Goal: Task Accomplishment & Management: Use online tool/utility

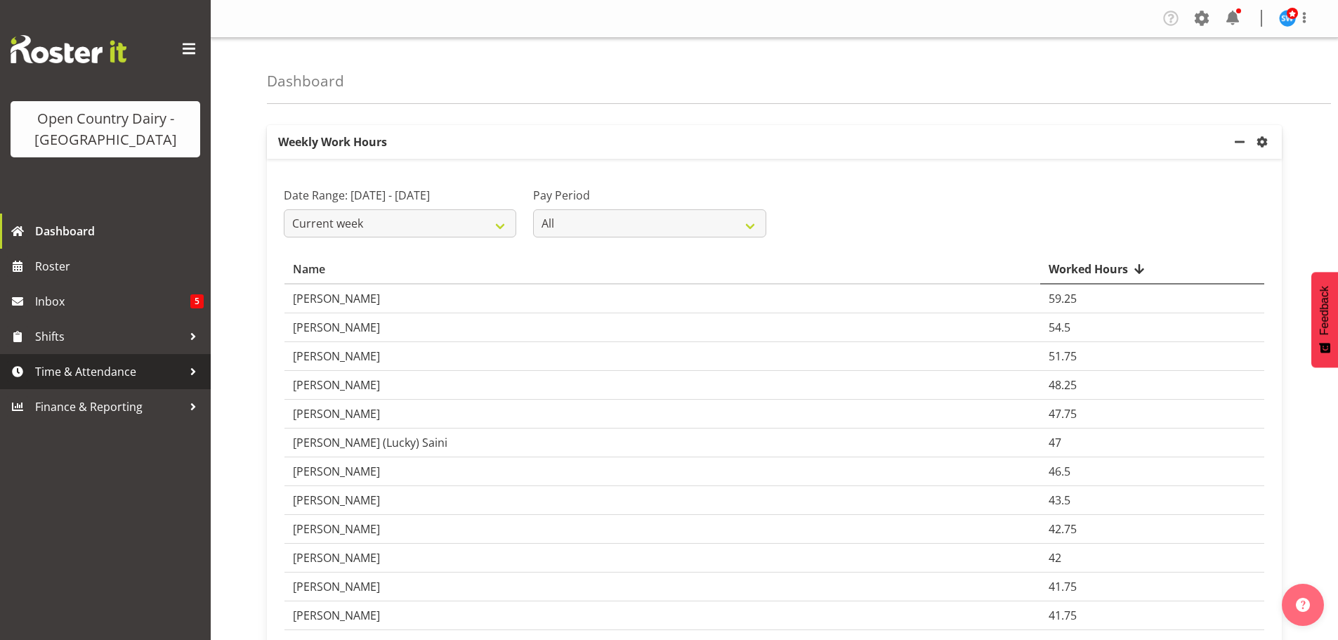
click at [87, 370] on span "Time & Attendance" at bounding box center [108, 371] width 147 height 21
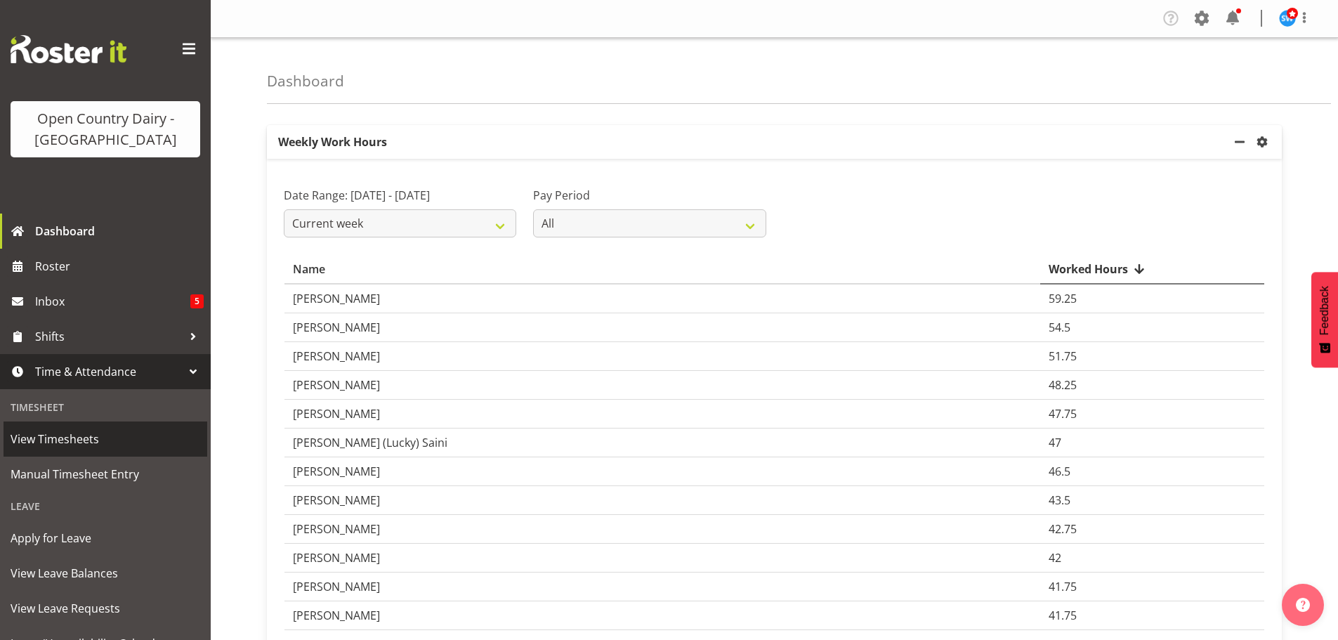
click at [63, 435] on span "View Timesheets" at bounding box center [106, 438] width 190 height 21
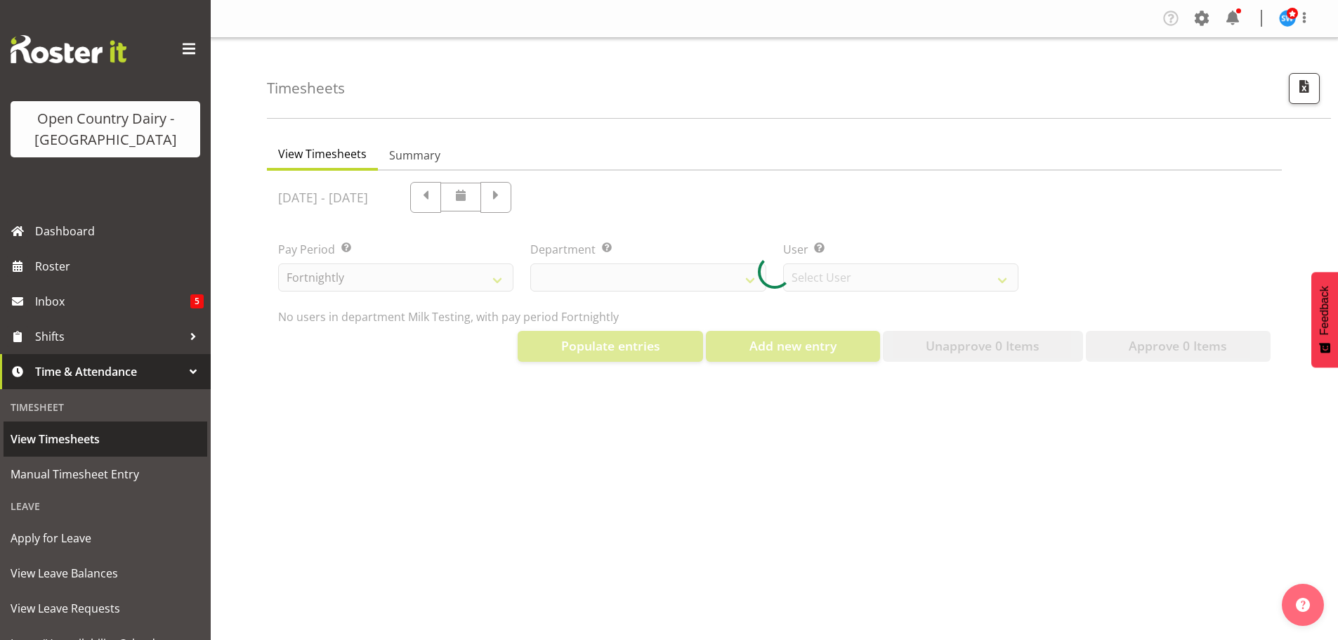
select select "733"
select select "7414"
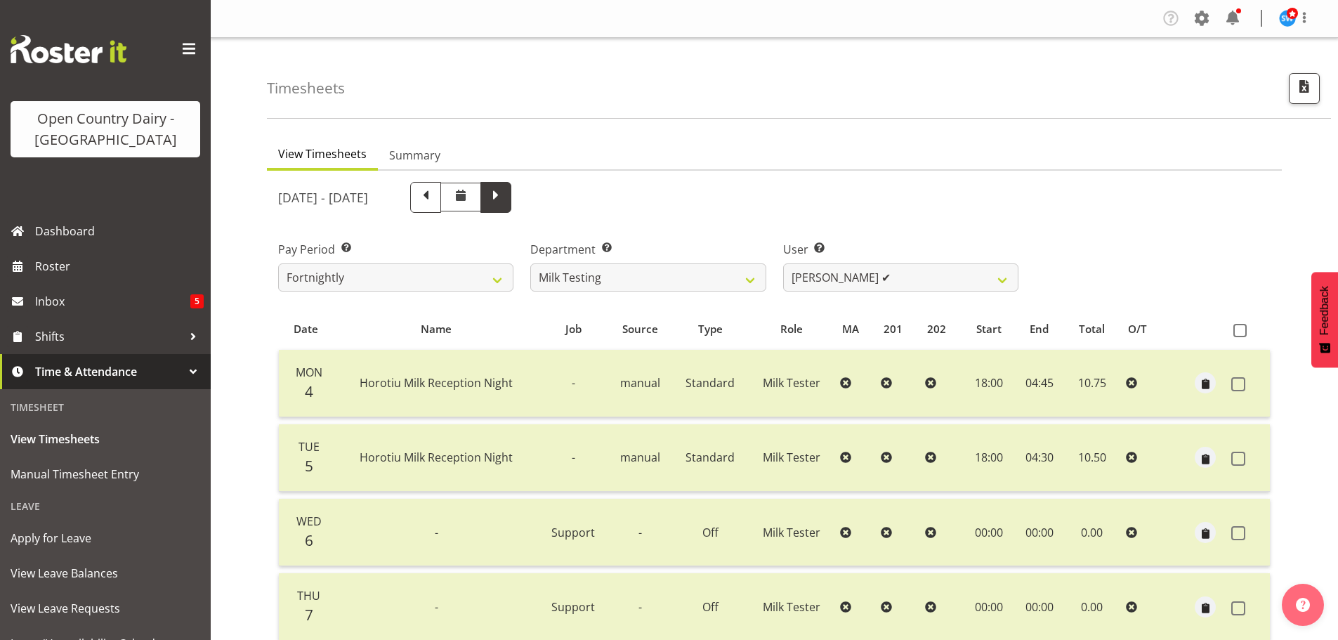
click at [505, 194] on span at bounding box center [496, 196] width 18 height 18
select select
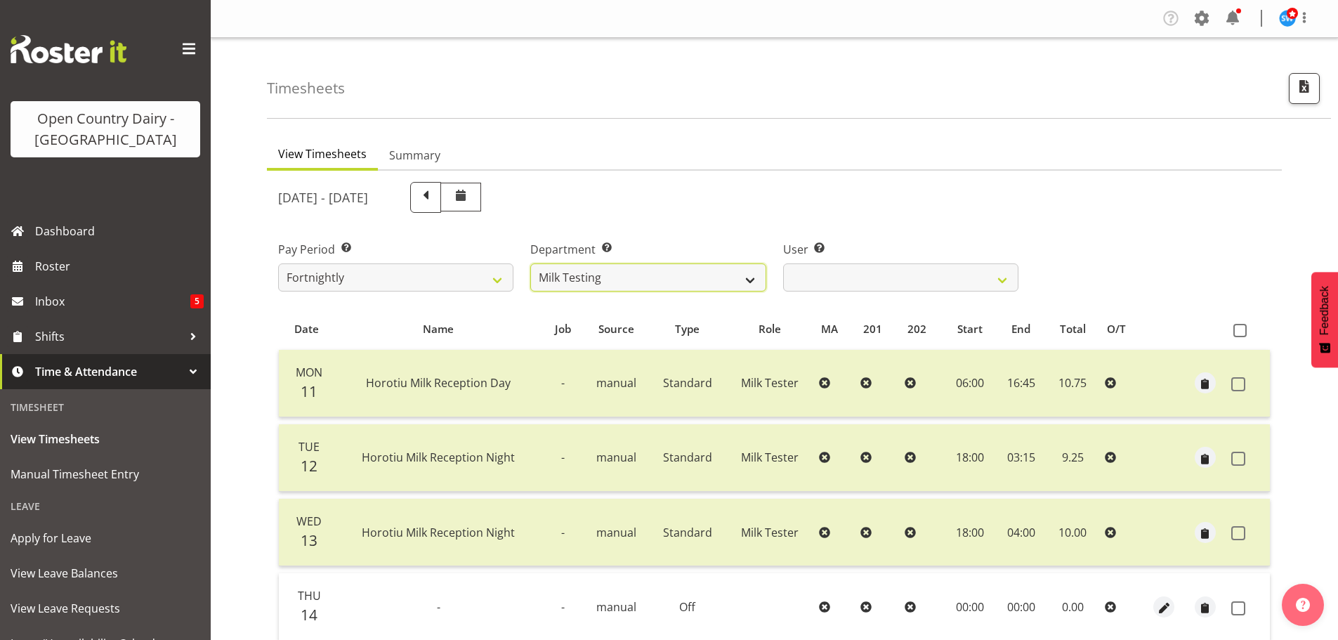
click at [745, 277] on select "701 702 703 704 705 706 707 708 709 710 711 712 713 714 715 716 717 718 719 720" at bounding box center [647, 277] width 235 height 28
select select "734"
click at [530, 263] on select "701 702 703 704 705 706 707 708 709 710 711 712 713 714 715 716 717 718 719 720" at bounding box center [647, 277] width 235 height 28
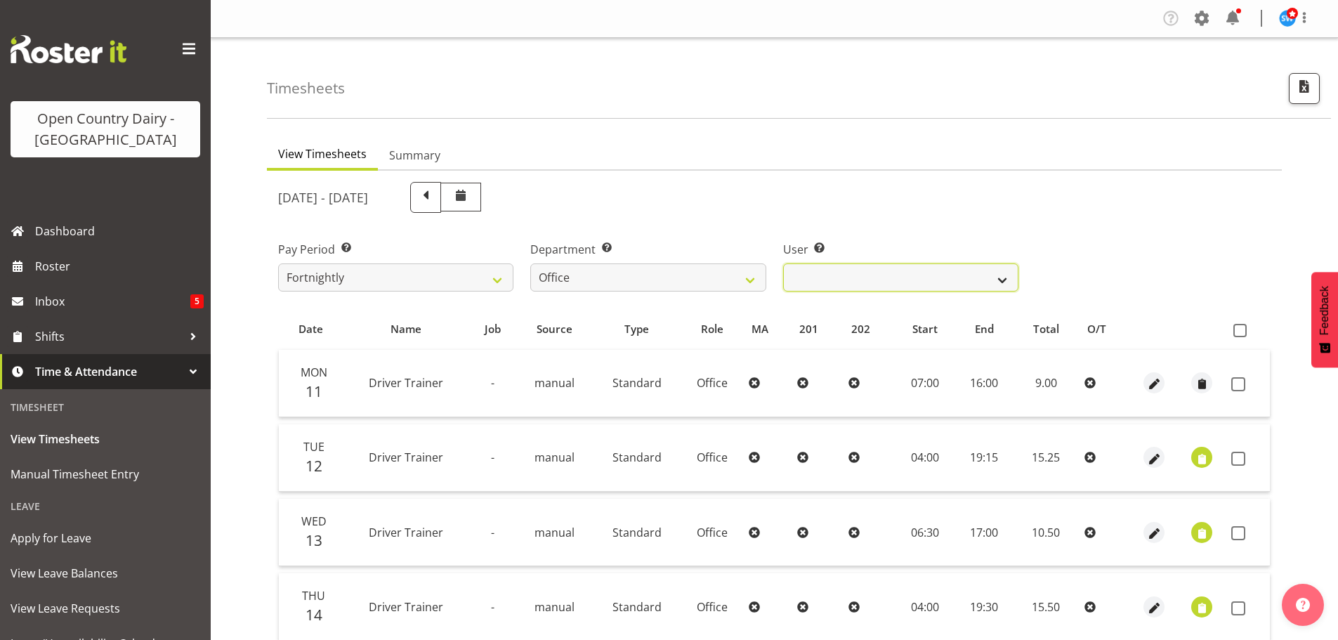
click at [811, 282] on select "Jason Porter ❌ Kelvin Forsman ❌ Leon Paki ❌ Mark Gudsell ❌ Milk Reception Wahar…" at bounding box center [900, 277] width 235 height 28
select select "8227"
click at [783, 263] on select "Jason Porter ❌ Kelvin Forsman ❌ Leon Paki ❌ Mark Gudsell ❌ Milk Reception Wahar…" at bounding box center [900, 277] width 235 height 28
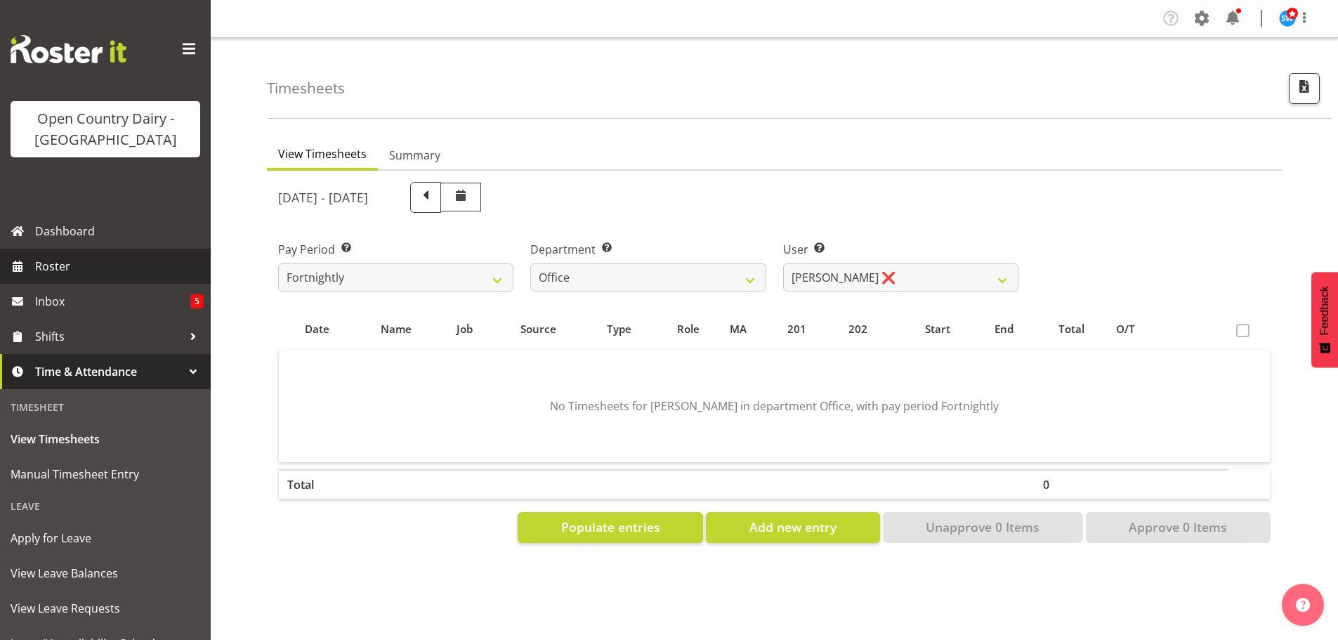
click at [54, 267] on span "Roster" at bounding box center [119, 266] width 169 height 21
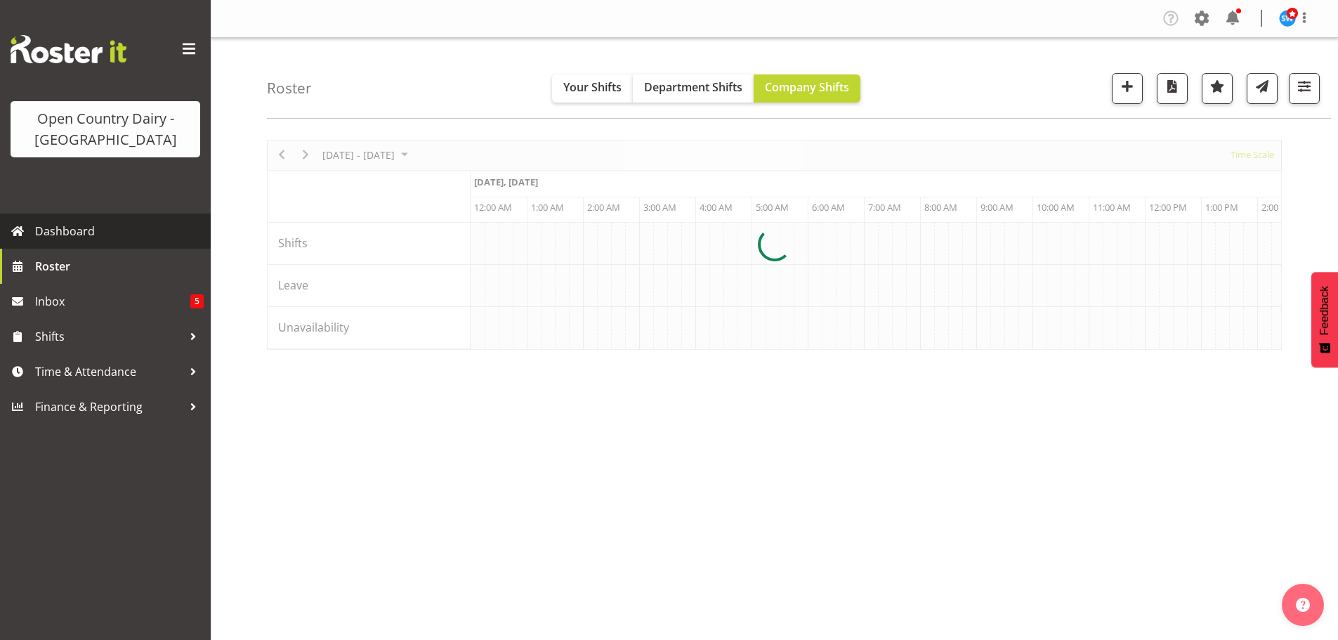
scroll to position [0, 5394]
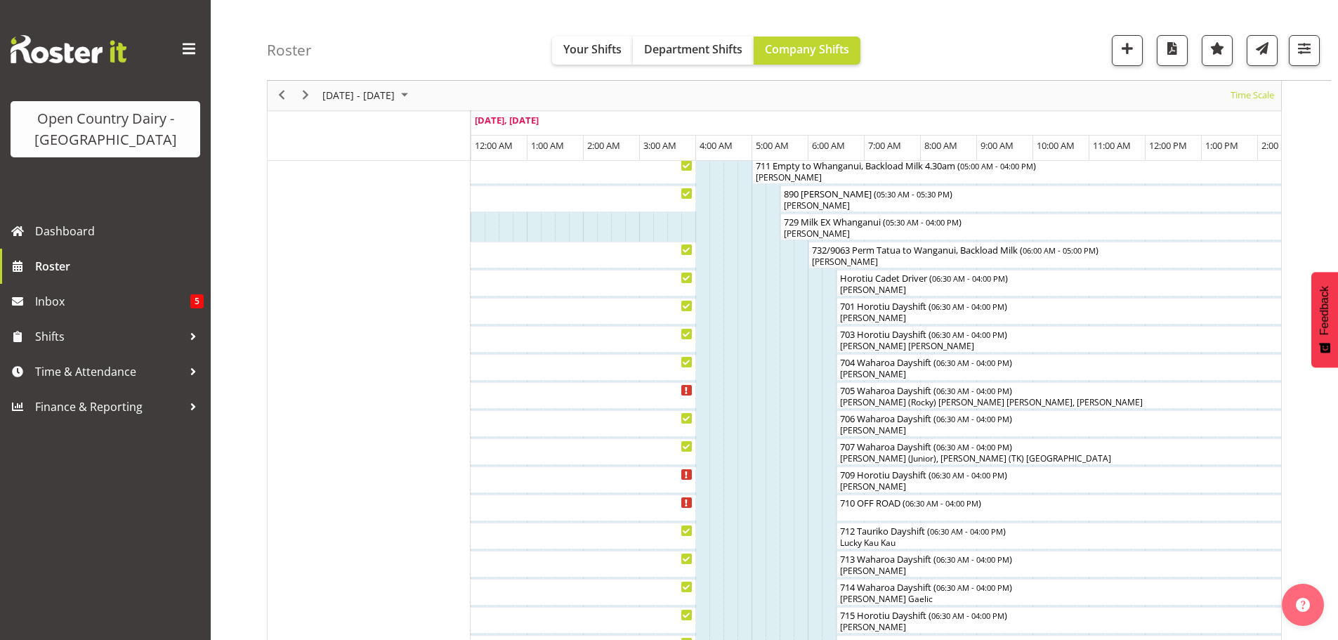
scroll to position [140, 0]
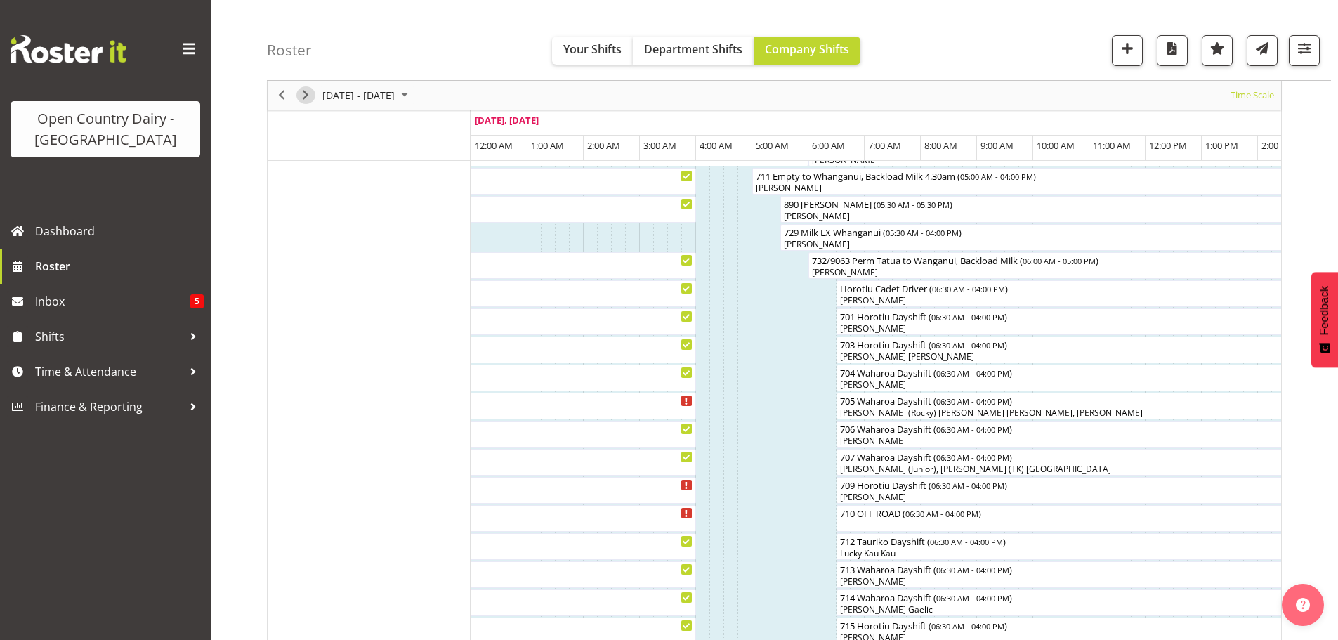
click at [306, 93] on span "Next" at bounding box center [305, 96] width 17 height 18
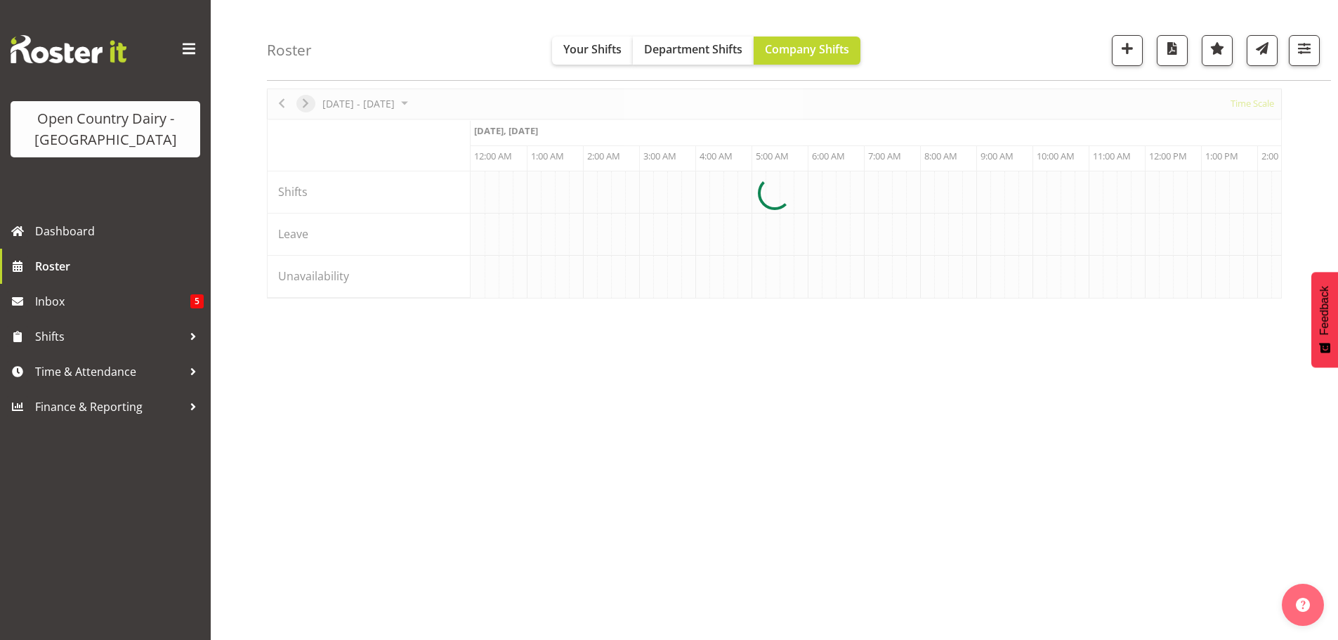
scroll to position [51, 0]
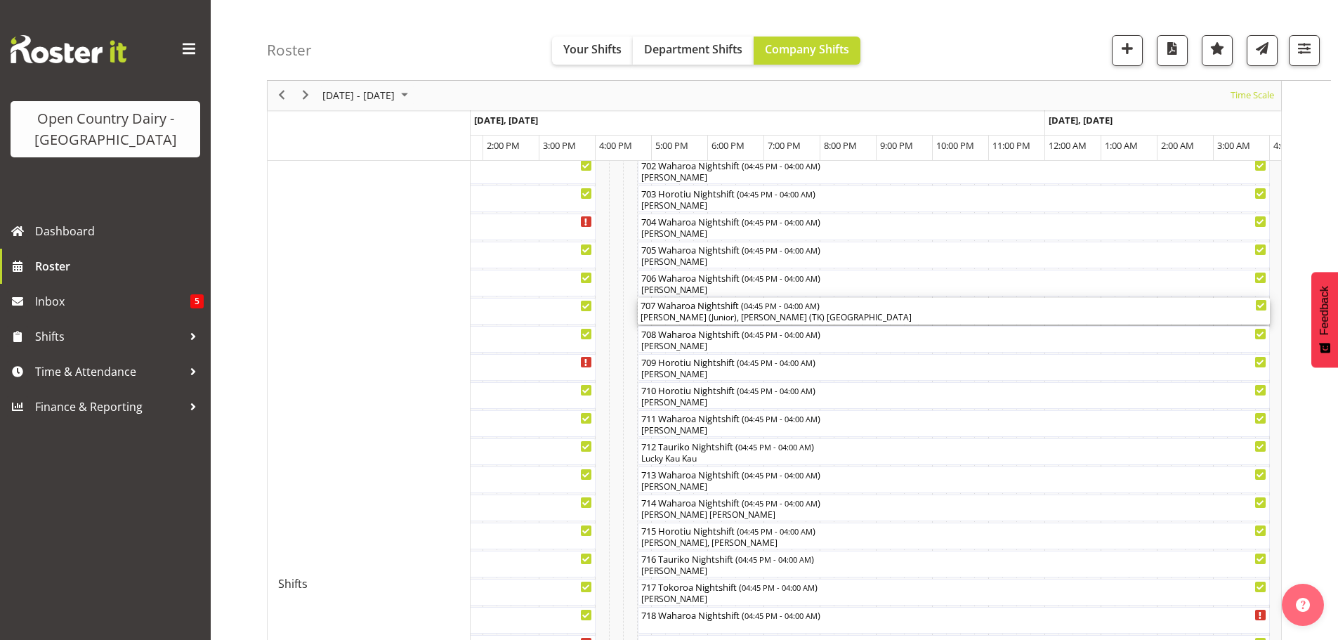
click at [766, 313] on div "[PERSON_NAME] (Junior), [PERSON_NAME] (TK) [GEOGRAPHIC_DATA]" at bounding box center [954, 317] width 626 height 13
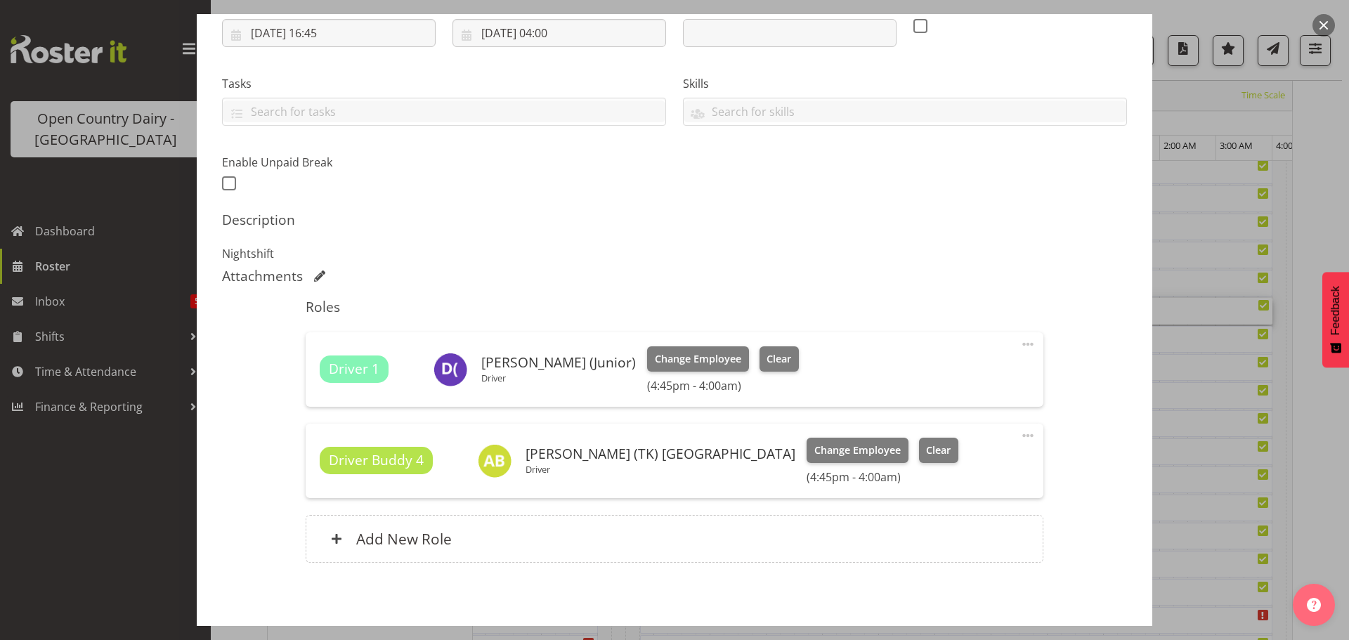
scroll to position [281, 0]
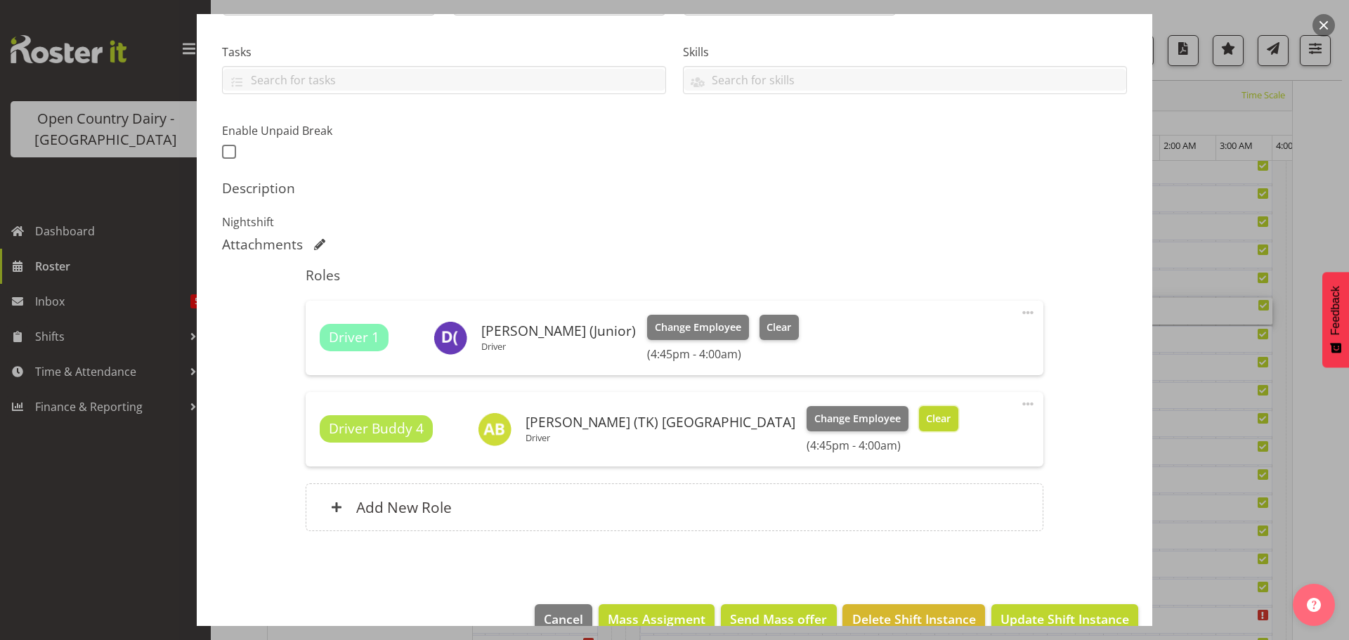
click at [926, 421] on span "Clear" at bounding box center [938, 418] width 25 height 15
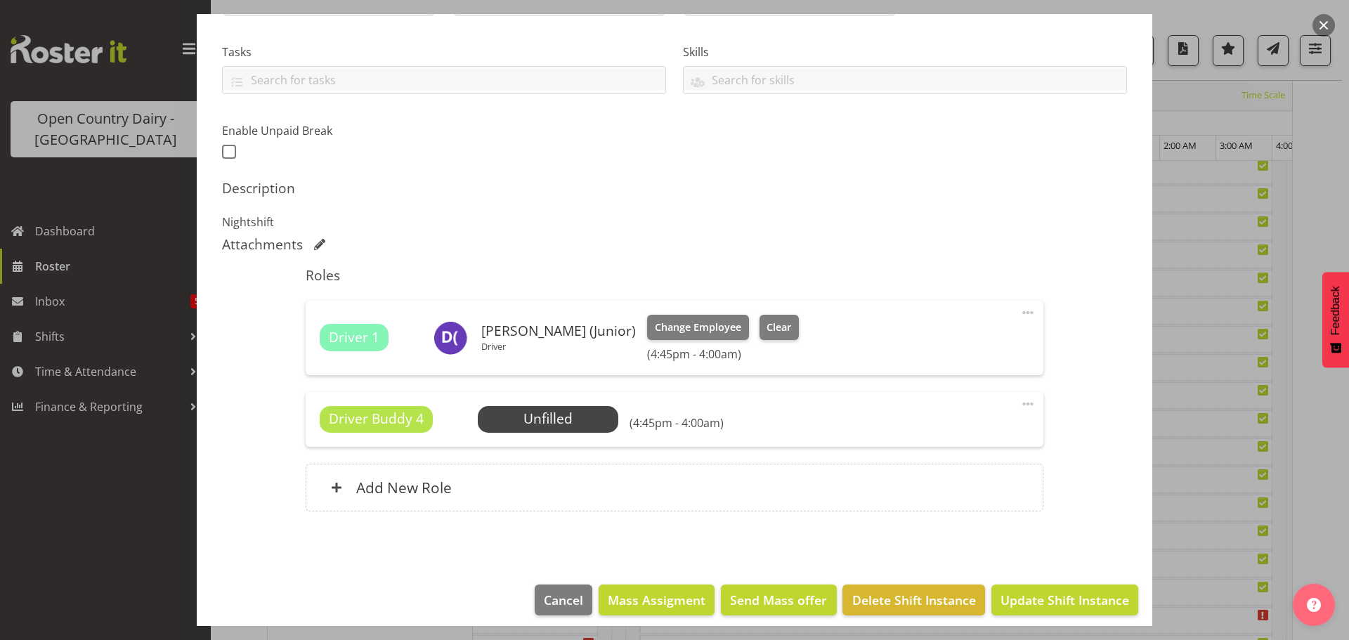
click at [1019, 403] on span at bounding box center [1027, 403] width 17 height 17
click at [927, 484] on link "Delete" at bounding box center [968, 485] width 135 height 25
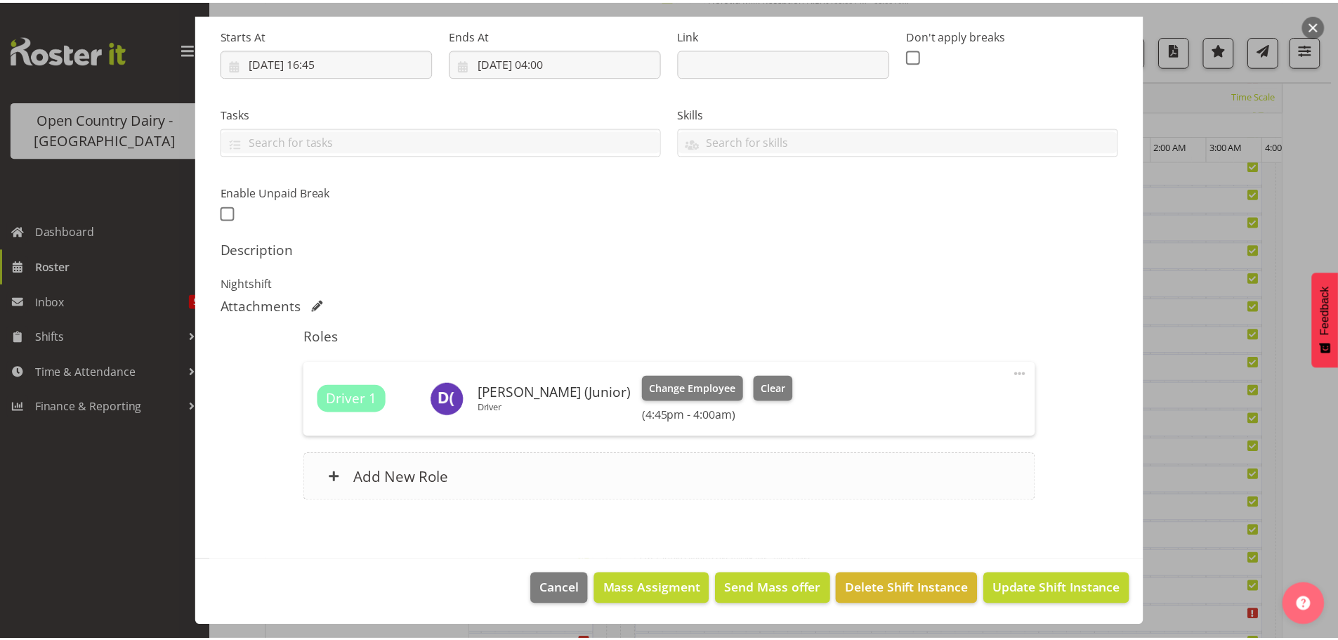
scroll to position [220, 0]
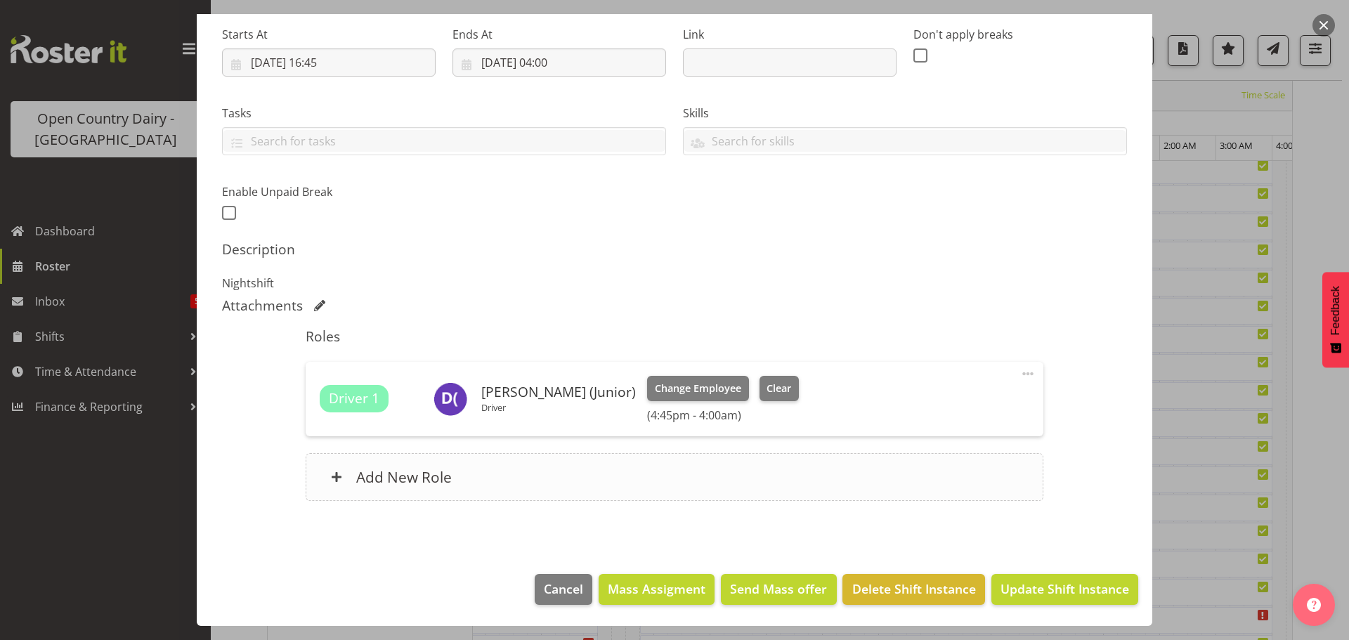
click at [444, 478] on h6 "Add New Role" at bounding box center [404, 477] width 96 height 18
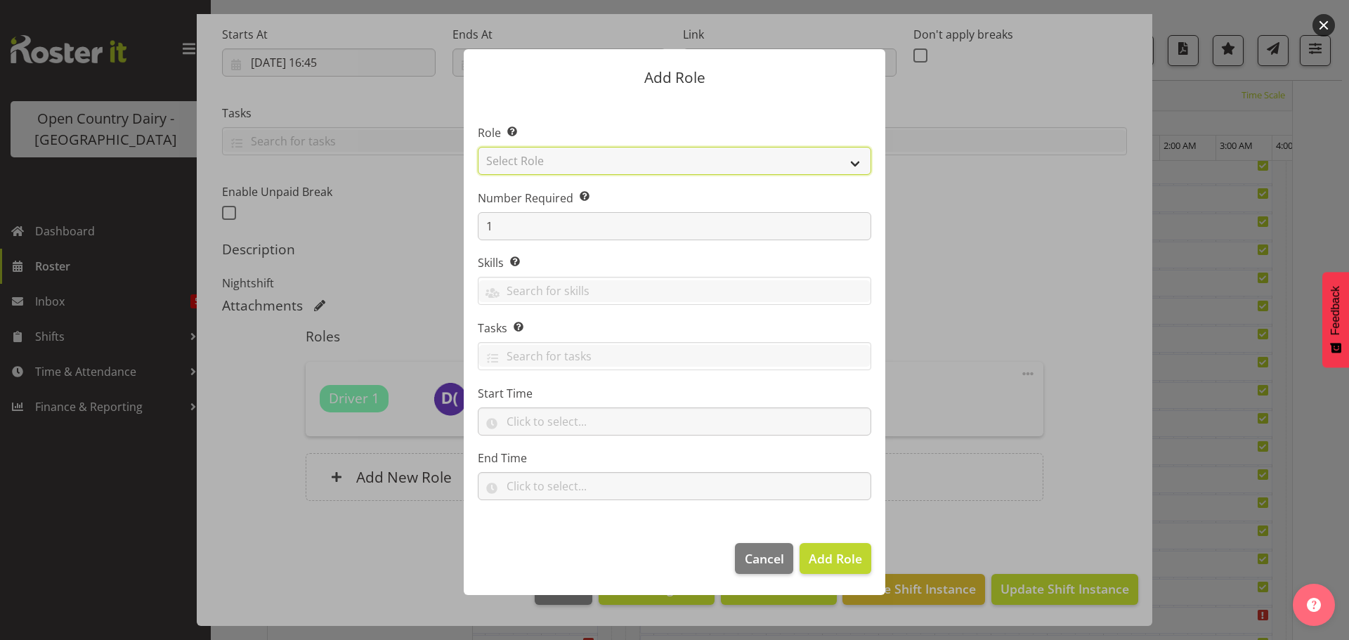
click at [674, 169] on select "Select Role Cadet Driver Crew Leader Driver Driver Buddy Driver Assessor Dayshi…" at bounding box center [674, 161] width 393 height 28
select select "1482"
click at [478, 147] on select "Select Role Cadet Driver Crew Leader Driver Driver Buddy Driver Assessor Dayshi…" at bounding box center [674, 161] width 393 height 28
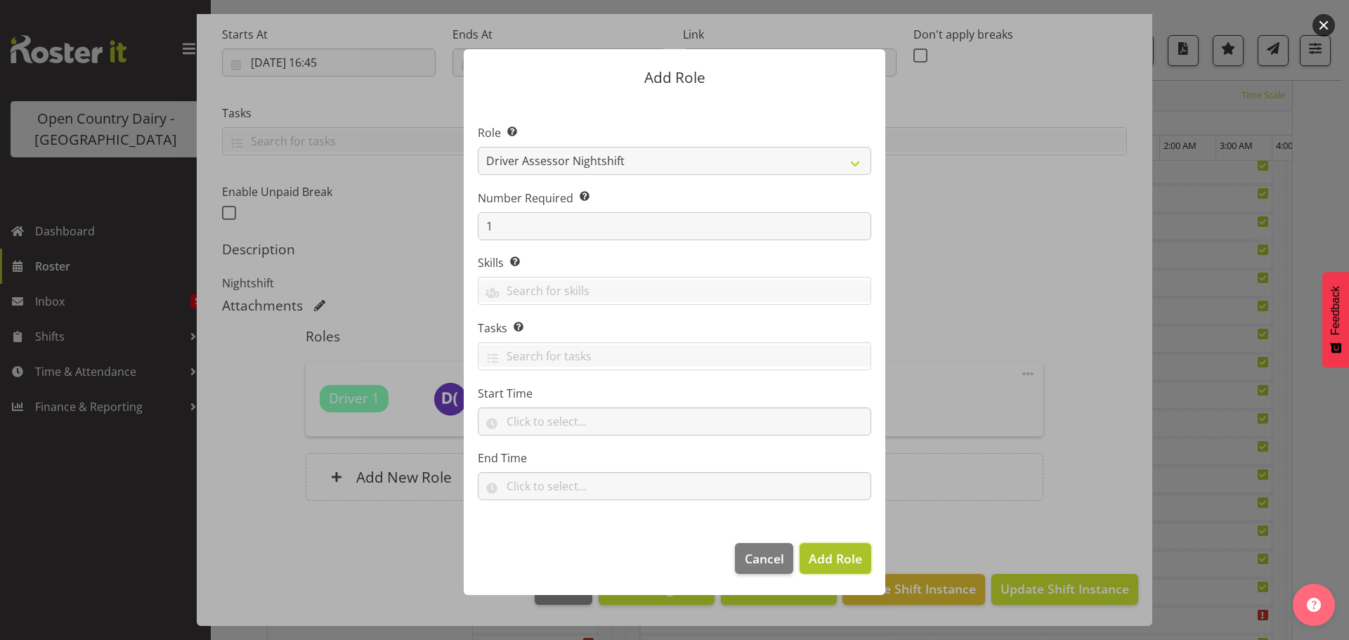
click at [839, 553] on span "Add Role" at bounding box center [834, 558] width 53 height 17
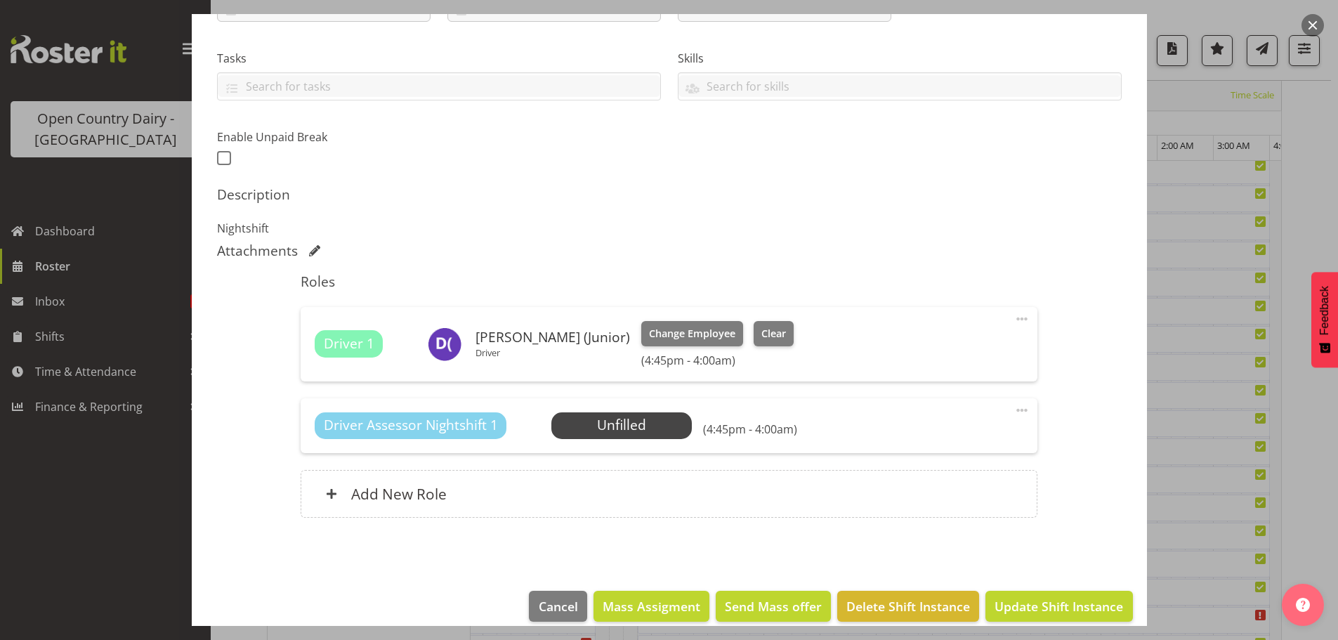
scroll to position [291, 0]
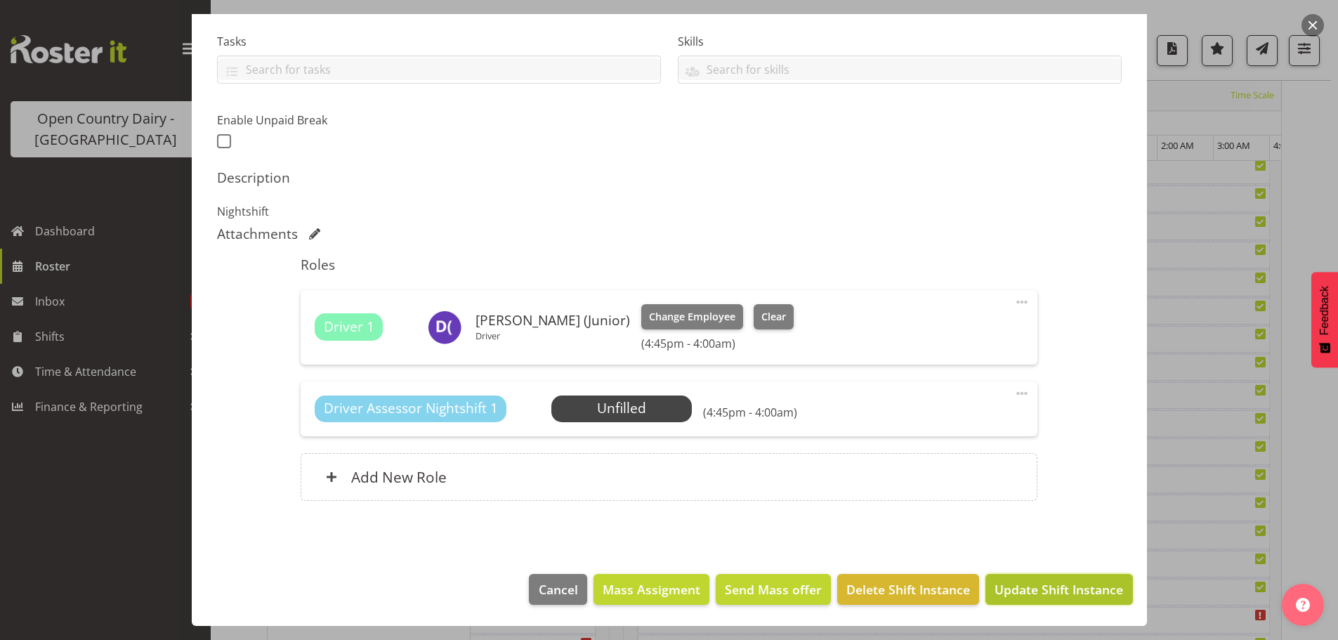
click at [1030, 591] on span "Update Shift Instance" at bounding box center [1059, 589] width 129 height 18
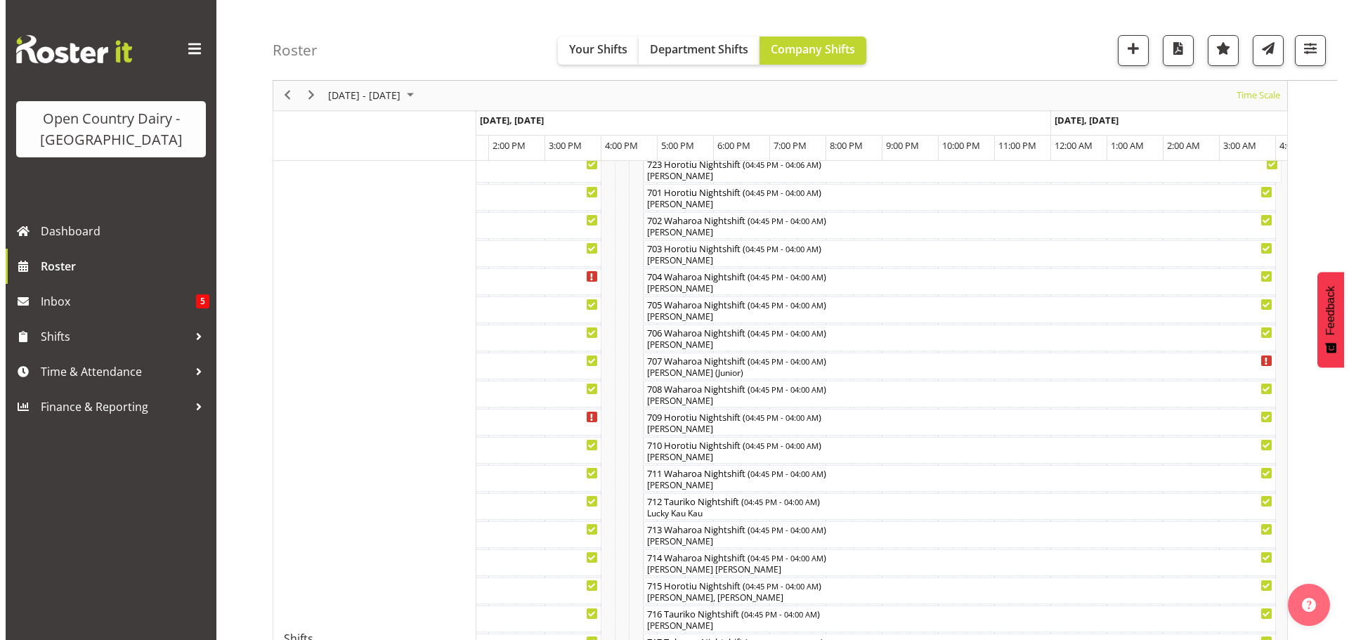
scroll to position [262, 0]
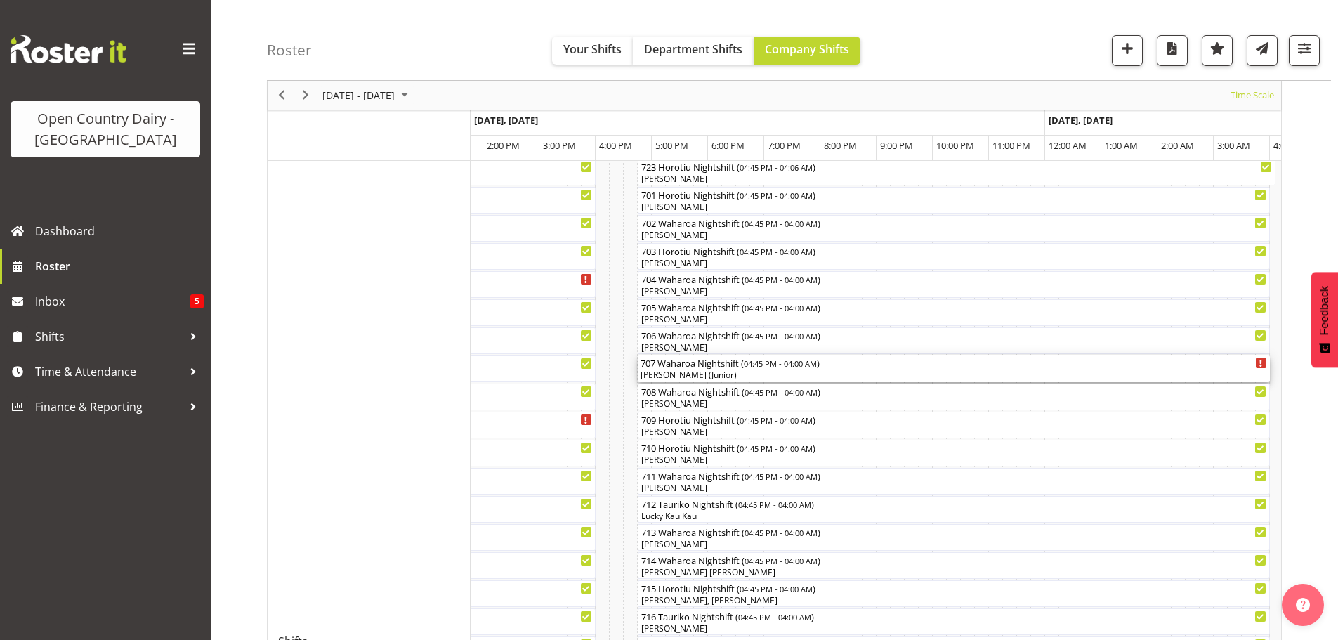
click at [747, 376] on div "[PERSON_NAME] (Junior)" at bounding box center [954, 375] width 626 height 13
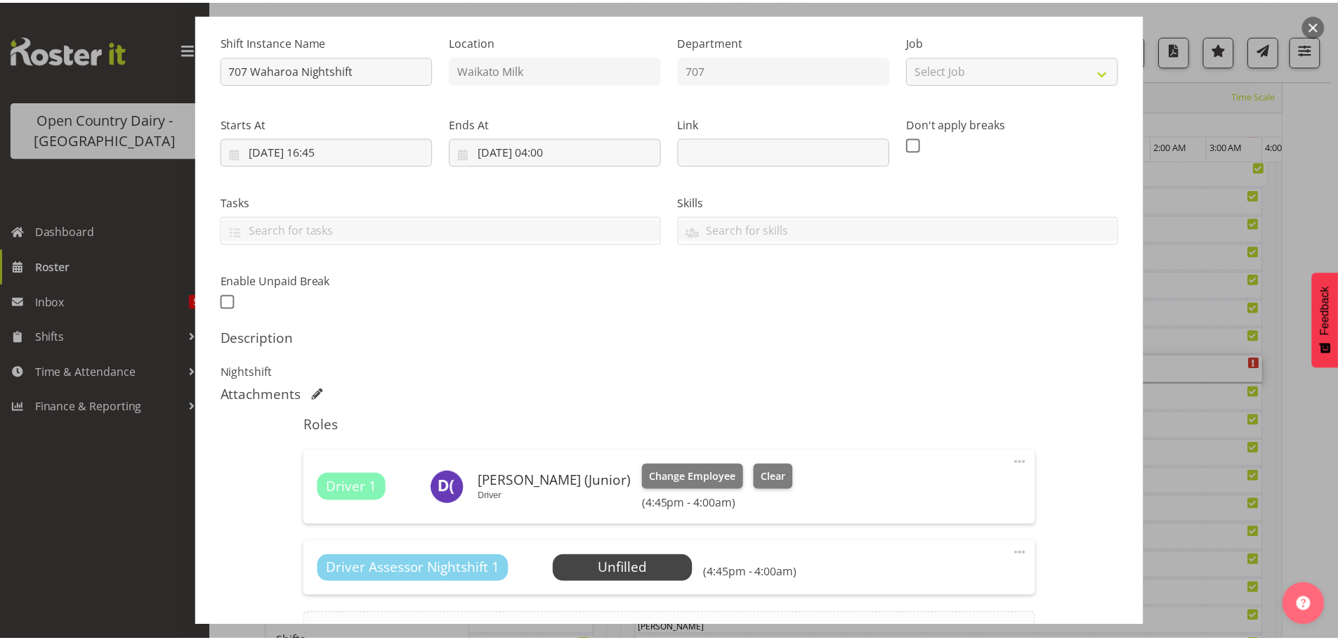
scroll to position [281, 0]
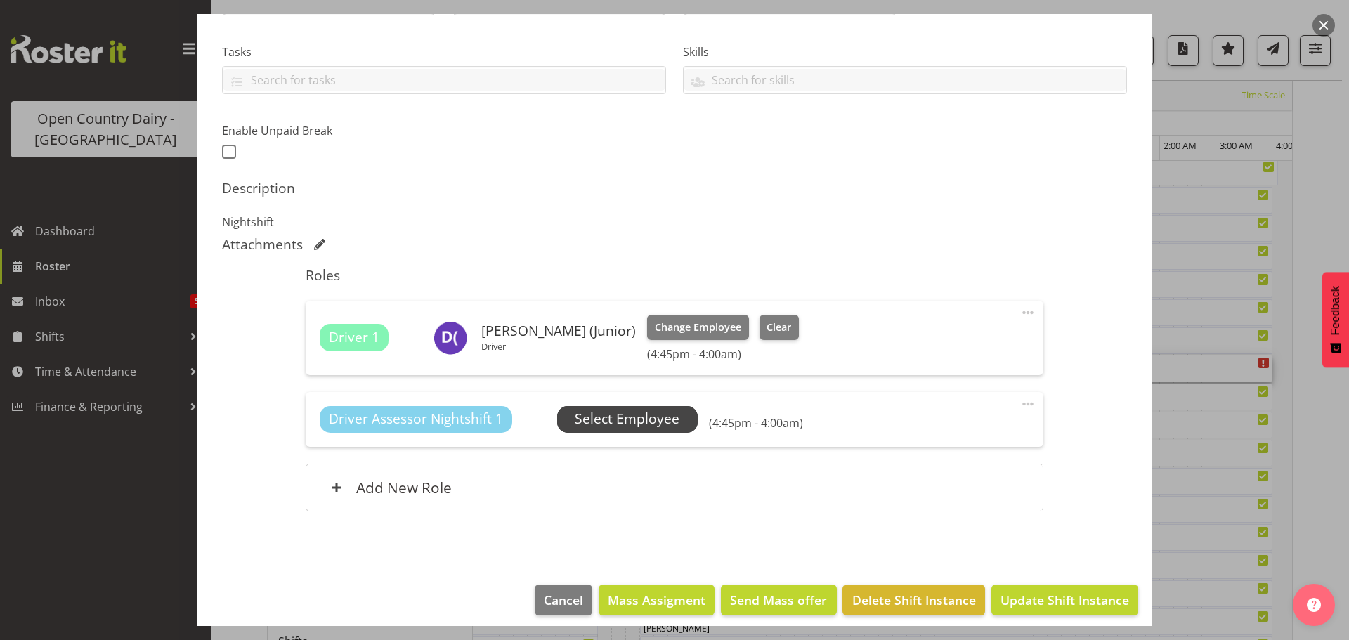
click at [614, 419] on span "Select Employee" at bounding box center [627, 419] width 105 height 20
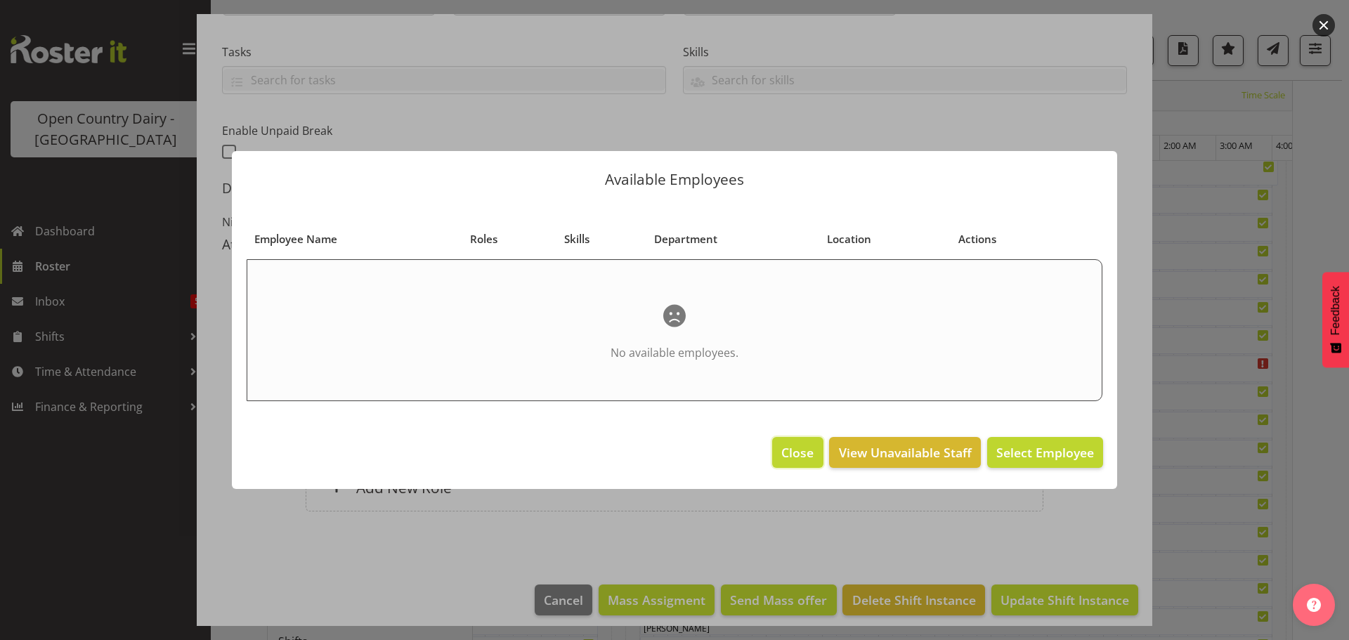
click at [802, 454] on span "Close" at bounding box center [797, 452] width 32 height 18
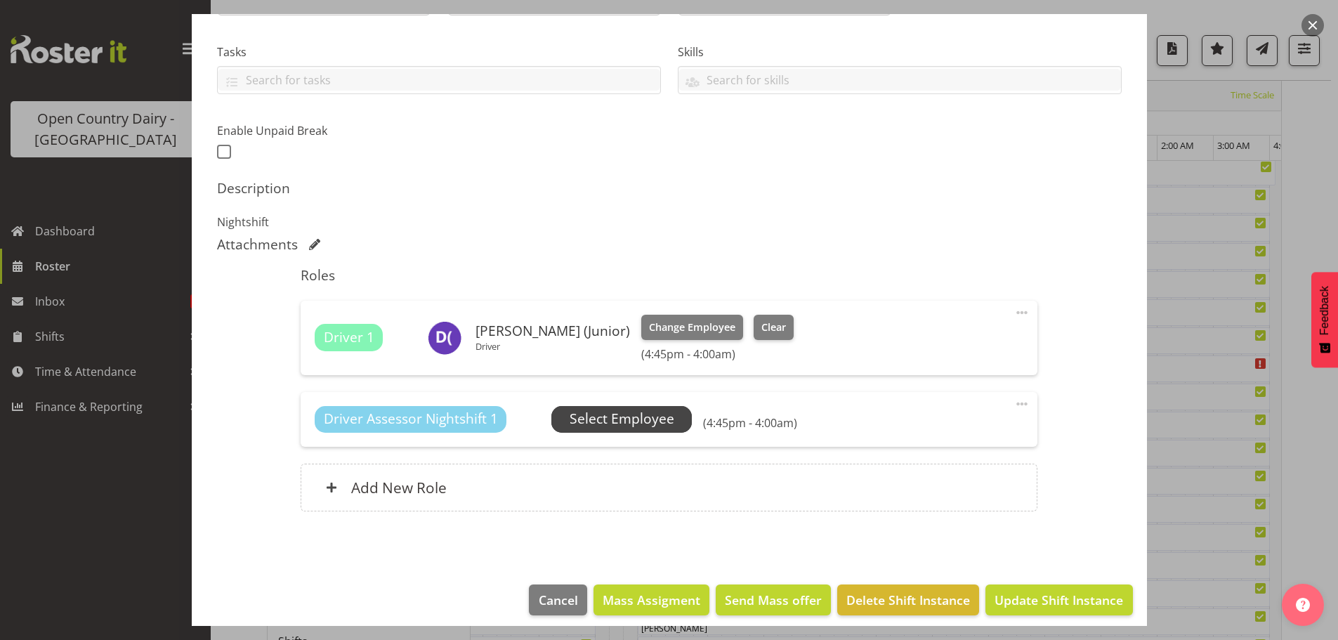
click at [627, 416] on span "Select Employee" at bounding box center [622, 419] width 105 height 20
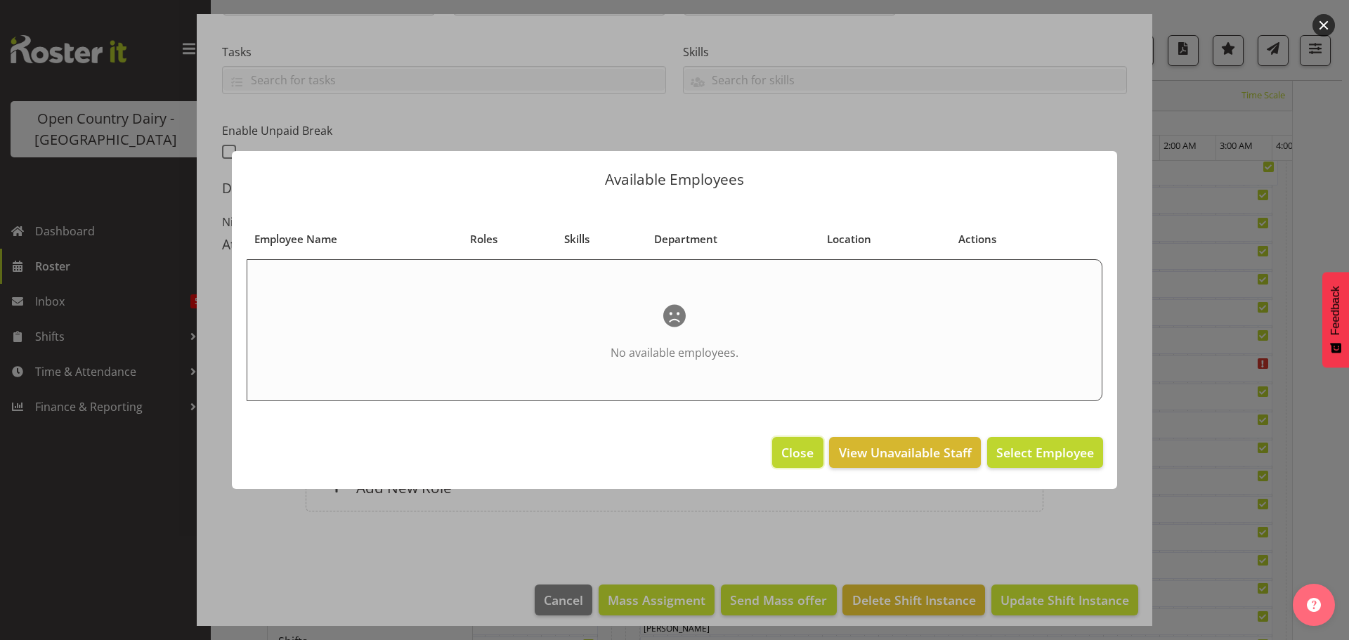
click at [792, 452] on span "Close" at bounding box center [797, 452] width 32 height 18
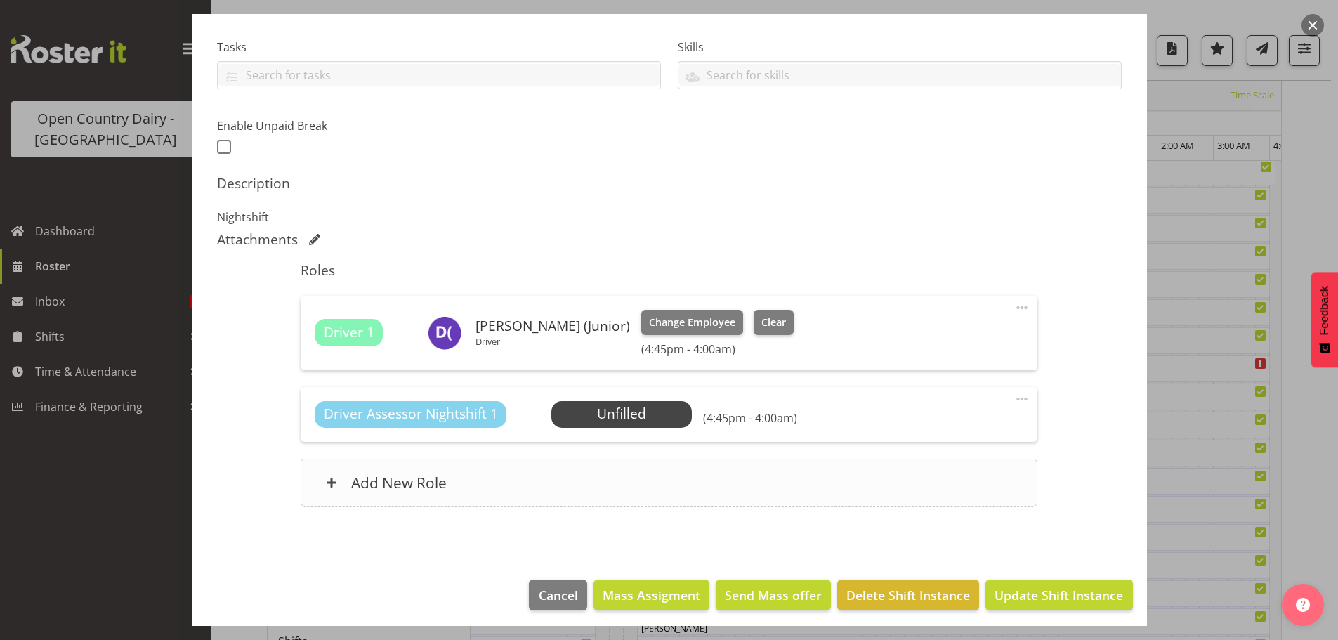
scroll to position [291, 0]
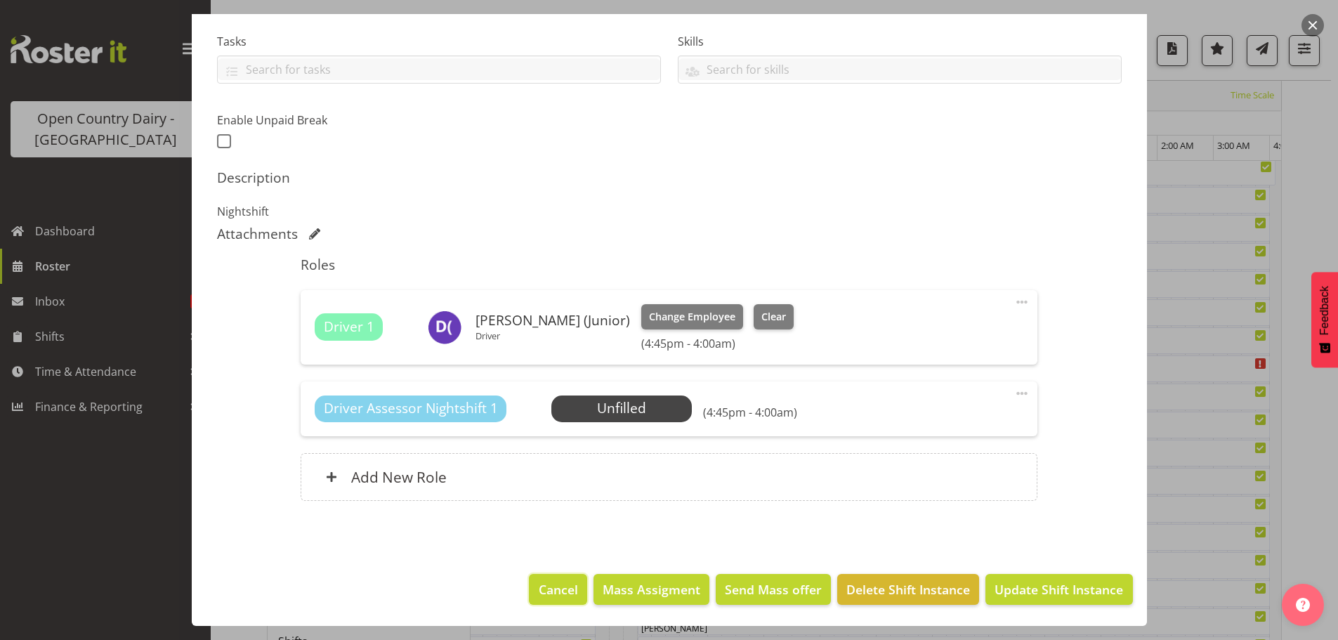
click at [551, 584] on span "Cancel" at bounding box center [558, 589] width 39 height 18
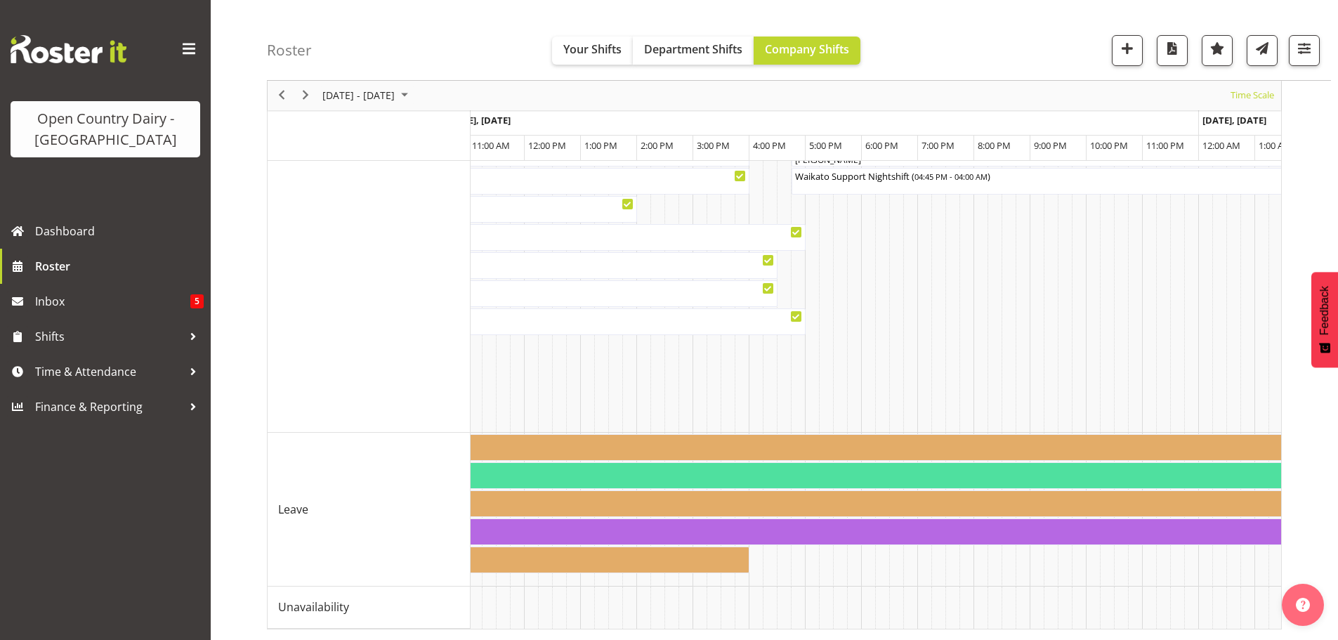
scroll to position [0, 566]
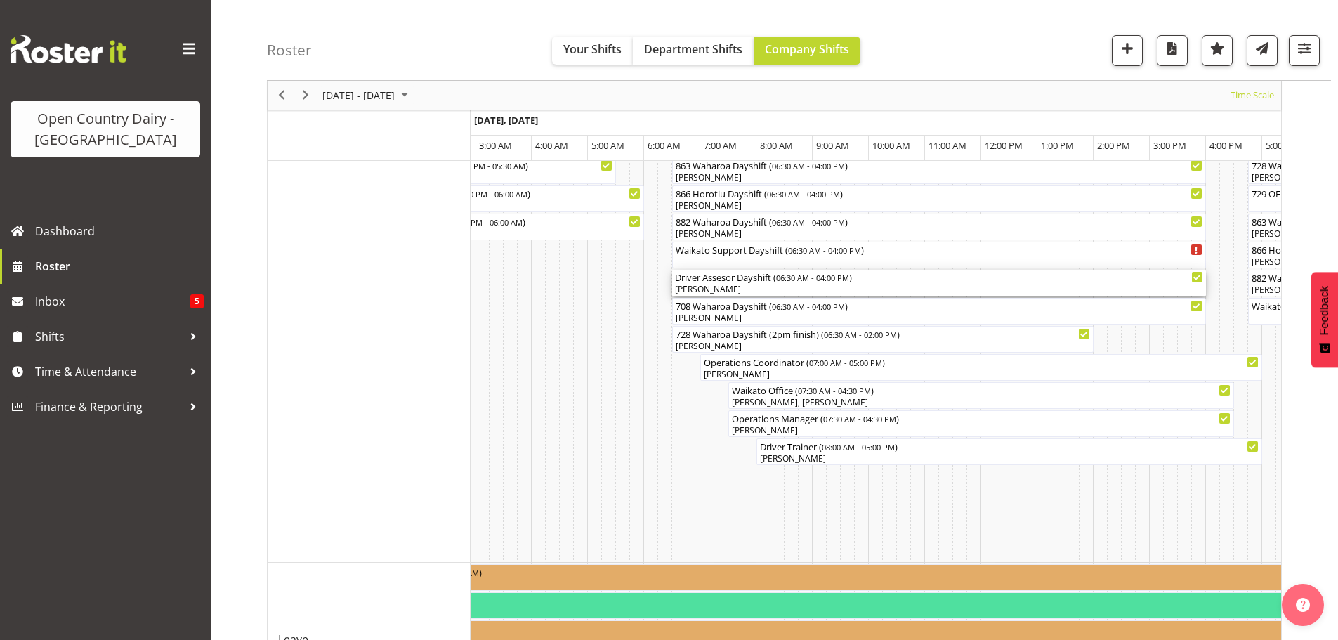
click at [743, 287] on div "[PERSON_NAME]" at bounding box center [939, 289] width 528 height 13
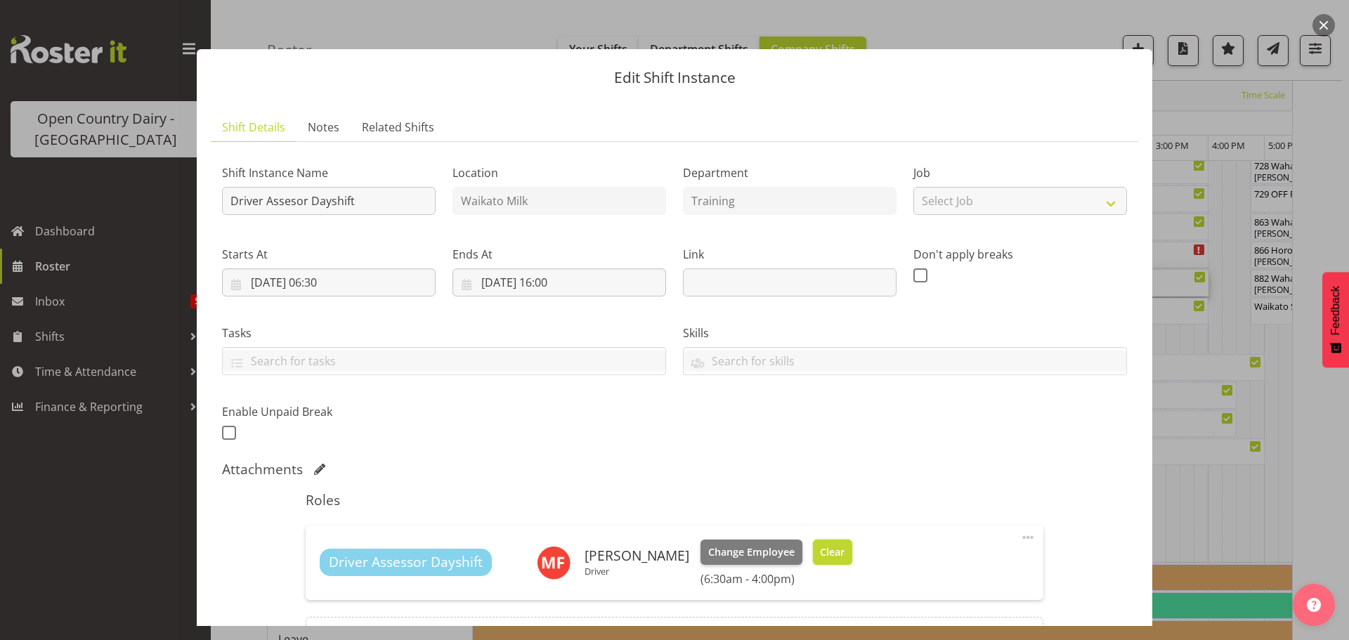
click at [820, 547] on span "Clear" at bounding box center [832, 551] width 25 height 15
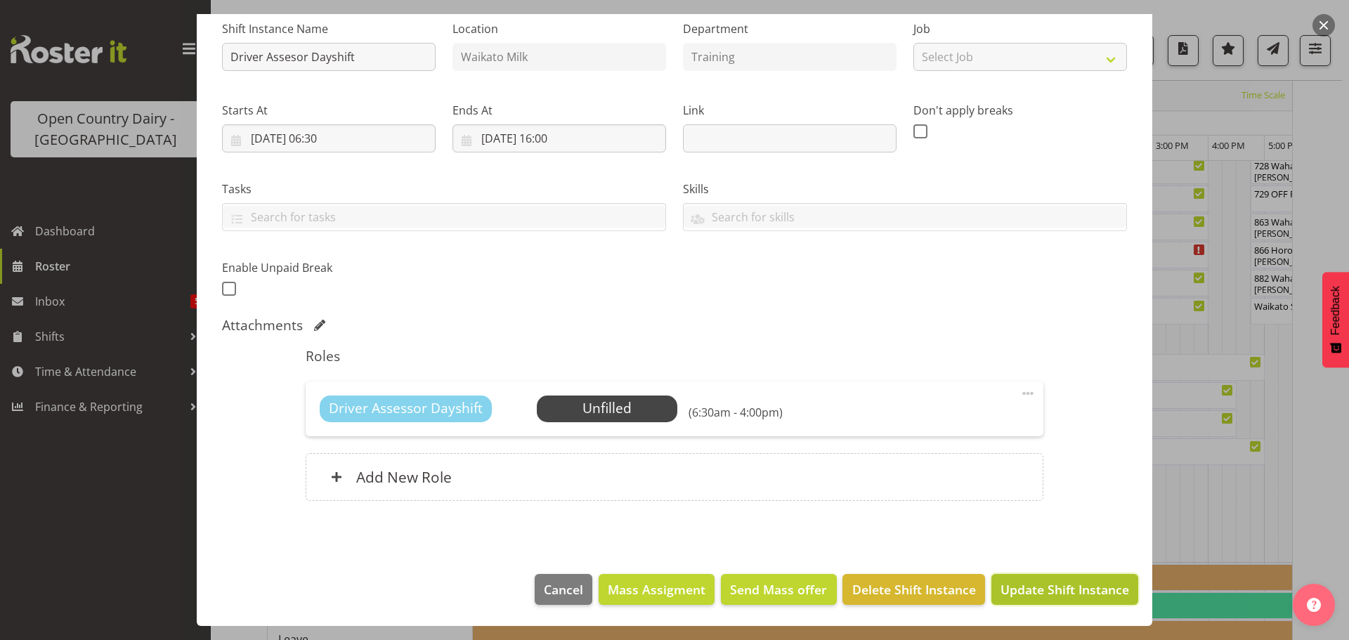
click at [1026, 584] on span "Update Shift Instance" at bounding box center [1064, 589] width 129 height 18
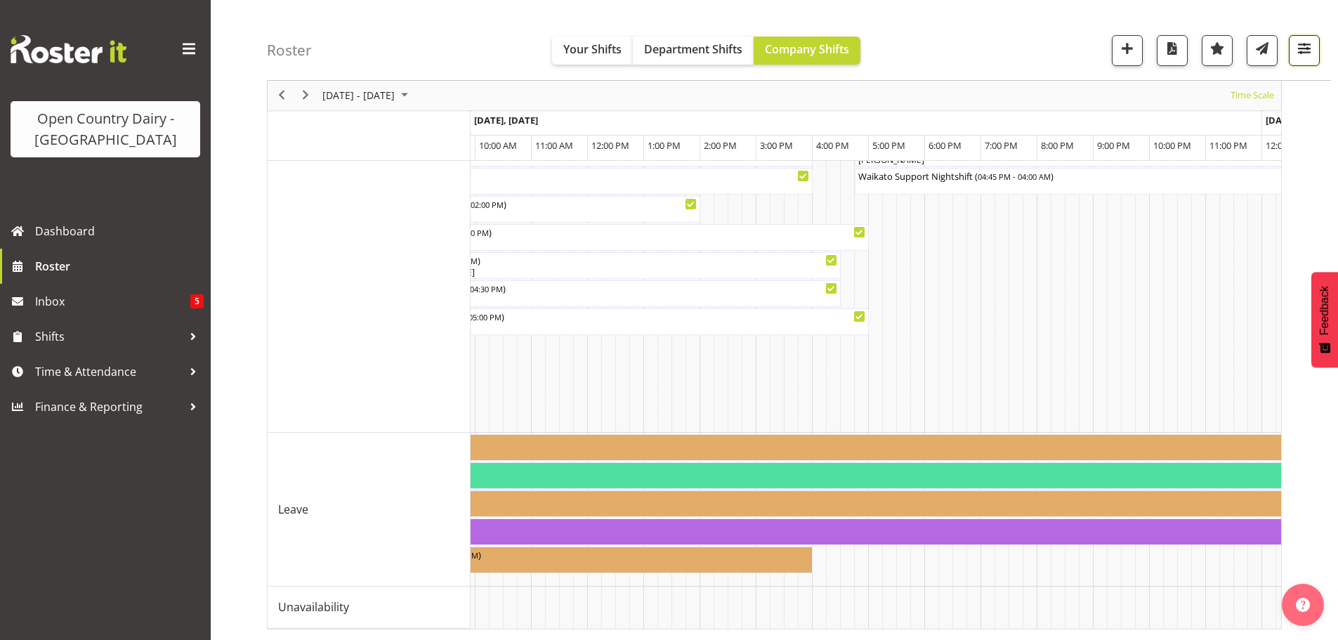
click at [1303, 46] on span "button" at bounding box center [1304, 48] width 18 height 18
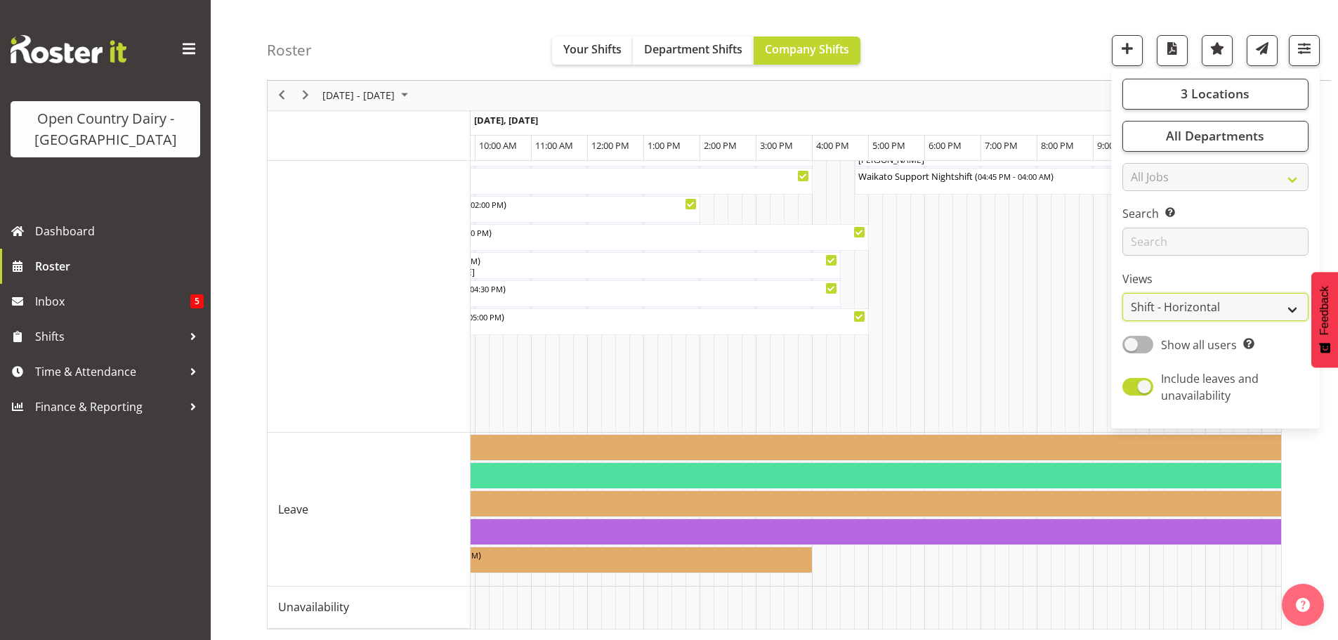
click at [1158, 309] on select "Staff Role Shift - Horizontal Shift - Vertical Staff - Location" at bounding box center [1215, 308] width 186 height 28
select select "staff"
click at [1123, 294] on select "Staff Role Shift - Horizontal Shift - Vertical Staff - Location" at bounding box center [1215, 308] width 186 height 28
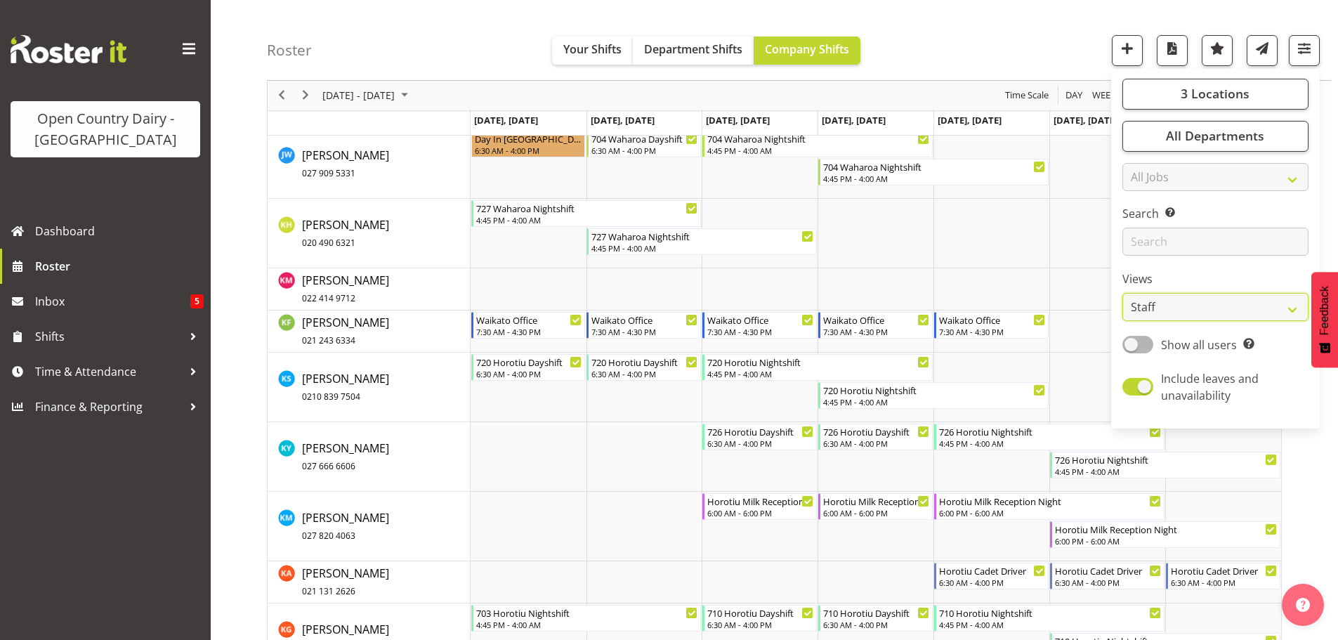
scroll to position [5858, 0]
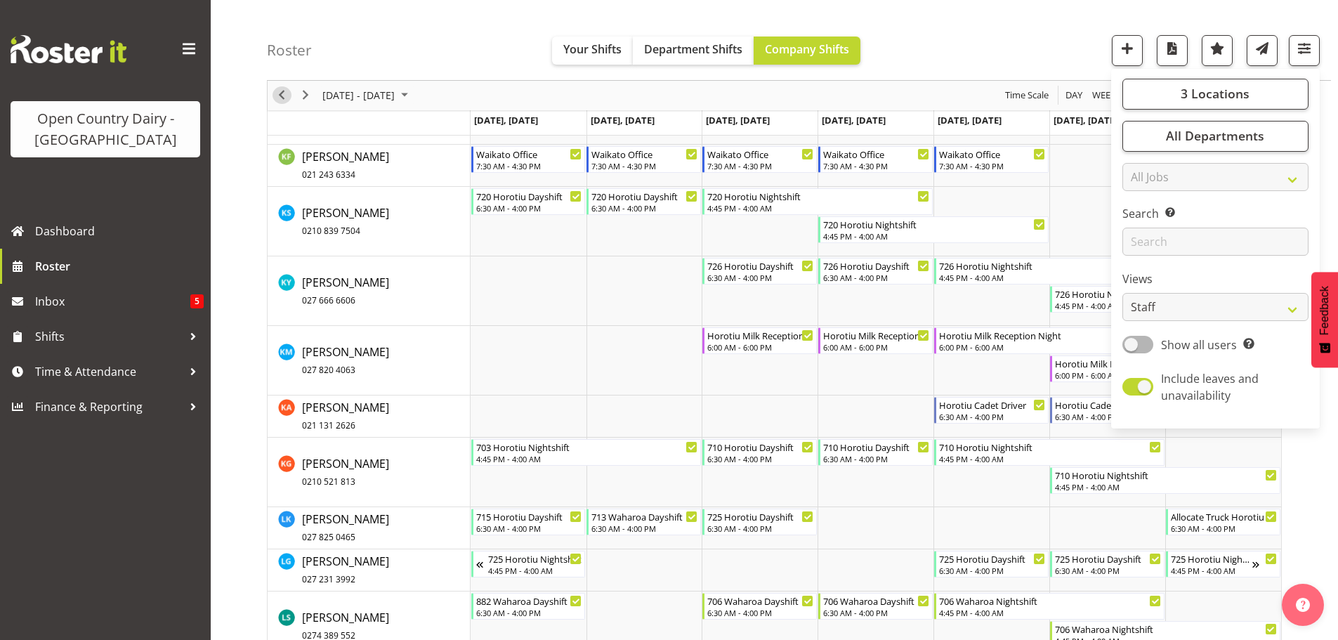
click at [282, 97] on span "Previous" at bounding box center [281, 96] width 17 height 18
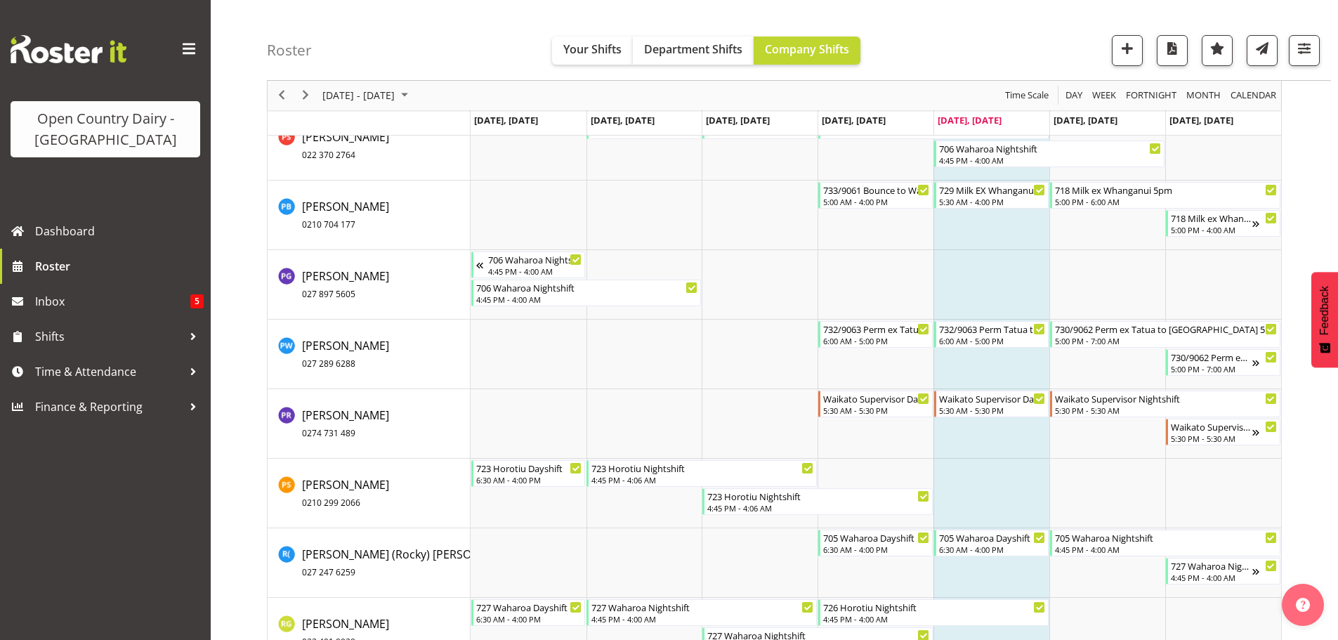
scroll to position [8924, 0]
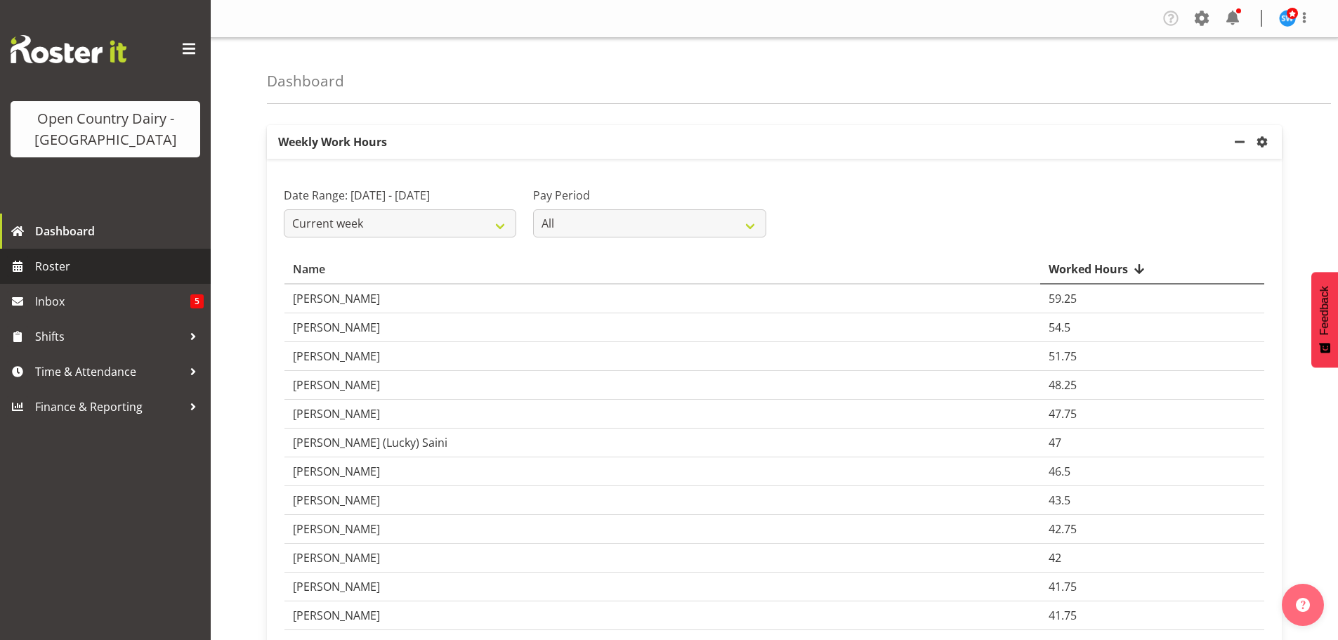
click at [55, 267] on span "Roster" at bounding box center [119, 266] width 169 height 21
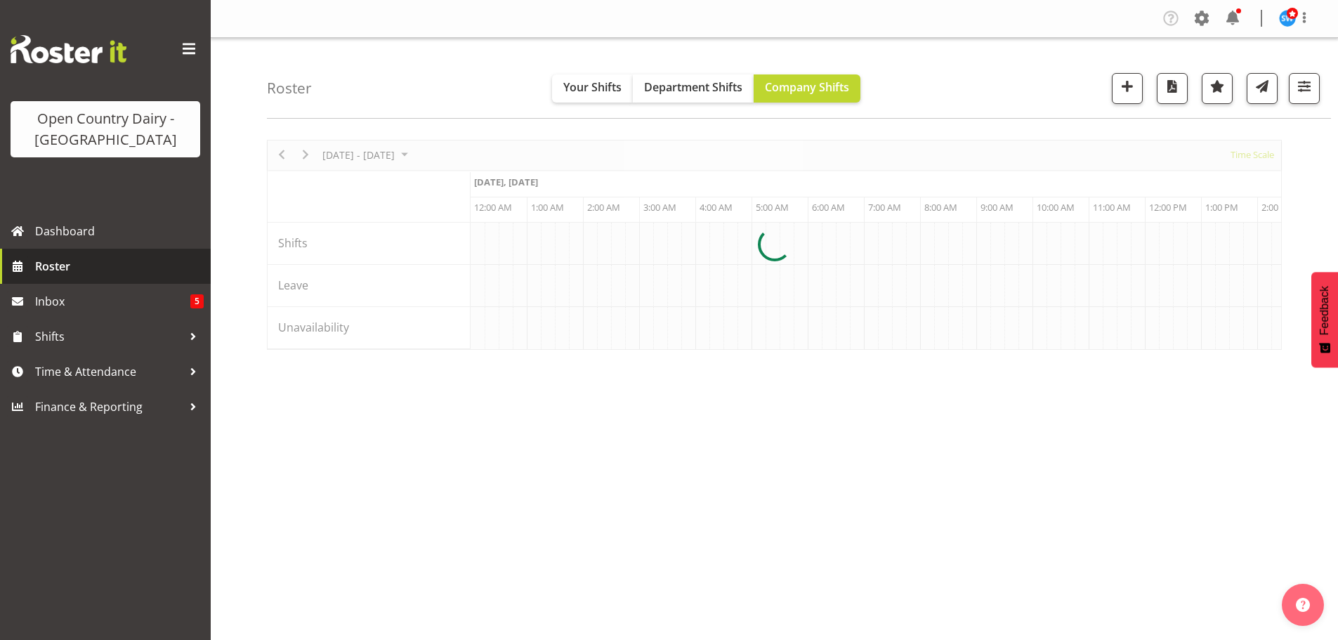
scroll to position [0, 5394]
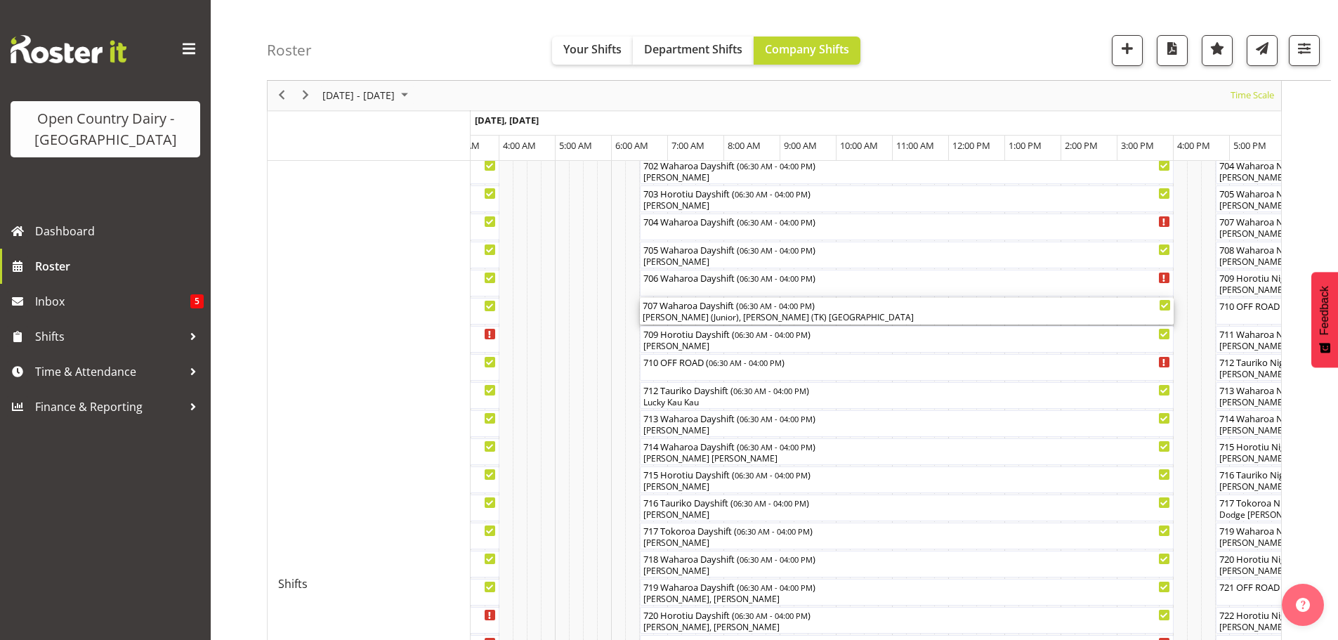
click at [849, 317] on div "[PERSON_NAME] (Junior), [PERSON_NAME] (TK) [GEOGRAPHIC_DATA]" at bounding box center [907, 317] width 528 height 13
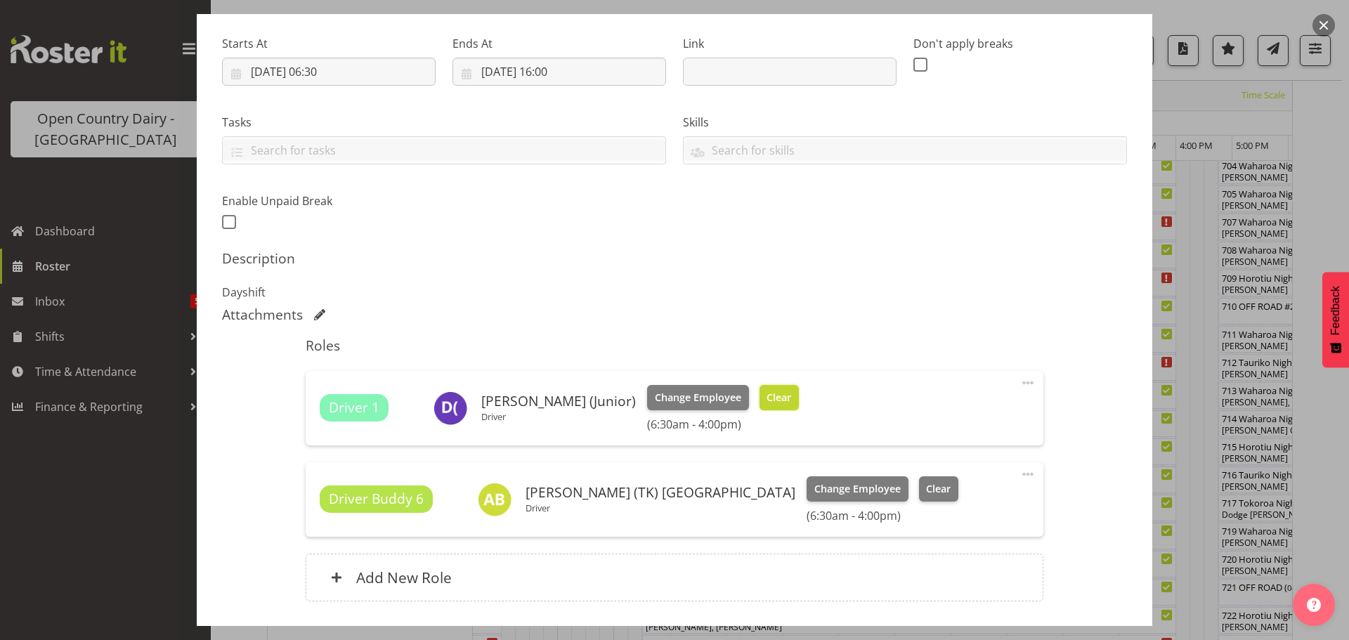
click at [766, 398] on span "Clear" at bounding box center [778, 397] width 25 height 15
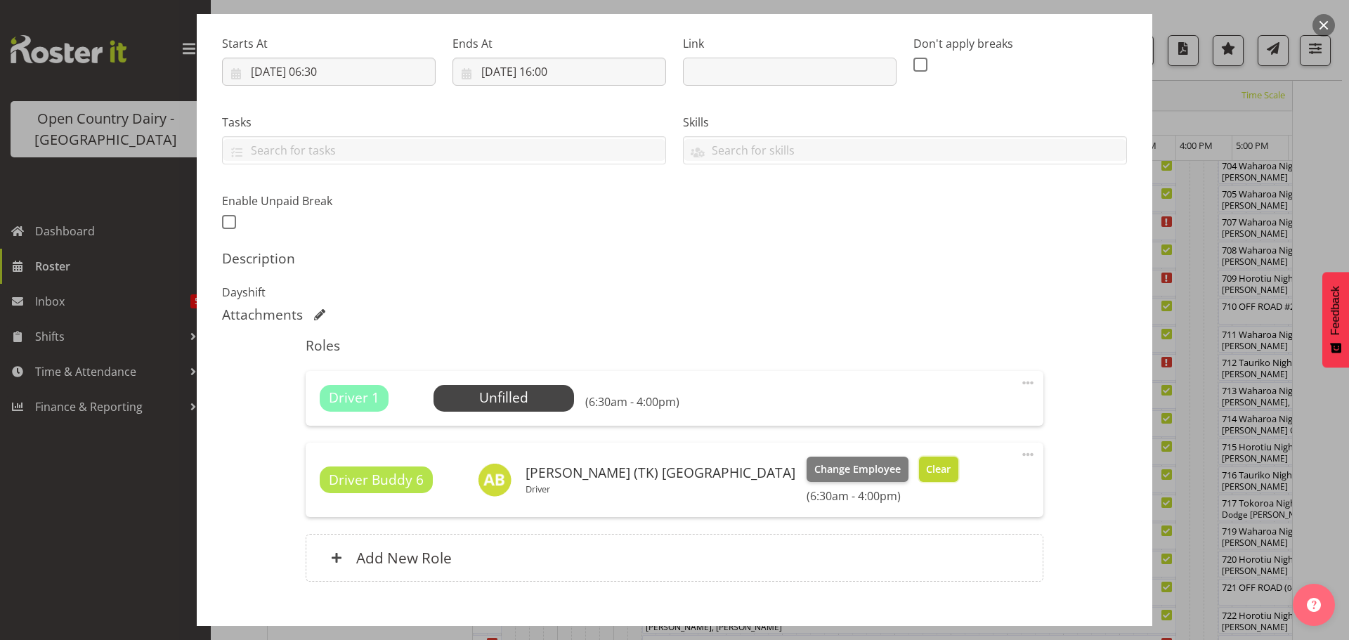
click at [926, 469] on span "Clear" at bounding box center [938, 468] width 25 height 15
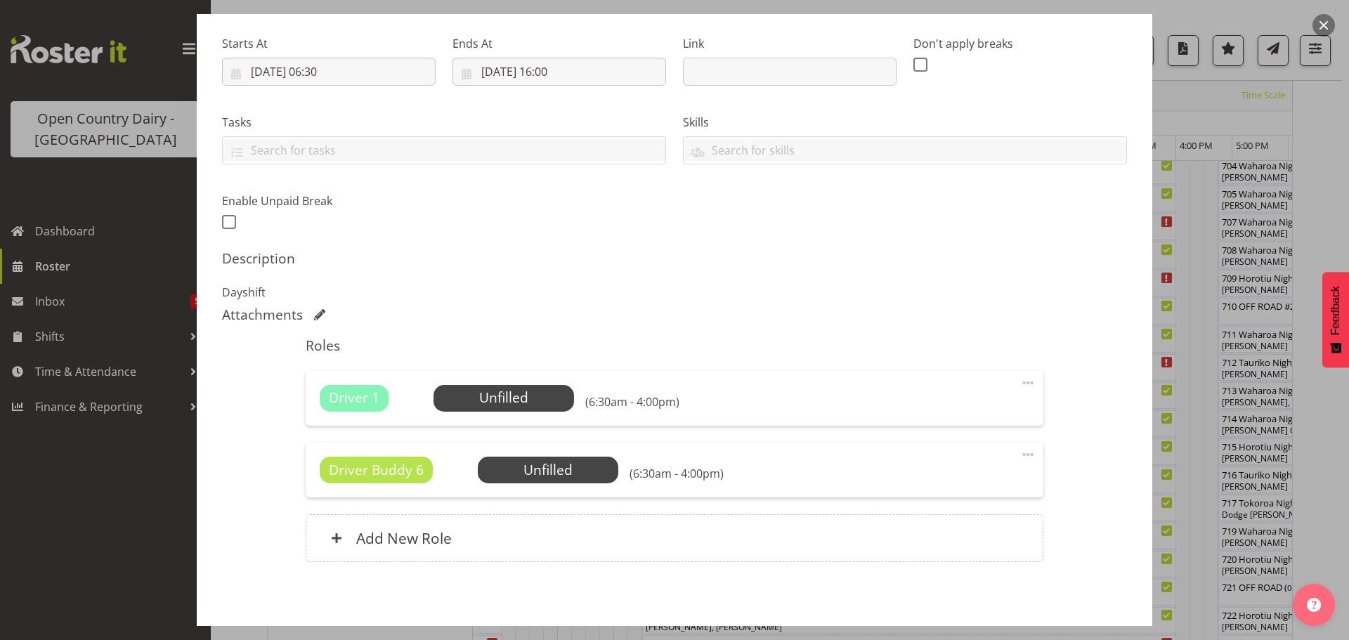
click at [1019, 453] on span at bounding box center [1027, 454] width 17 height 17
click at [922, 534] on link "Delete" at bounding box center [968, 535] width 135 height 25
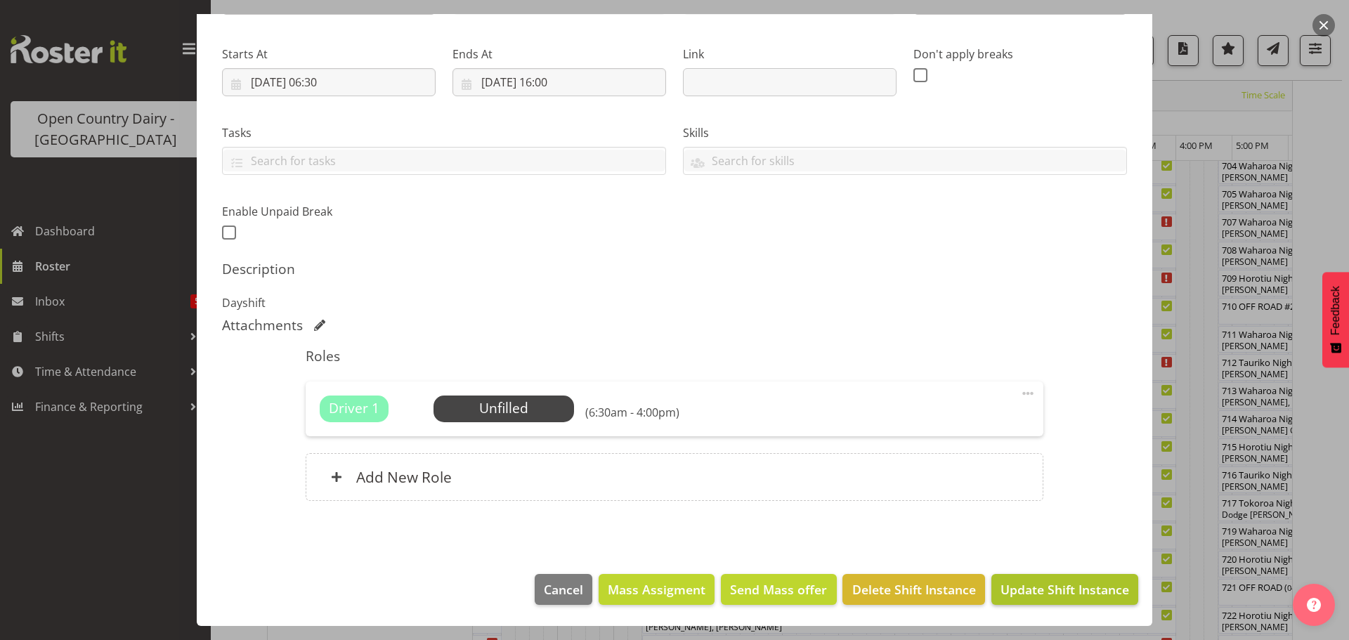
click at [1022, 586] on span "Update Shift Instance" at bounding box center [1064, 589] width 129 height 18
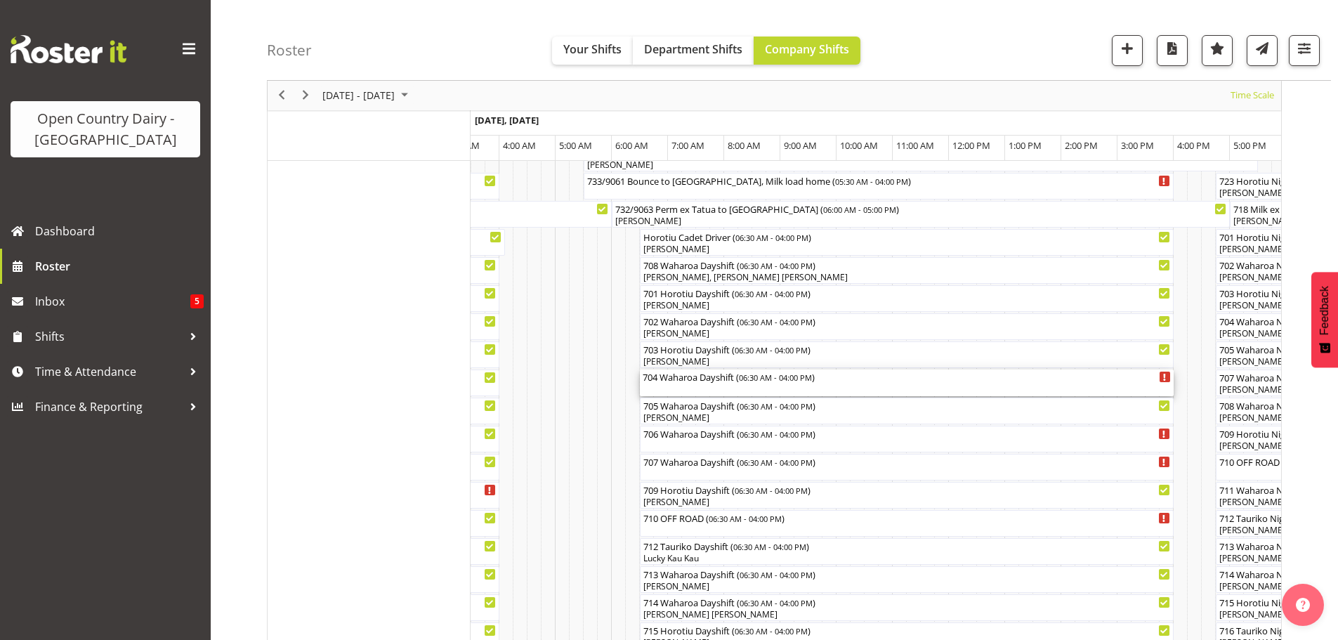
click at [715, 386] on div "704 Waharoa Dayshift ( 06:30 AM - 04:00 PM )" at bounding box center [907, 382] width 528 height 27
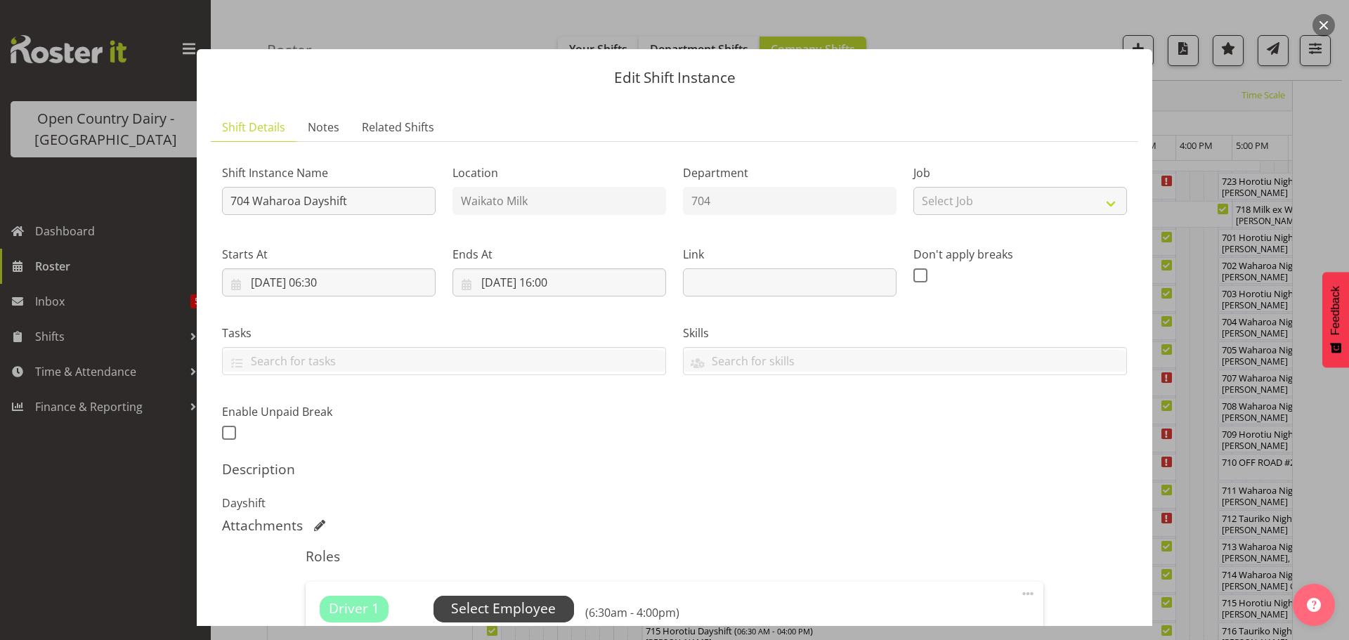
click at [502, 604] on span "Select Employee" at bounding box center [503, 608] width 105 height 20
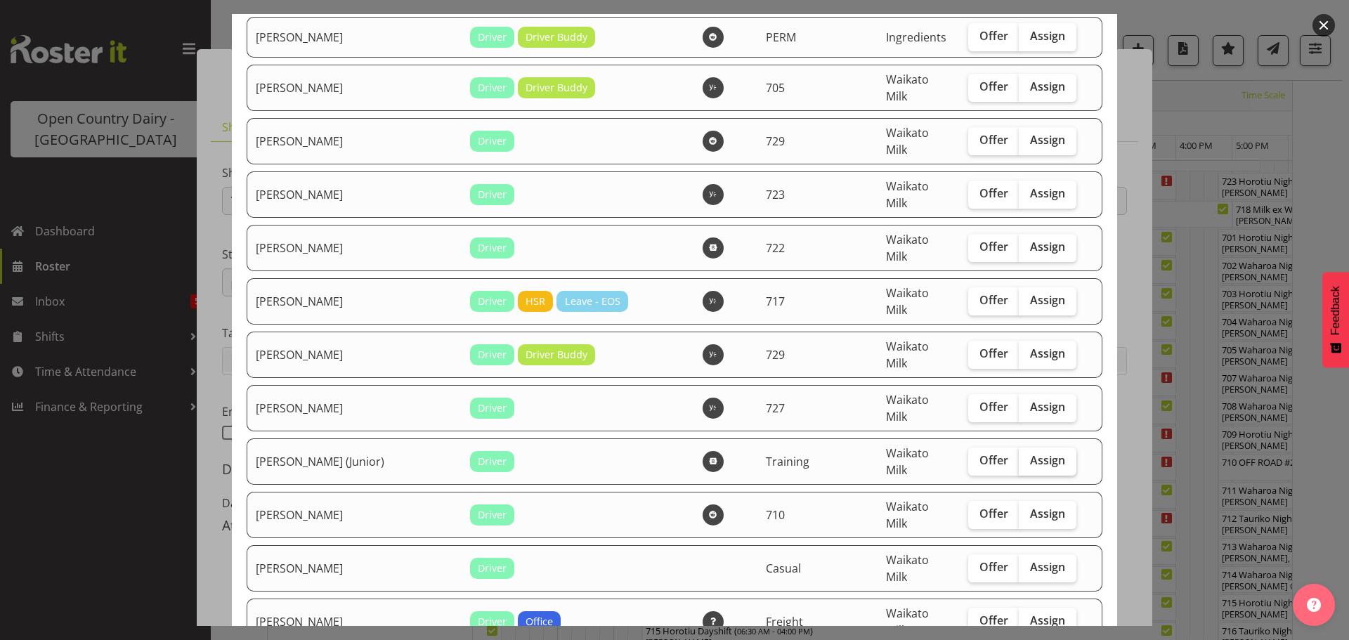
click at [1030, 453] on span "Assign" at bounding box center [1047, 460] width 35 height 14
click at [1020, 456] on input "Assign" at bounding box center [1022, 460] width 9 height 9
checkbox input "true"
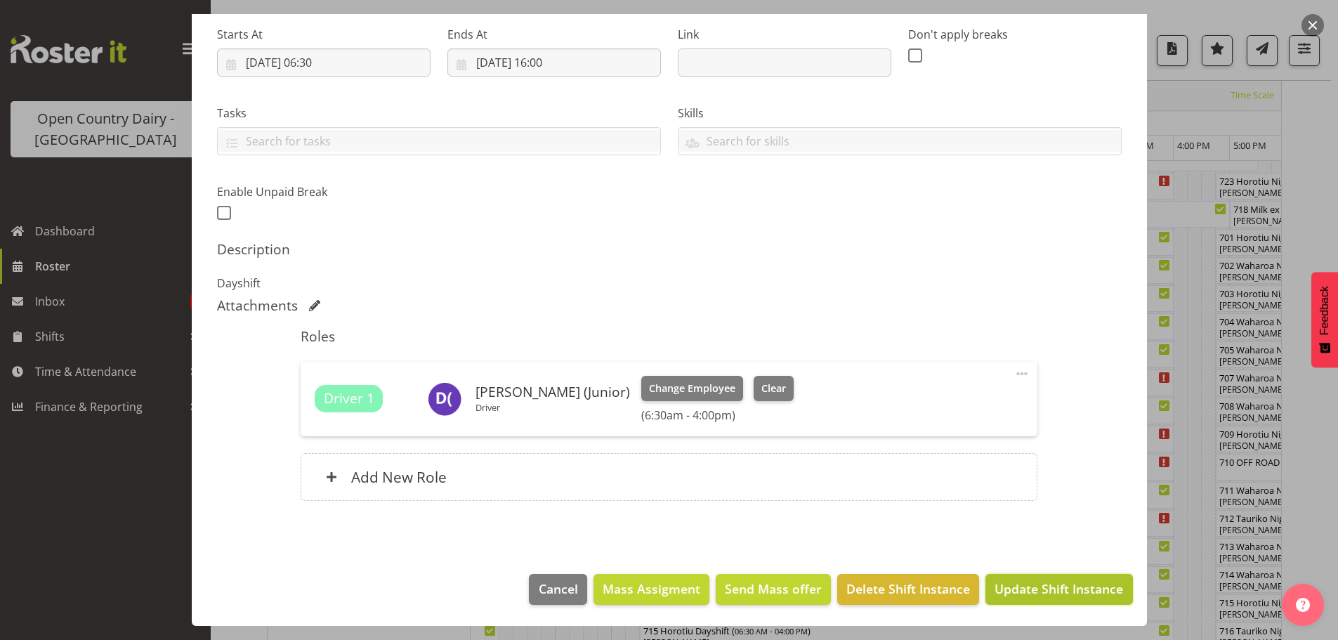
click at [1049, 588] on span "Update Shift Instance" at bounding box center [1059, 588] width 129 height 18
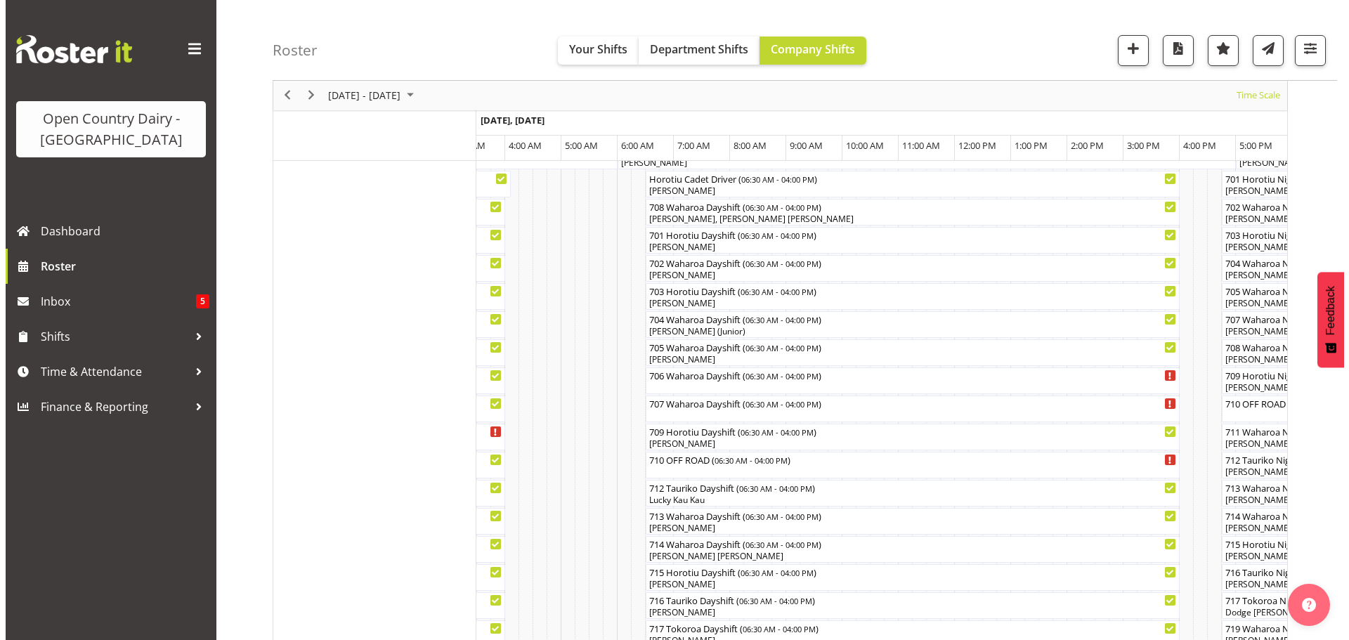
scroll to position [262, 0]
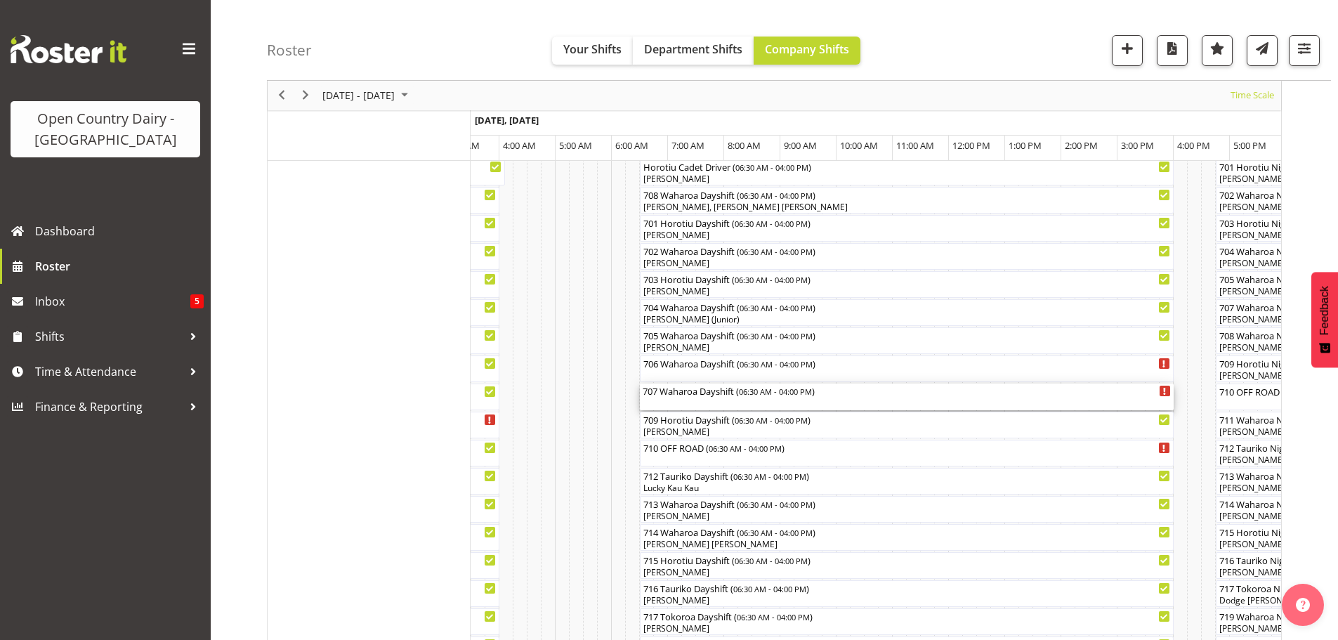
click at [723, 405] on div "707 Waharoa Dayshift ( 06:30 AM - 04:00 PM )" at bounding box center [907, 396] width 528 height 27
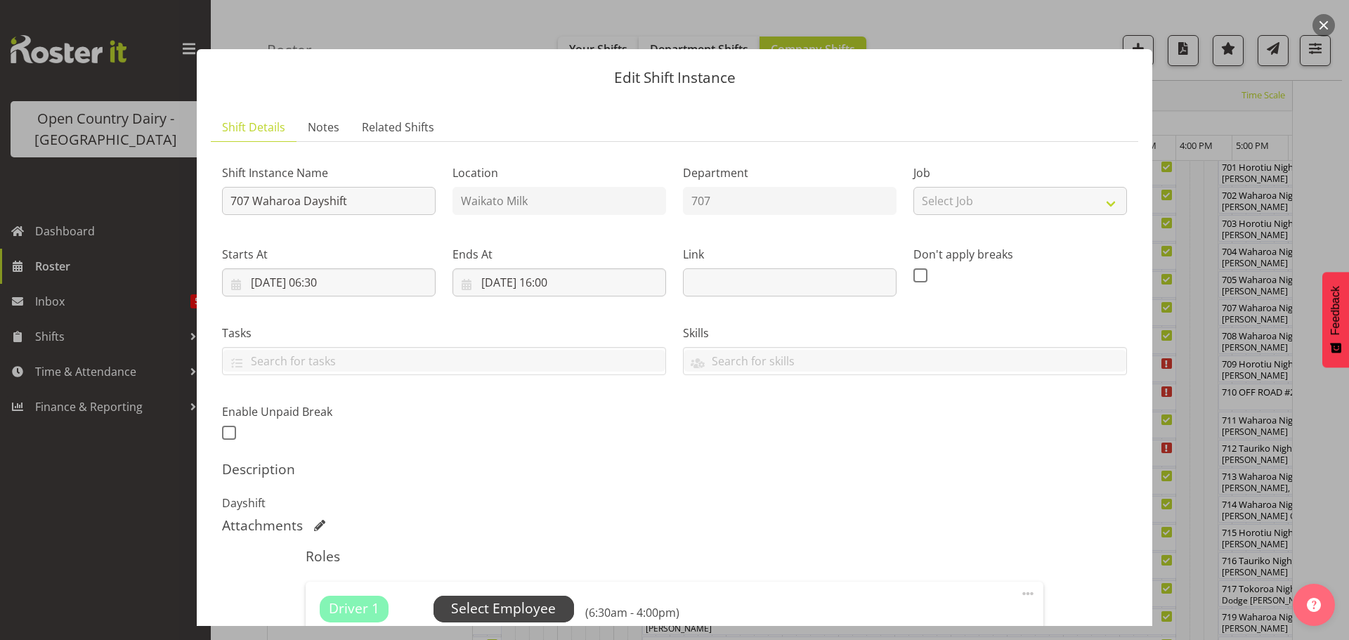
click at [516, 601] on span "Select Employee" at bounding box center [503, 608] width 105 height 20
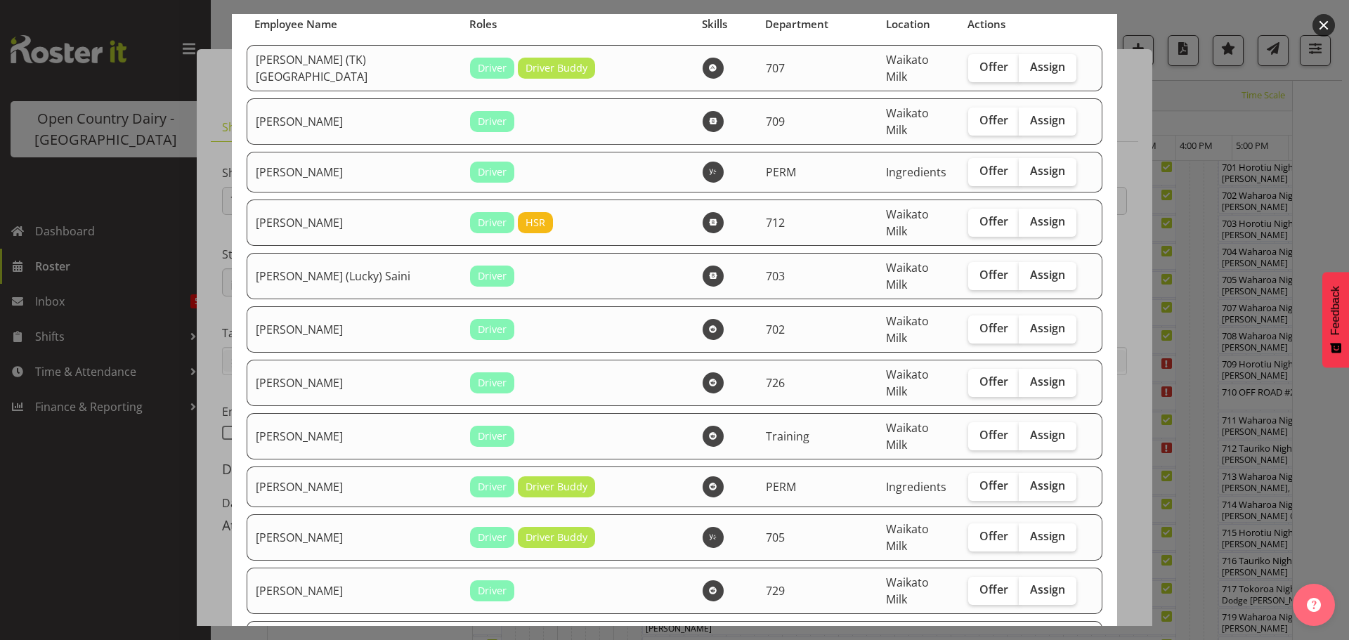
scroll to position [0, 0]
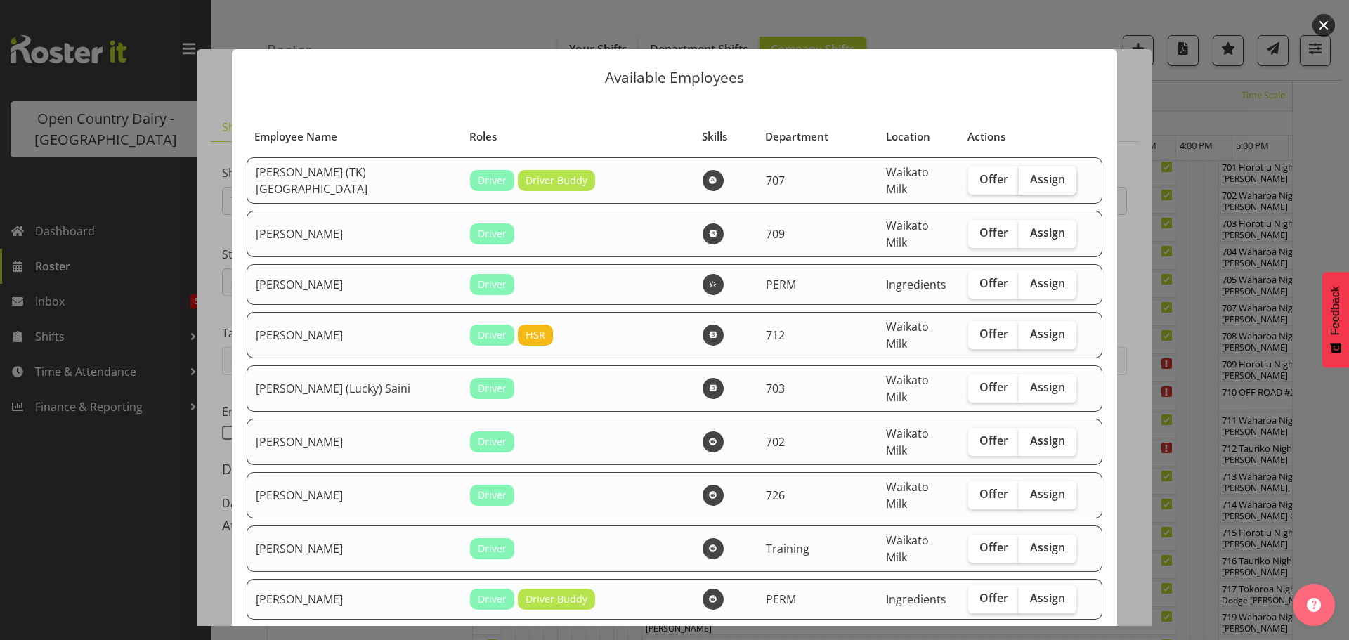
click at [1030, 174] on span "Assign" at bounding box center [1047, 179] width 35 height 14
click at [1023, 175] on input "Assign" at bounding box center [1022, 179] width 9 height 9
checkbox input "true"
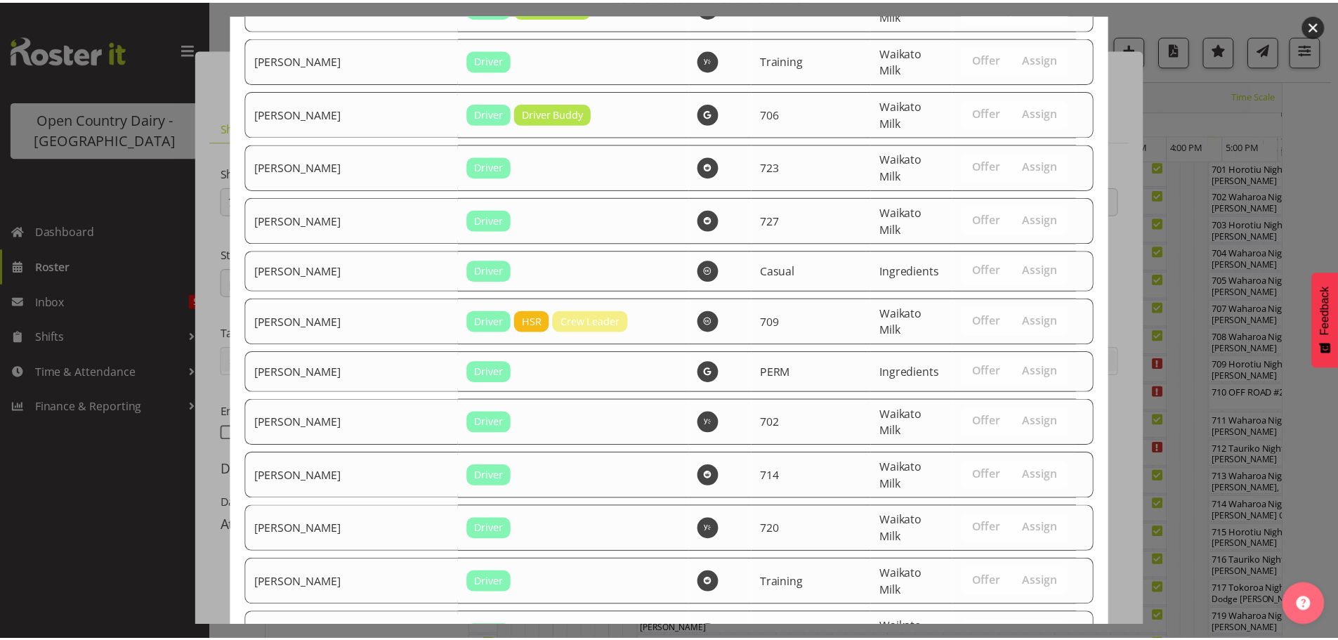
scroll to position [2621, 0]
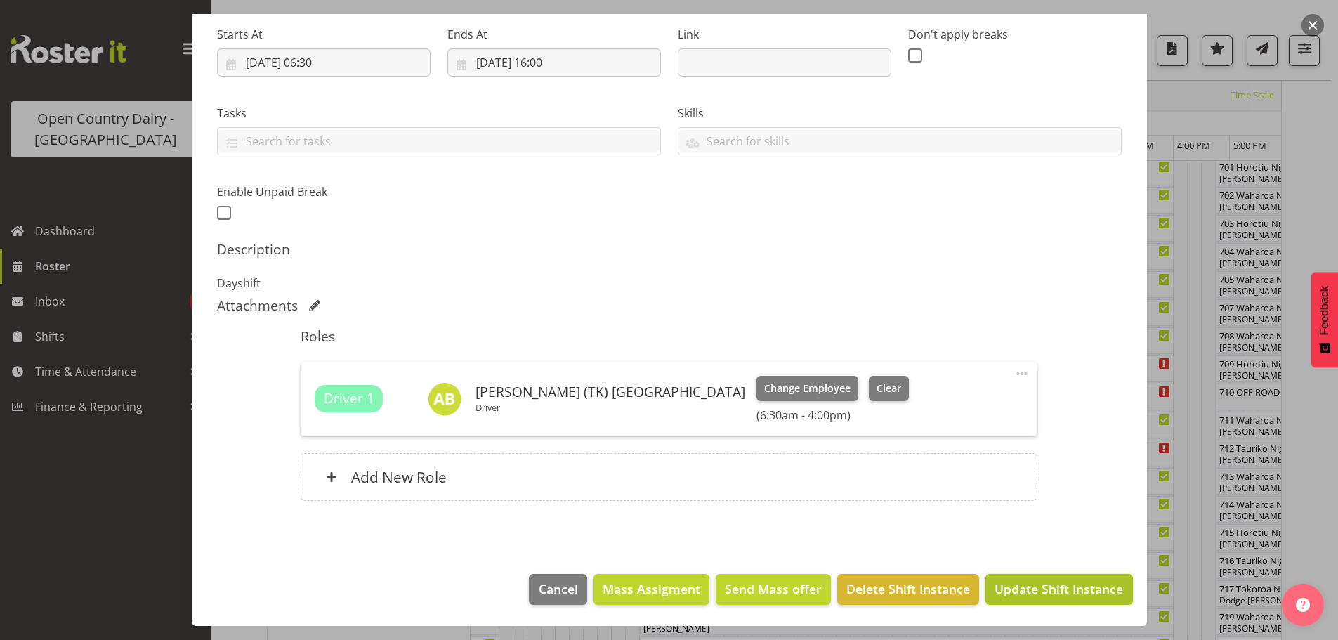
click at [1055, 589] on span "Update Shift Instance" at bounding box center [1059, 588] width 129 height 18
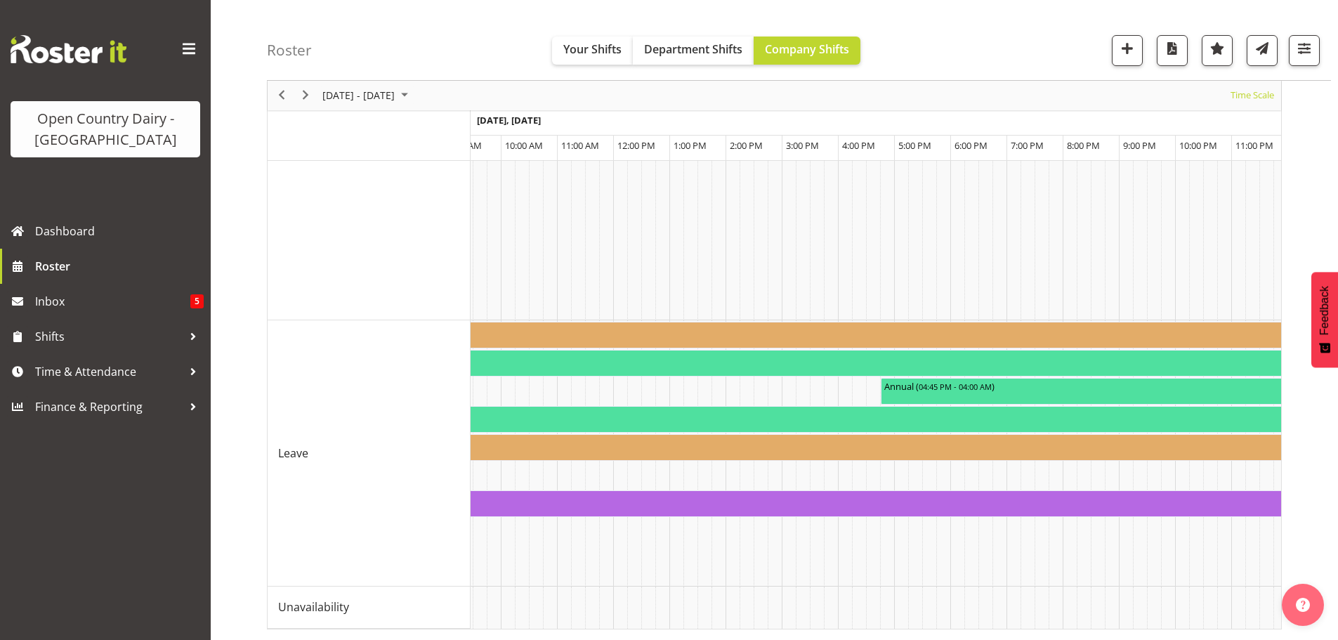
scroll to position [0, 7224]
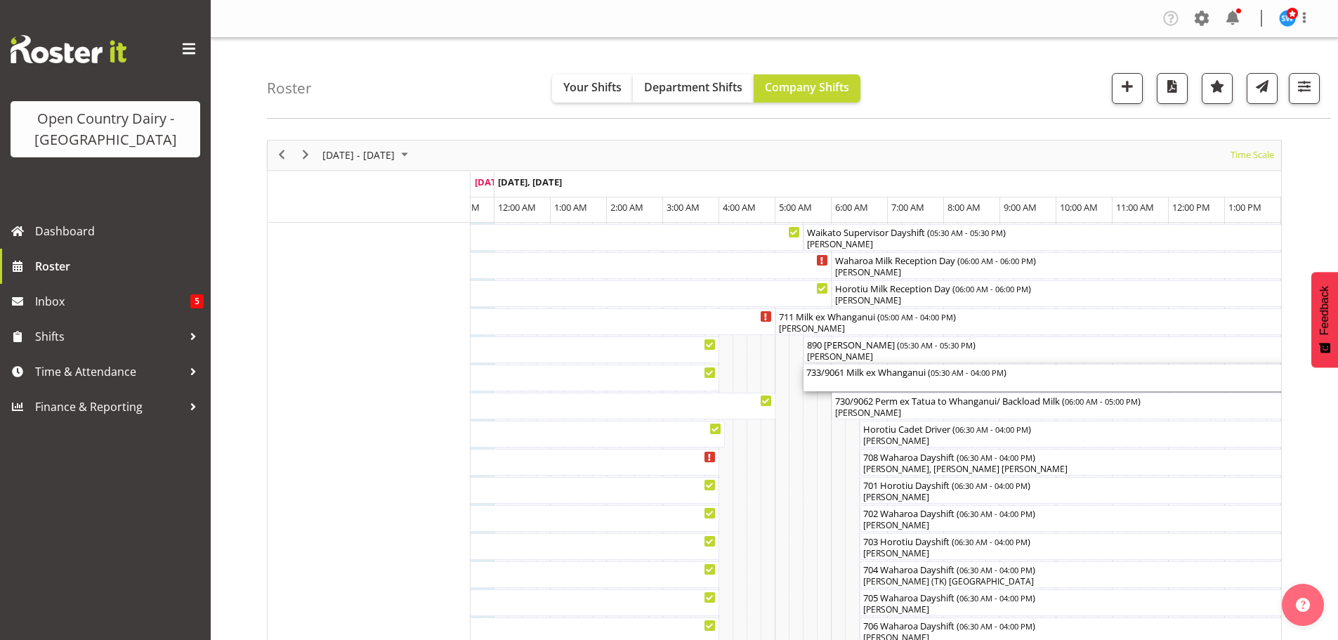
click at [865, 383] on div "733/9061 Milk ex Whanganui ( 05:30 AM - 04:00 PM )" at bounding box center [1098, 378] width 584 height 27
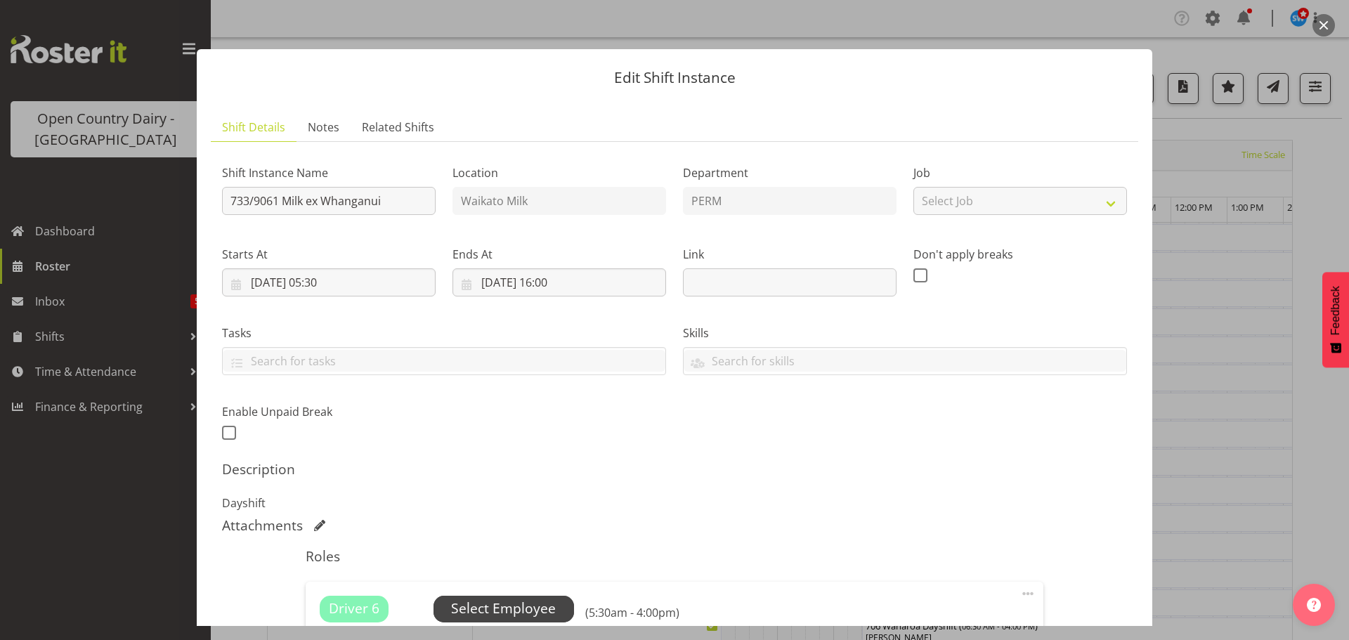
click at [517, 605] on span "Select Employee" at bounding box center [503, 608] width 105 height 20
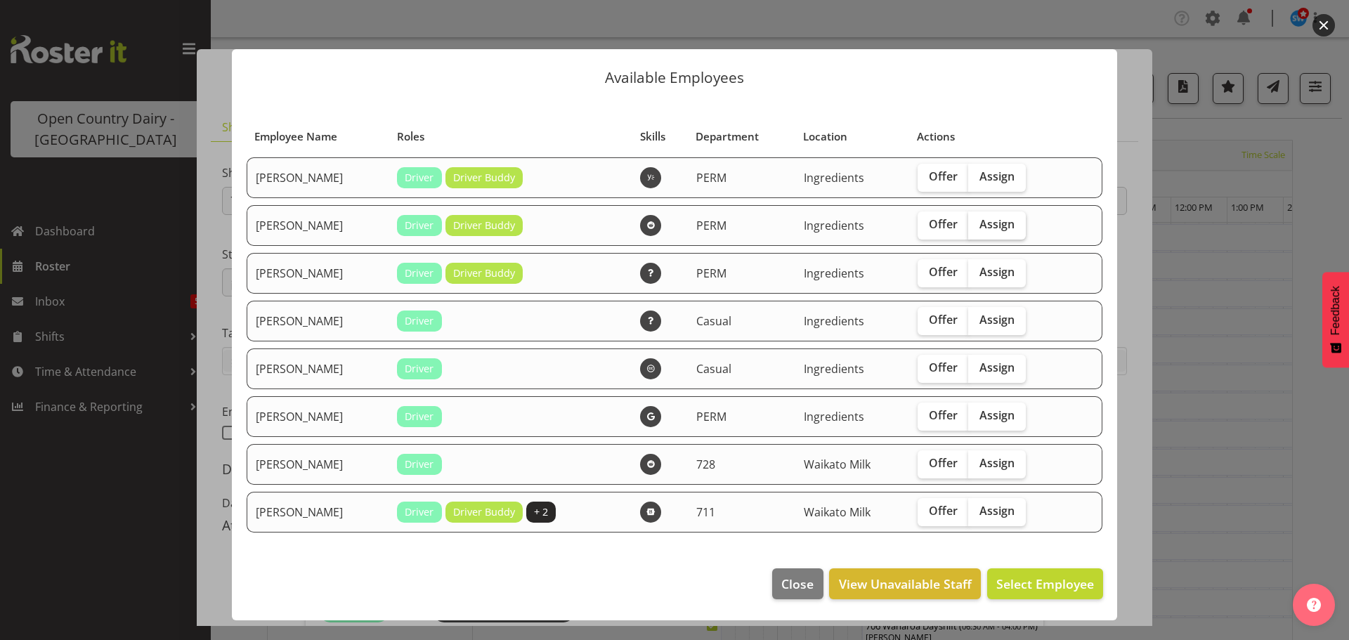
click at [1005, 226] on span "Assign" at bounding box center [996, 224] width 35 height 14
click at [977, 226] on input "Assign" at bounding box center [972, 224] width 9 height 9
checkbox input "true"
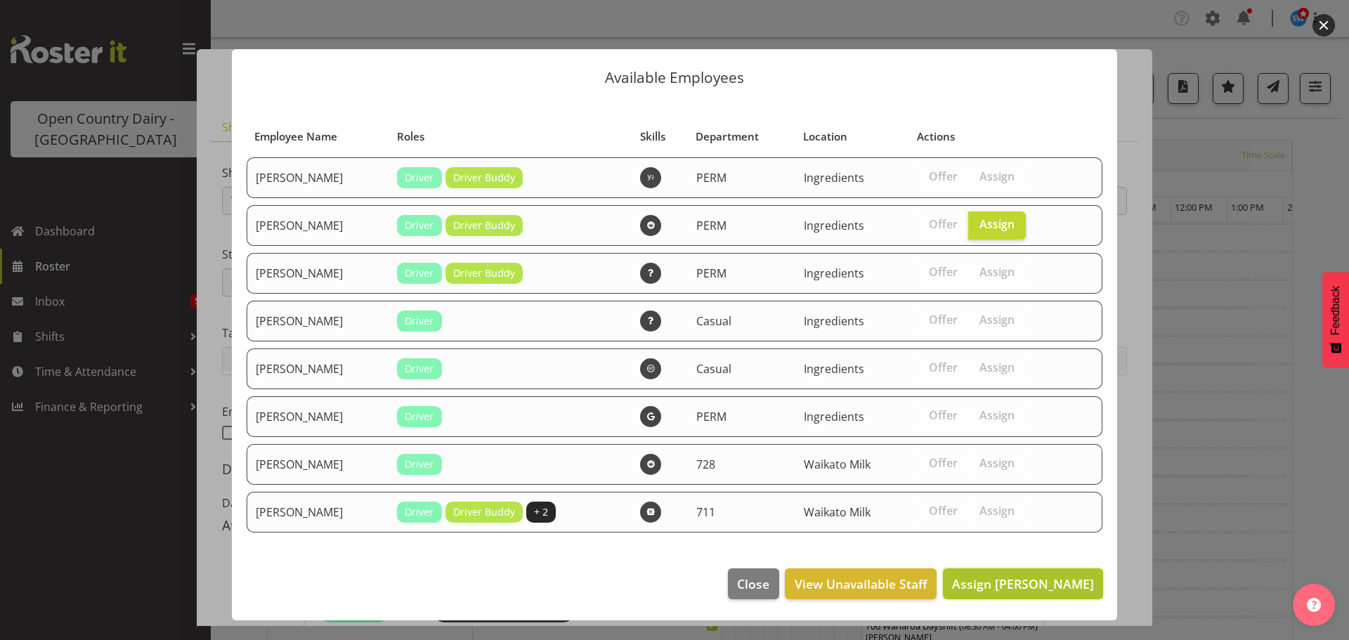
click at [1025, 582] on span "Assign [PERSON_NAME]" at bounding box center [1023, 583] width 142 height 17
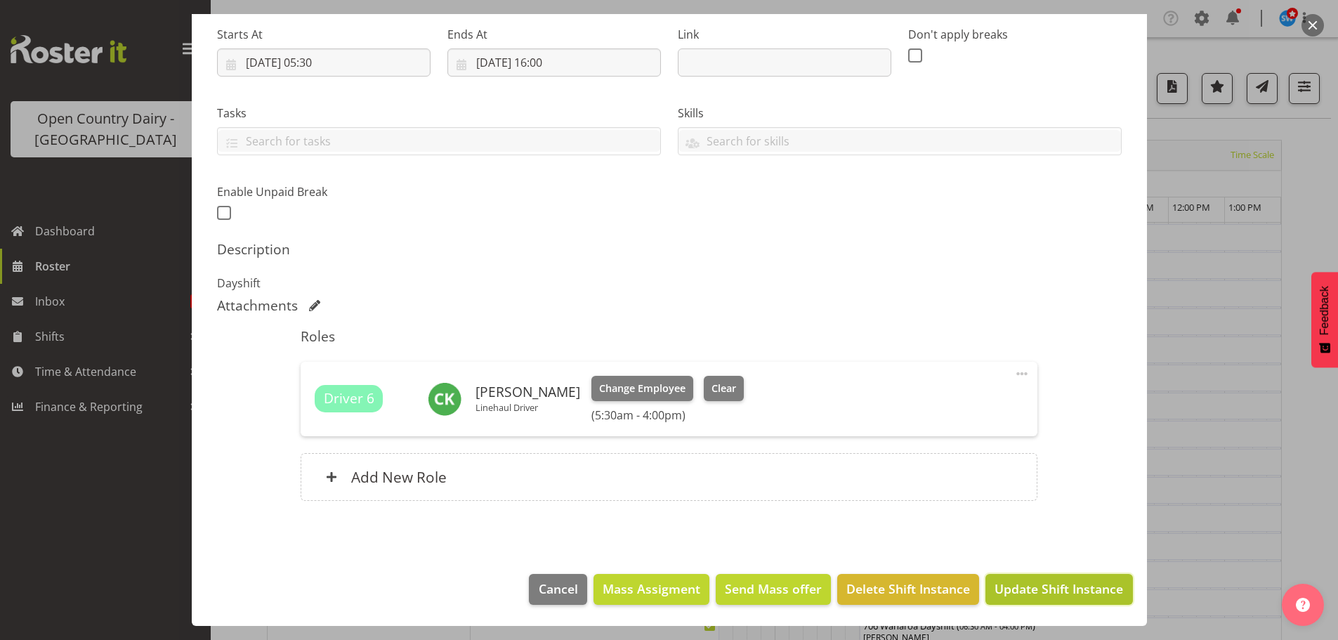
click at [1048, 589] on span "Update Shift Instance" at bounding box center [1059, 588] width 129 height 18
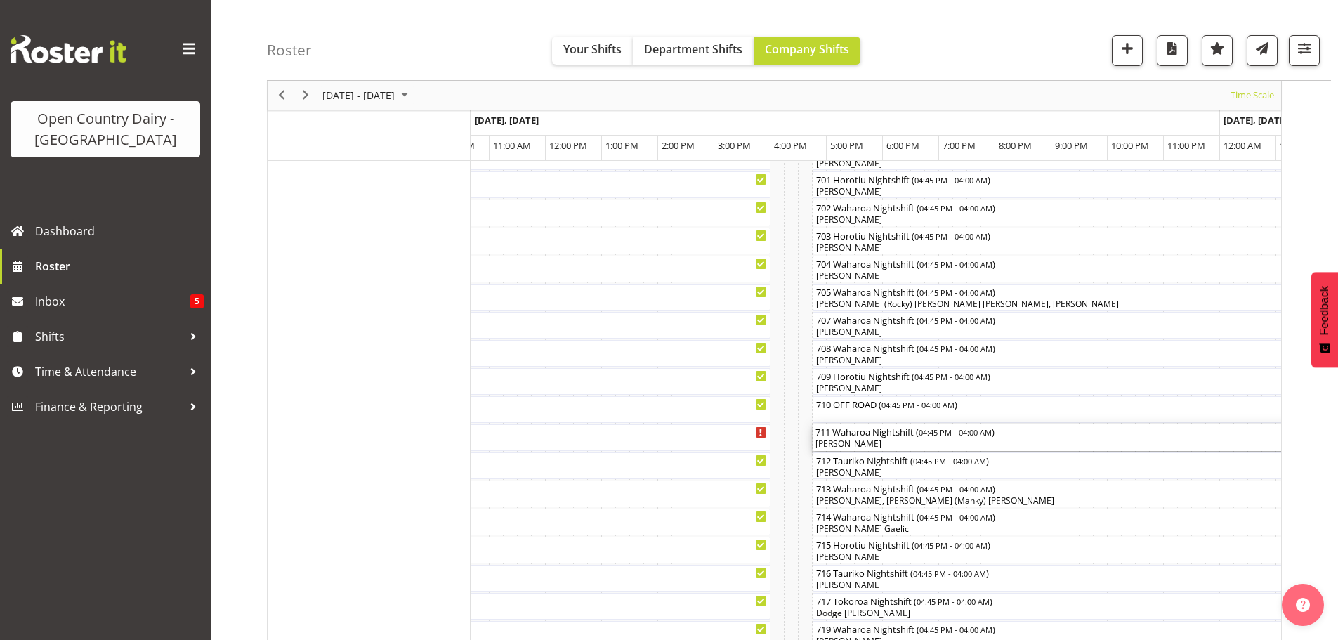
click at [884, 442] on div "[PERSON_NAME]" at bounding box center [1128, 444] width 626 height 13
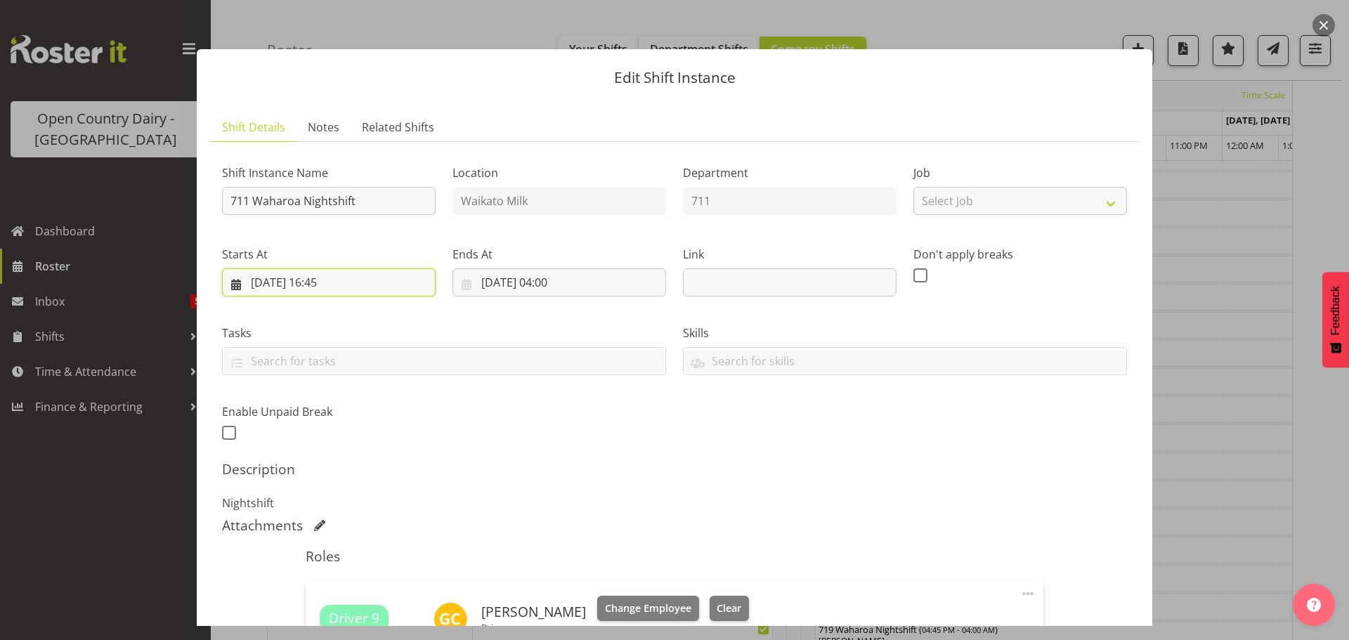
click at [336, 277] on input "[DATE] 16:45" at bounding box center [329, 282] width 214 height 28
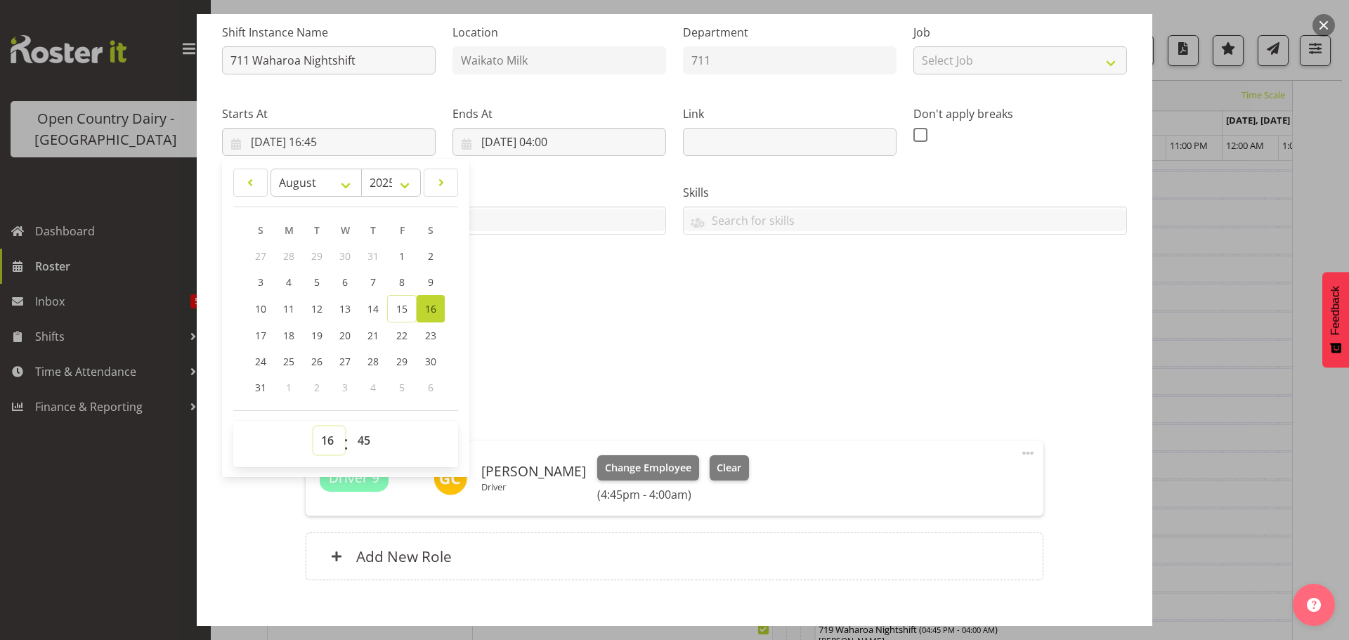
click at [322, 434] on select "00 01 02 03 04 05 06 07 08 09 10 11 12 13 14 15 16 17 18 19 20 21 22 23" at bounding box center [329, 440] width 32 height 28
select select "18"
click at [313, 426] on select "00 01 02 03 04 05 06 07 08 09 10 11 12 13 14 15 16 17 18 19 20 21 22 23" at bounding box center [329, 440] width 32 height 28
type input "[DATE] 18:45"
click at [360, 440] on select "00 01 02 03 04 05 06 07 08 09 10 11 12 13 14 15 16 17 18 19 20 21 22 23 24 25 2…" at bounding box center [366, 440] width 32 height 28
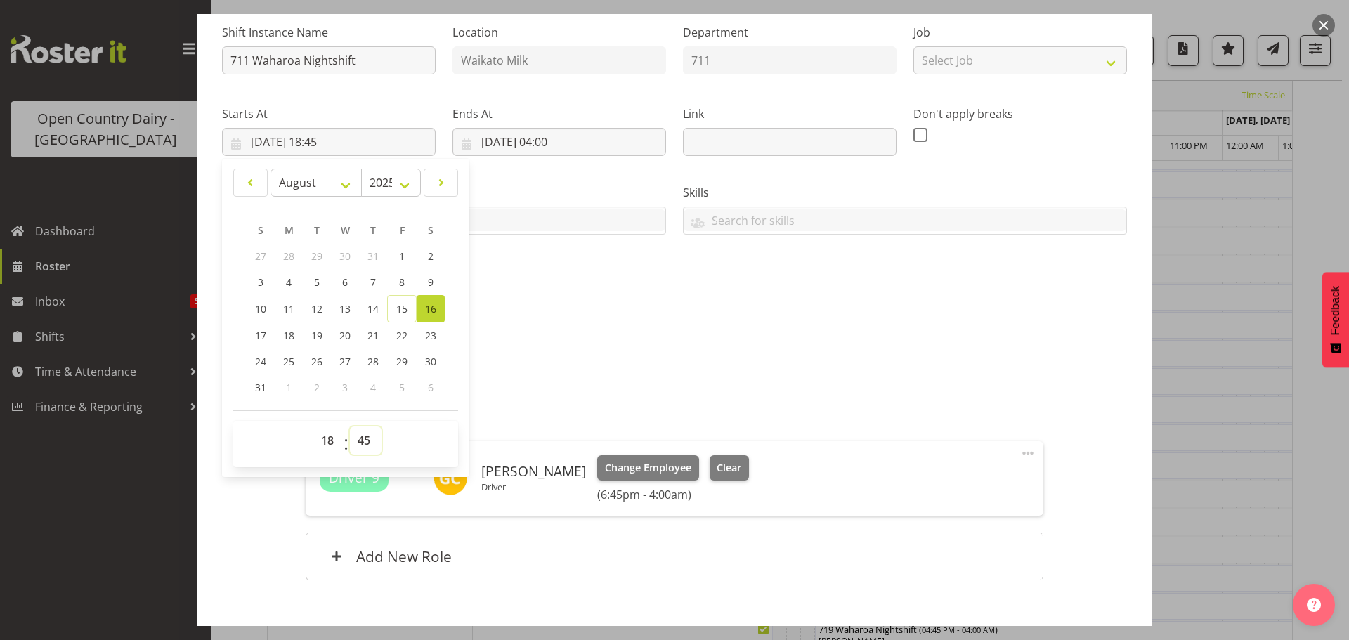
select select "0"
click at [350, 426] on select "00 01 02 03 04 05 06 07 08 09 10 11 12 13 14 15 16 17 18 19 20 21 22 23 24 25 2…" at bounding box center [366, 440] width 32 height 28
type input "[DATE] 18:00"
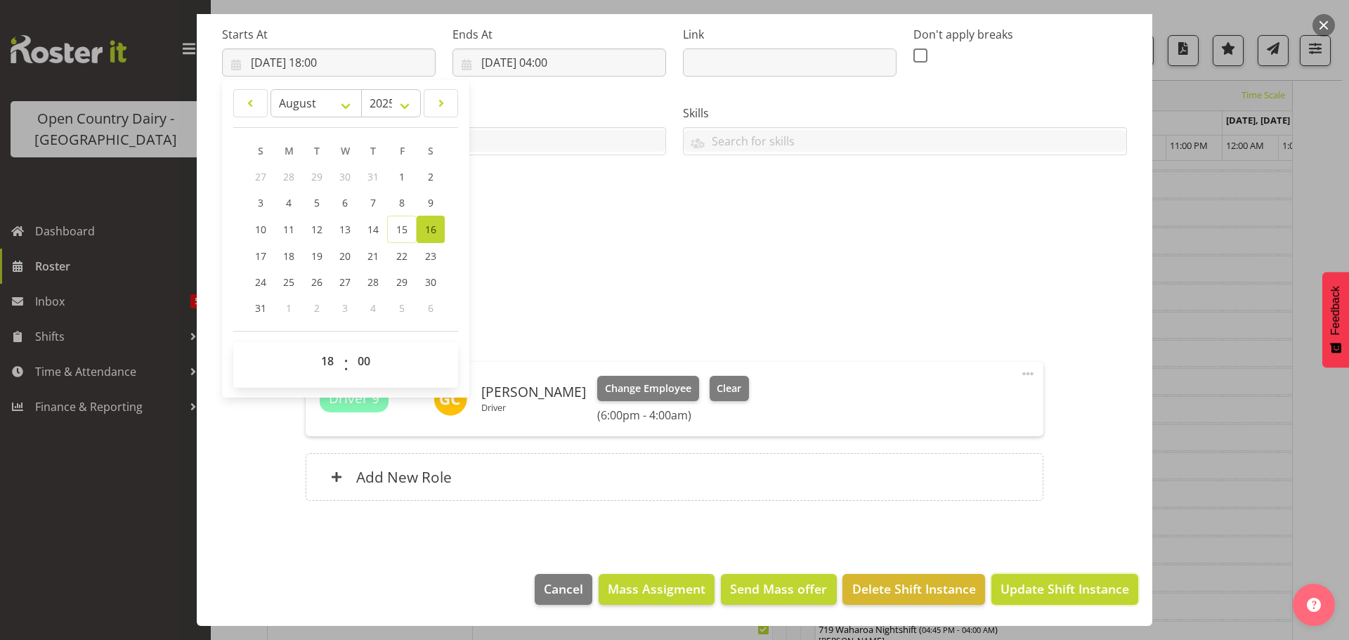
click at [1028, 583] on span "Update Shift Instance" at bounding box center [1064, 588] width 129 height 18
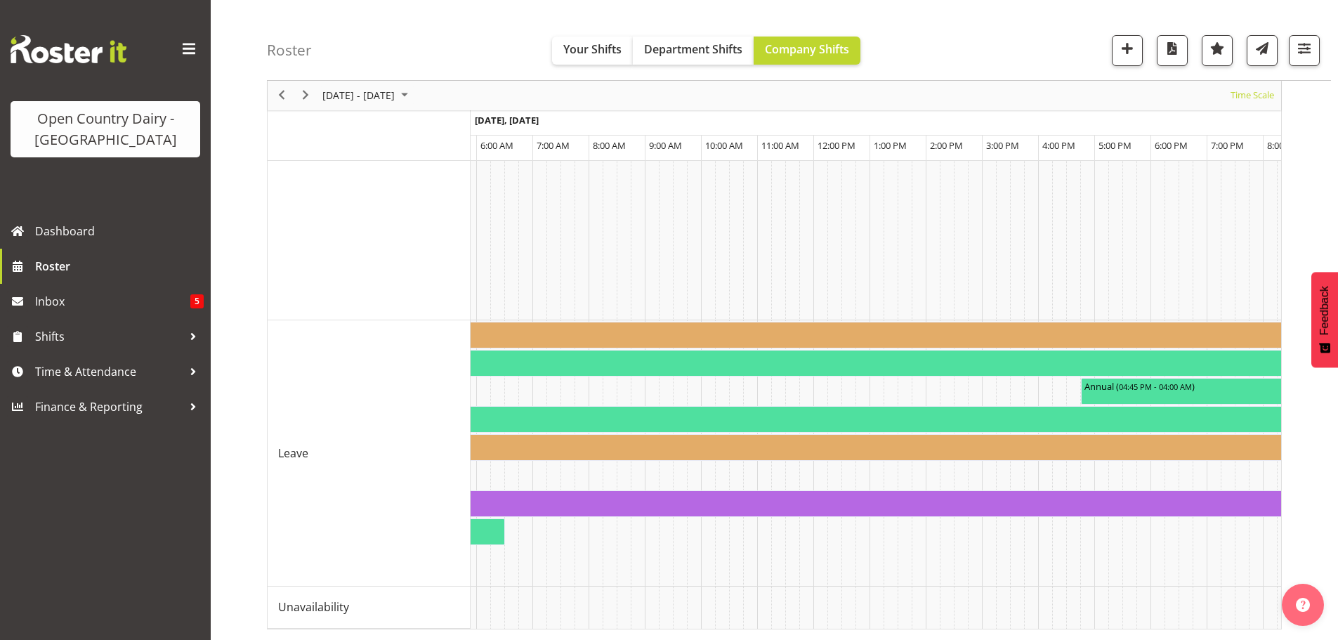
scroll to position [0, 7019]
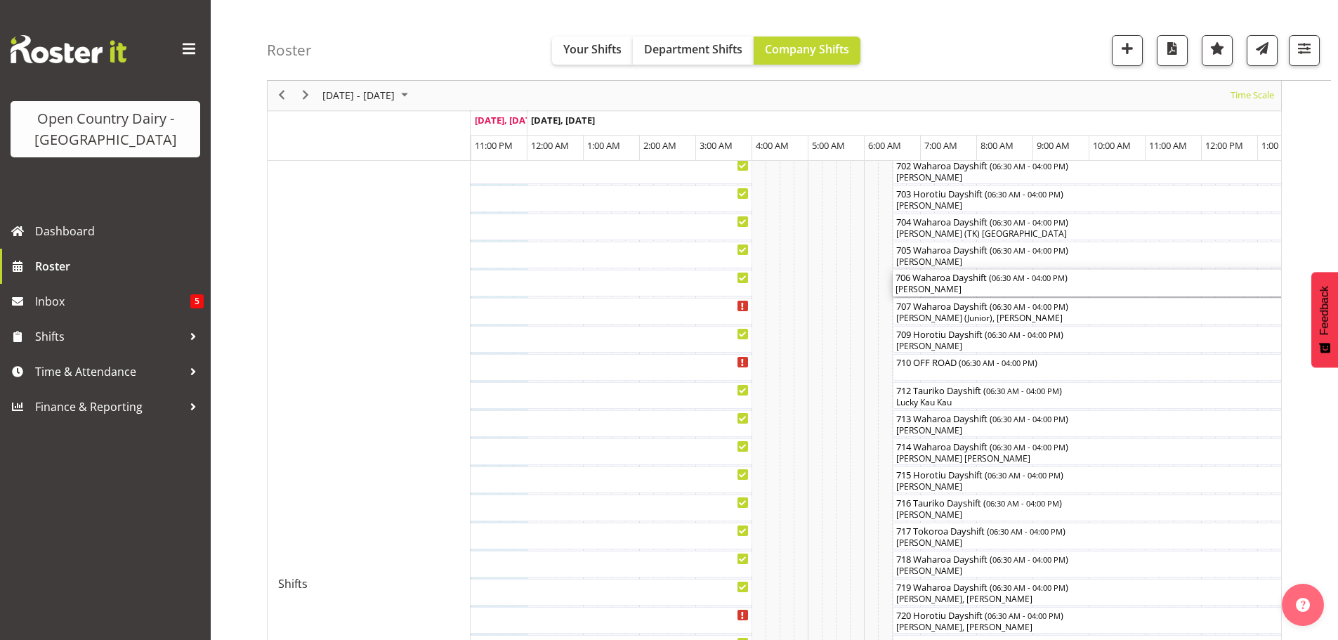
click at [980, 287] on div "[PERSON_NAME]" at bounding box center [1159, 289] width 528 height 13
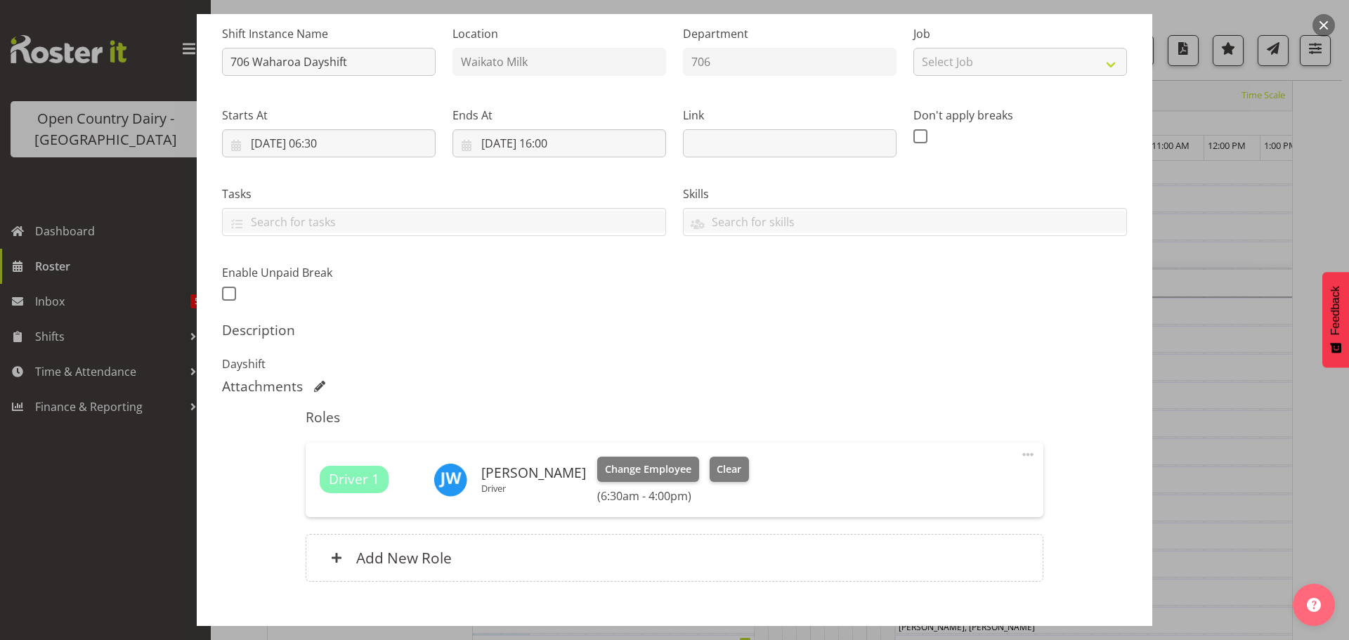
scroll to position [140, 0]
click at [627, 469] on span "Change Employee" at bounding box center [648, 467] width 86 height 15
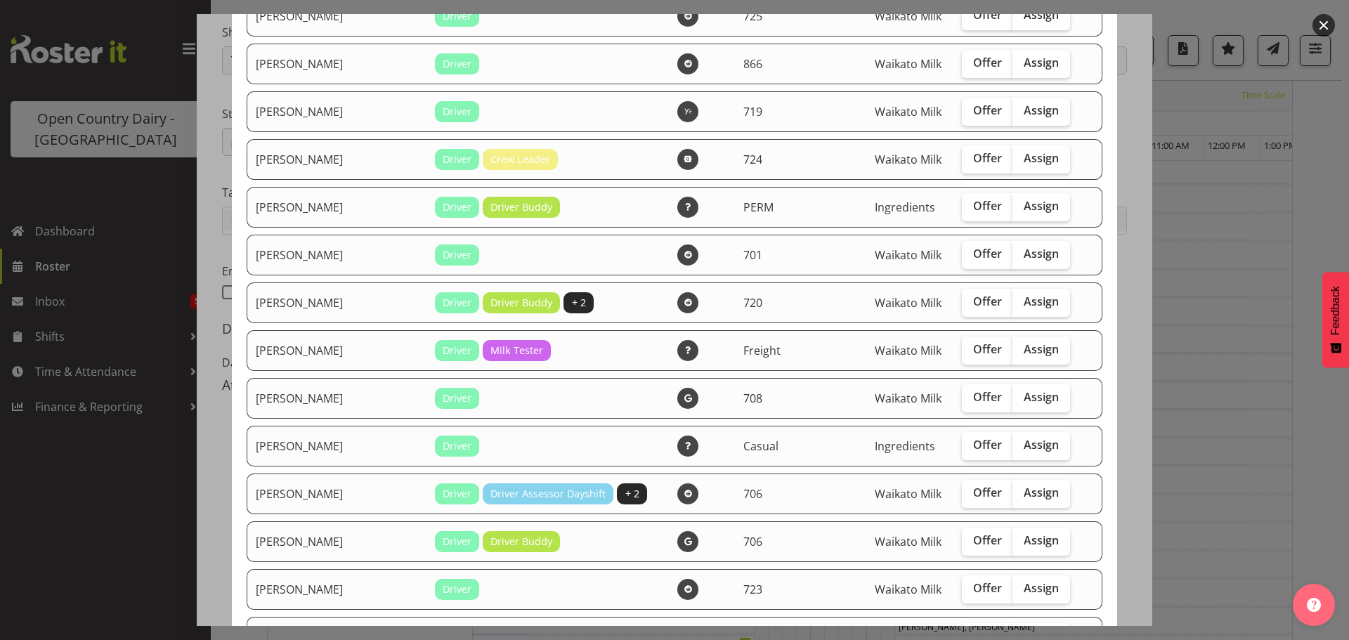
scroll to position [1054, 0]
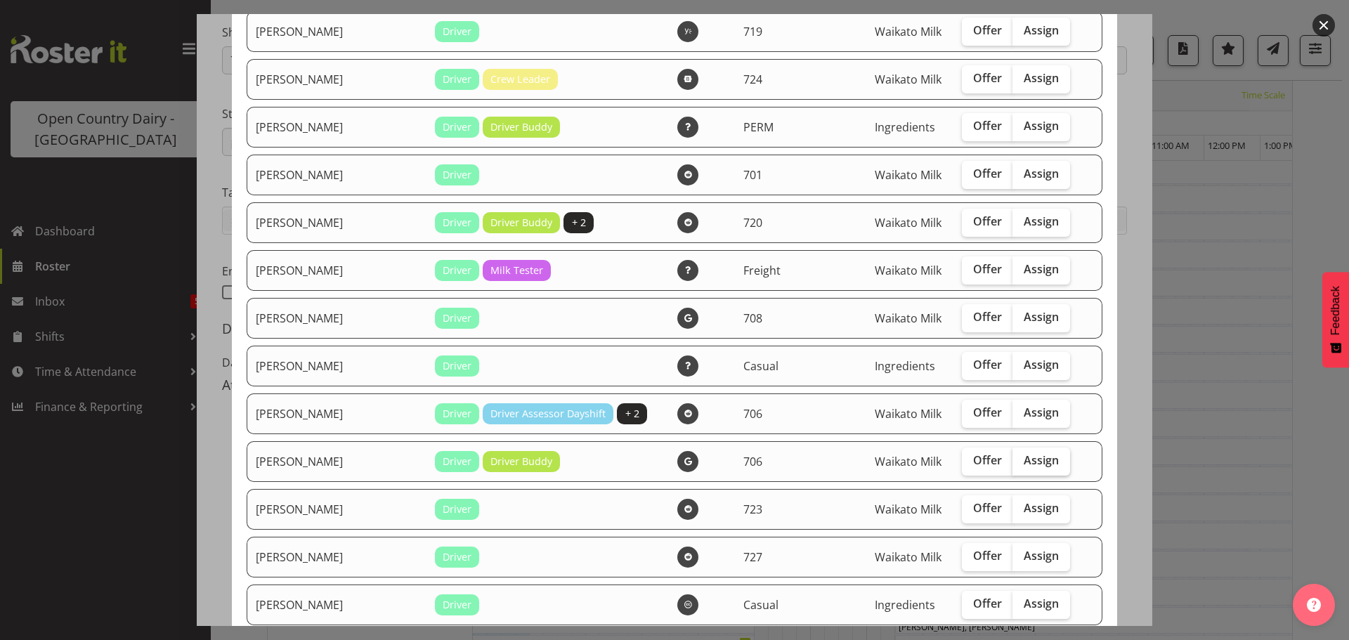
click at [1023, 459] on span "Assign" at bounding box center [1040, 460] width 35 height 14
click at [1012, 459] on input "Assign" at bounding box center [1016, 460] width 9 height 9
checkbox input "true"
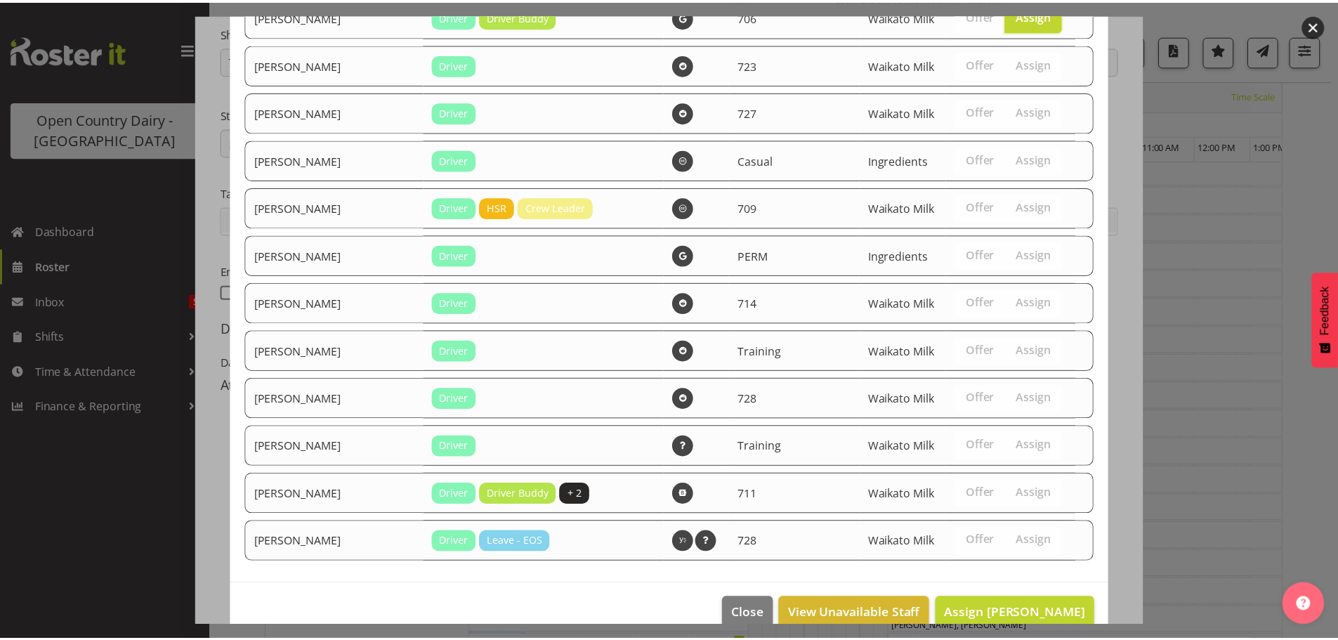
scroll to position [1523, 0]
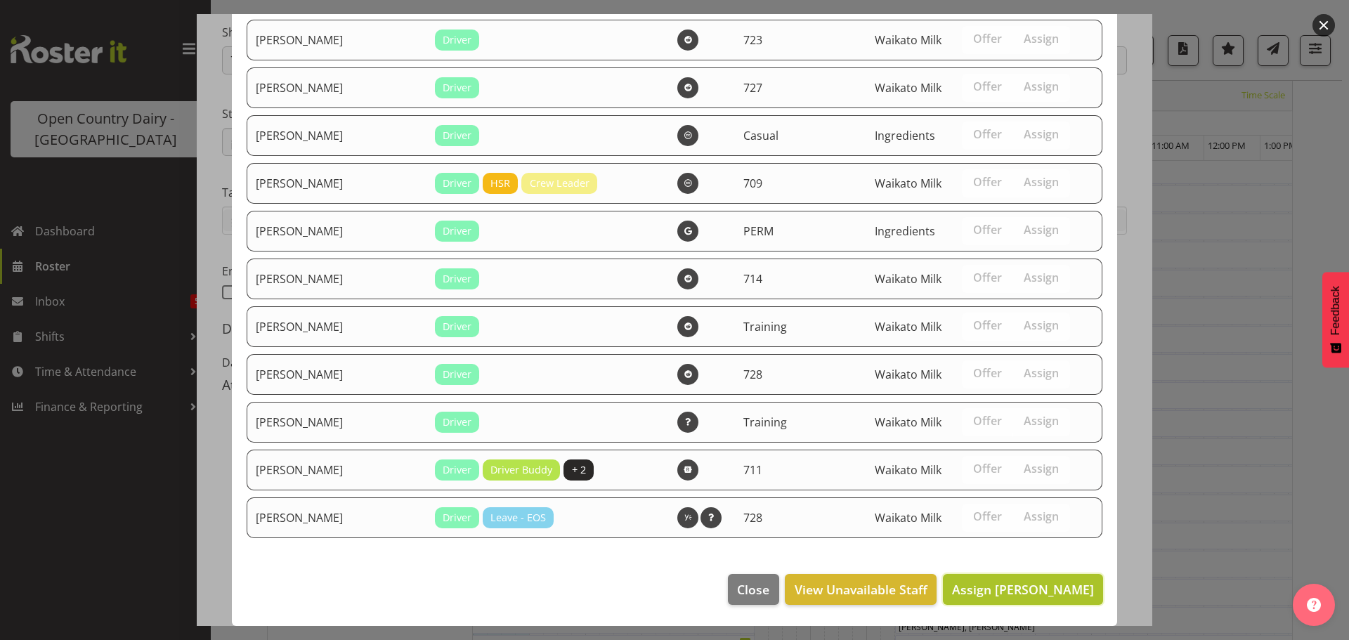
click at [1009, 587] on span "Assign [PERSON_NAME]" at bounding box center [1023, 589] width 142 height 17
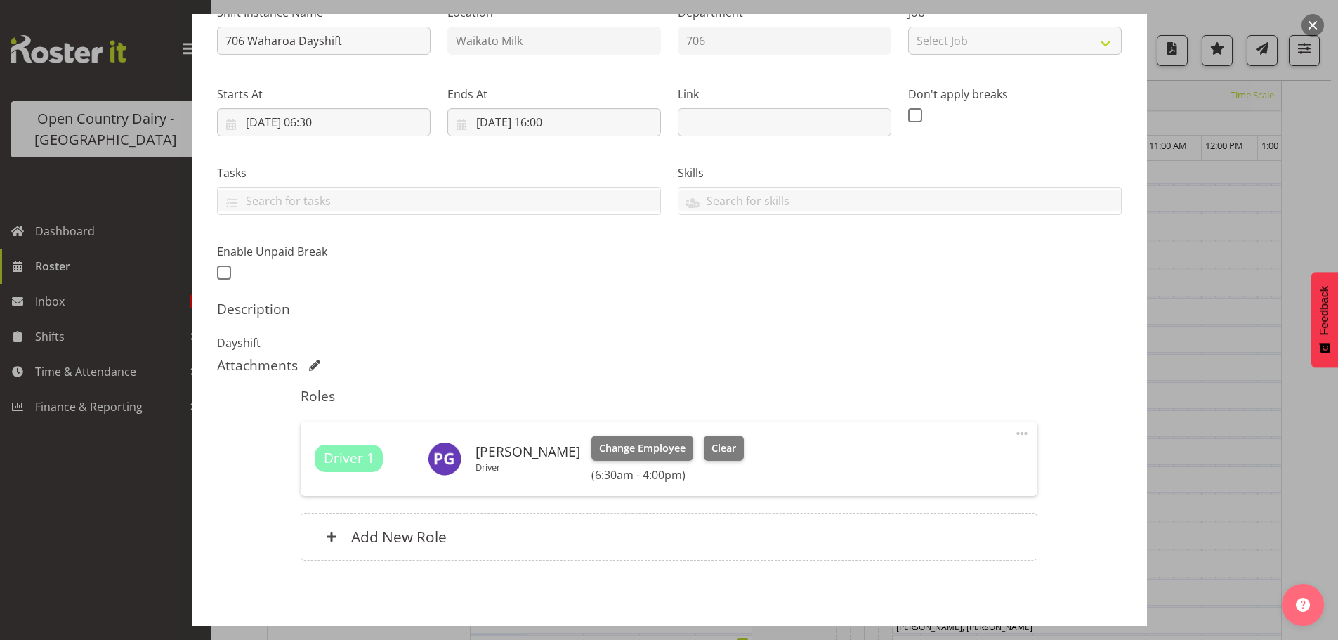
scroll to position [220, 0]
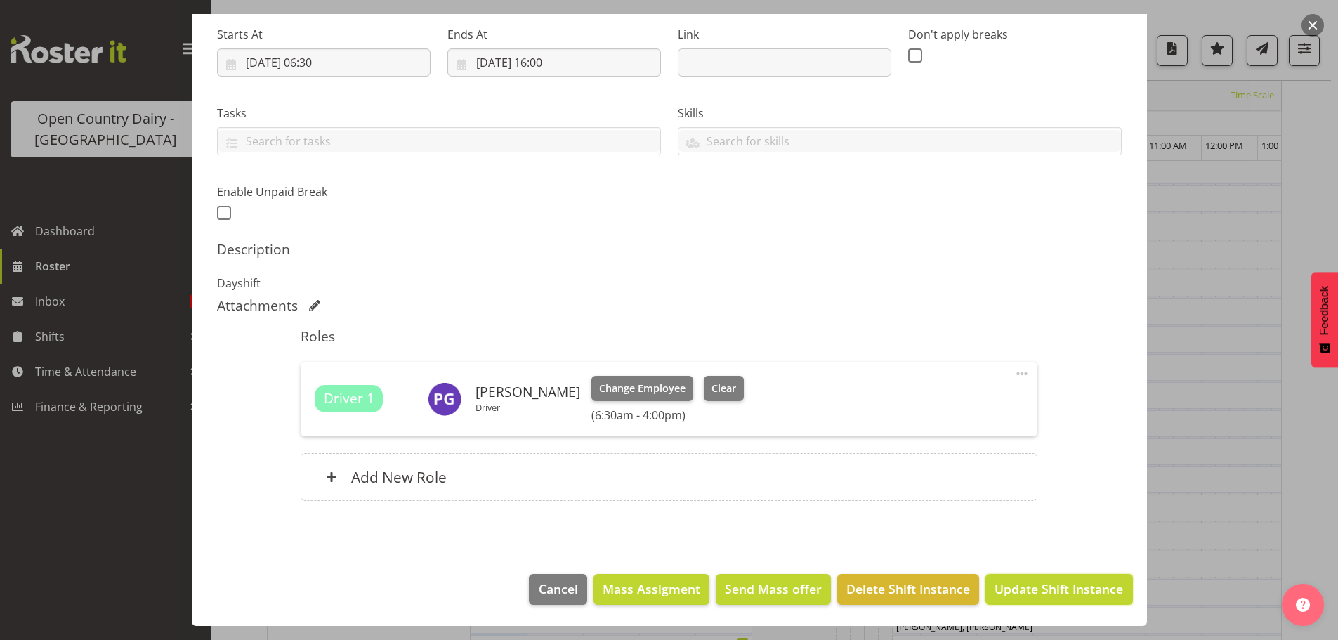
click at [1036, 590] on span "Update Shift Instance" at bounding box center [1059, 588] width 129 height 18
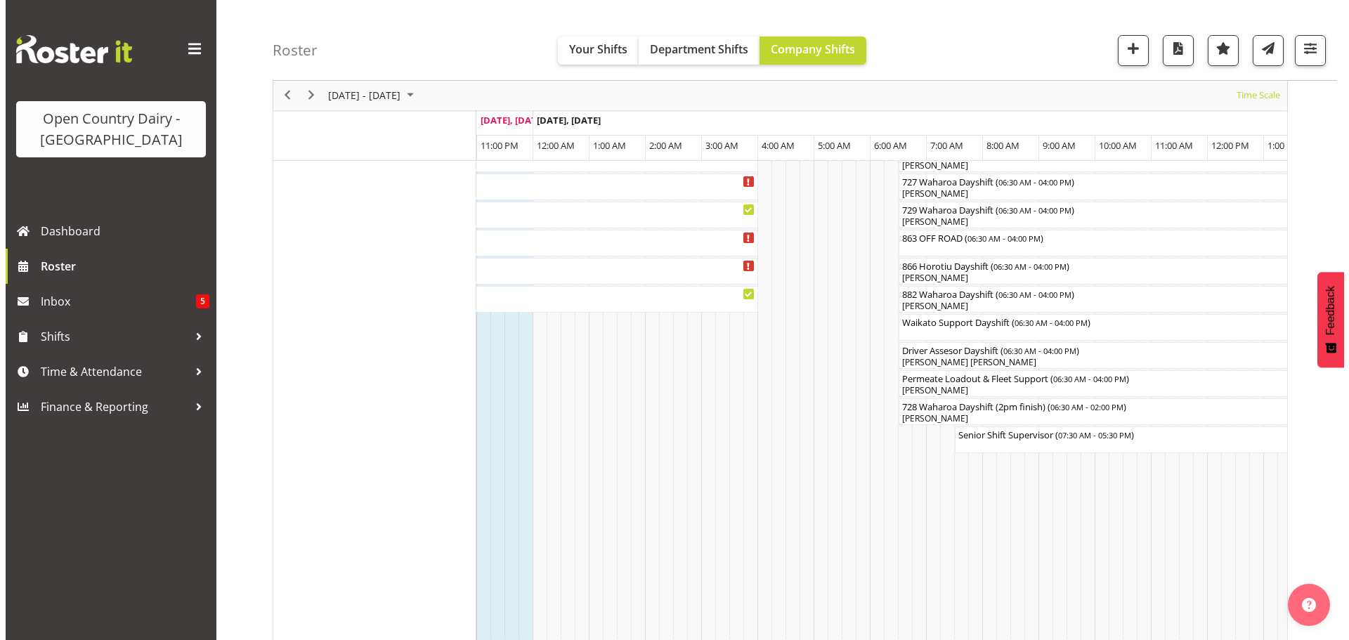
scroll to position [983, 0]
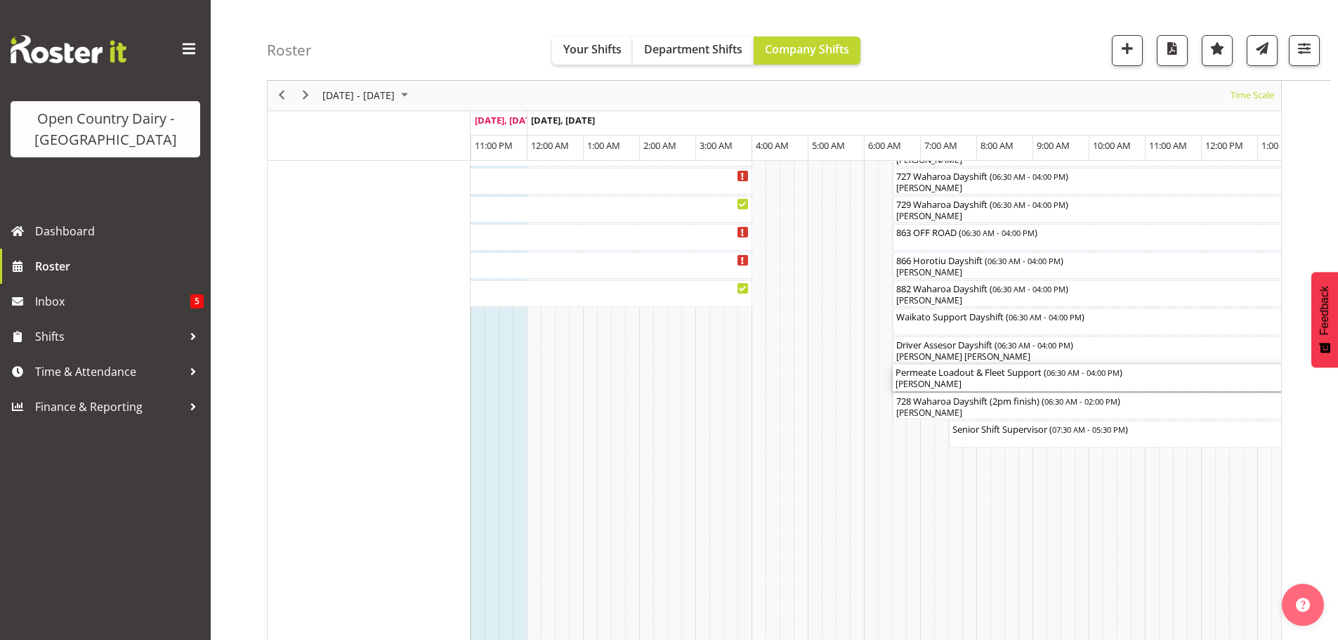
click at [993, 383] on div "[PERSON_NAME]" at bounding box center [1159, 384] width 528 height 13
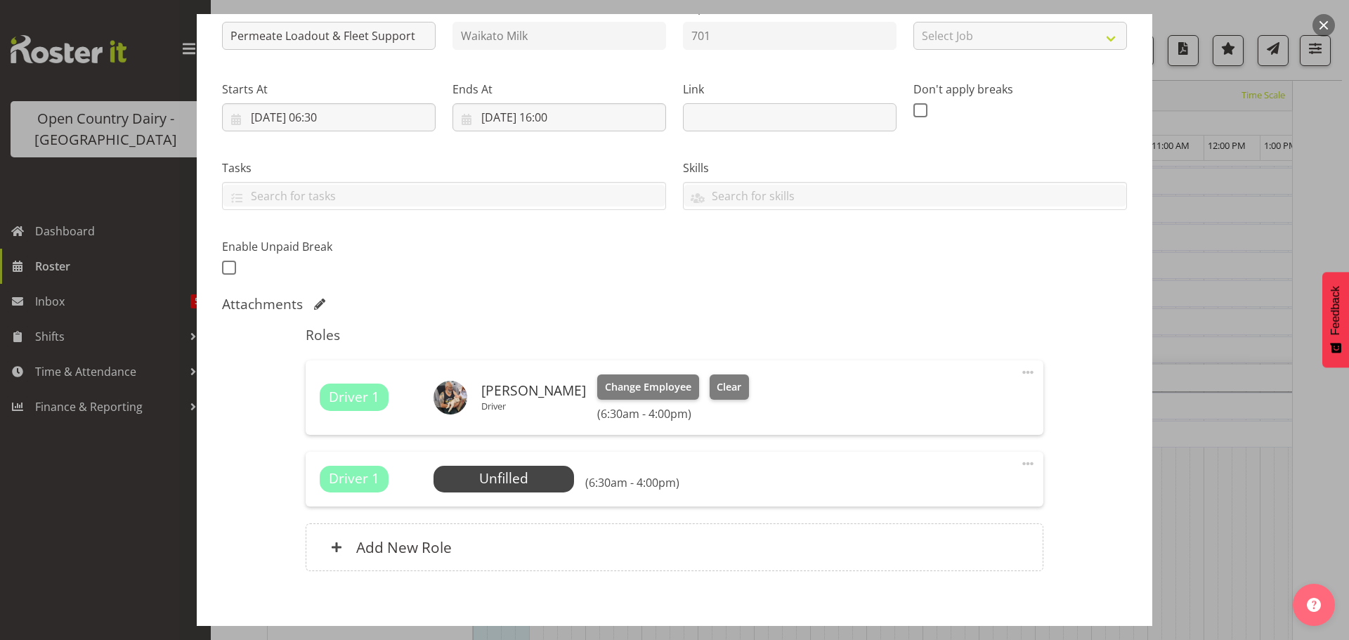
scroll to position [211, 0]
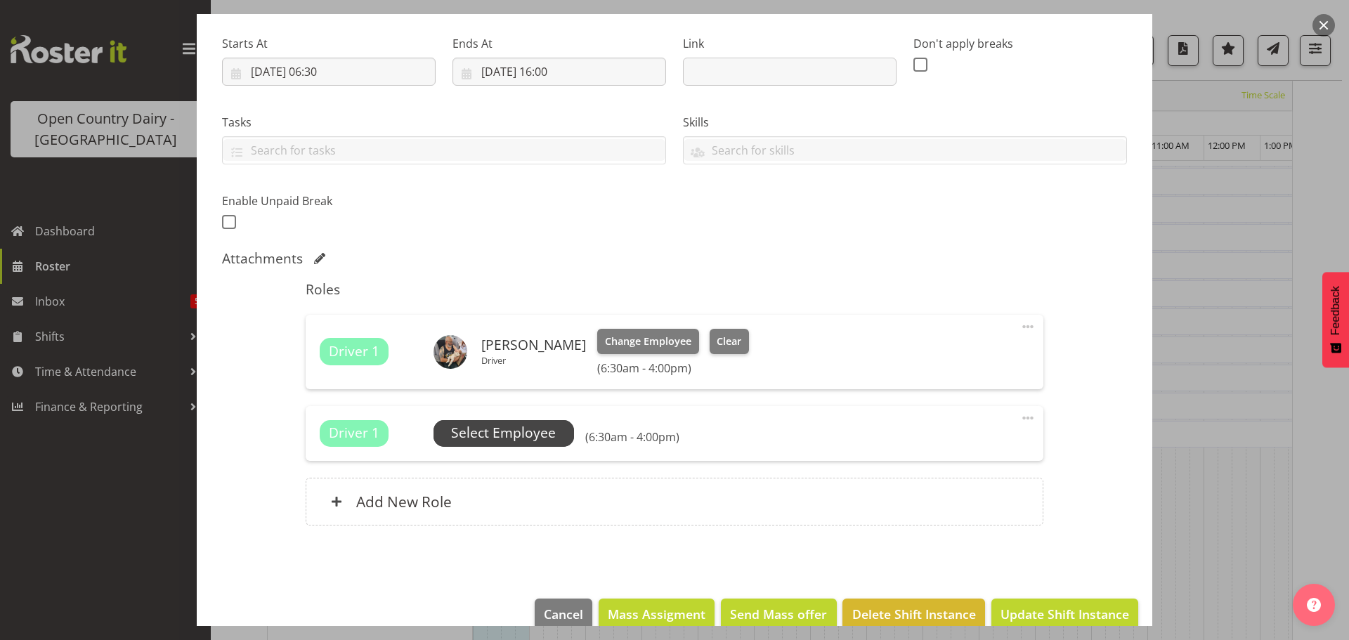
click at [487, 431] on span "Select Employee" at bounding box center [503, 433] width 105 height 20
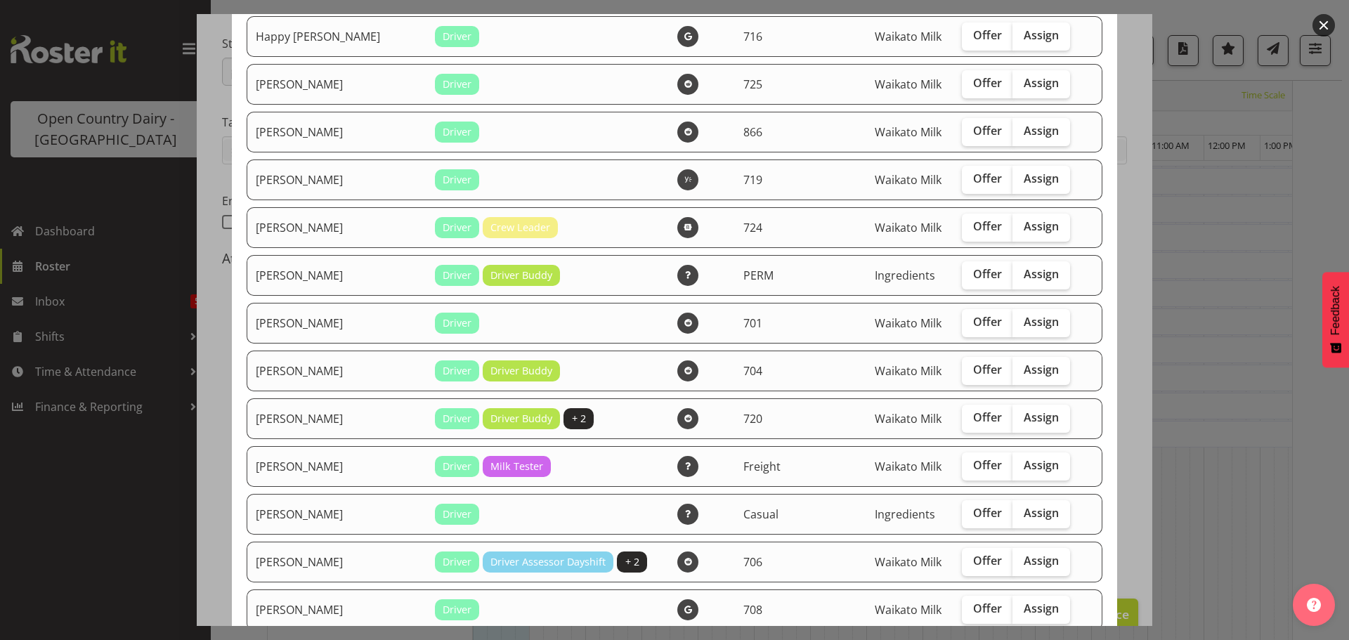
scroll to position [913, 0]
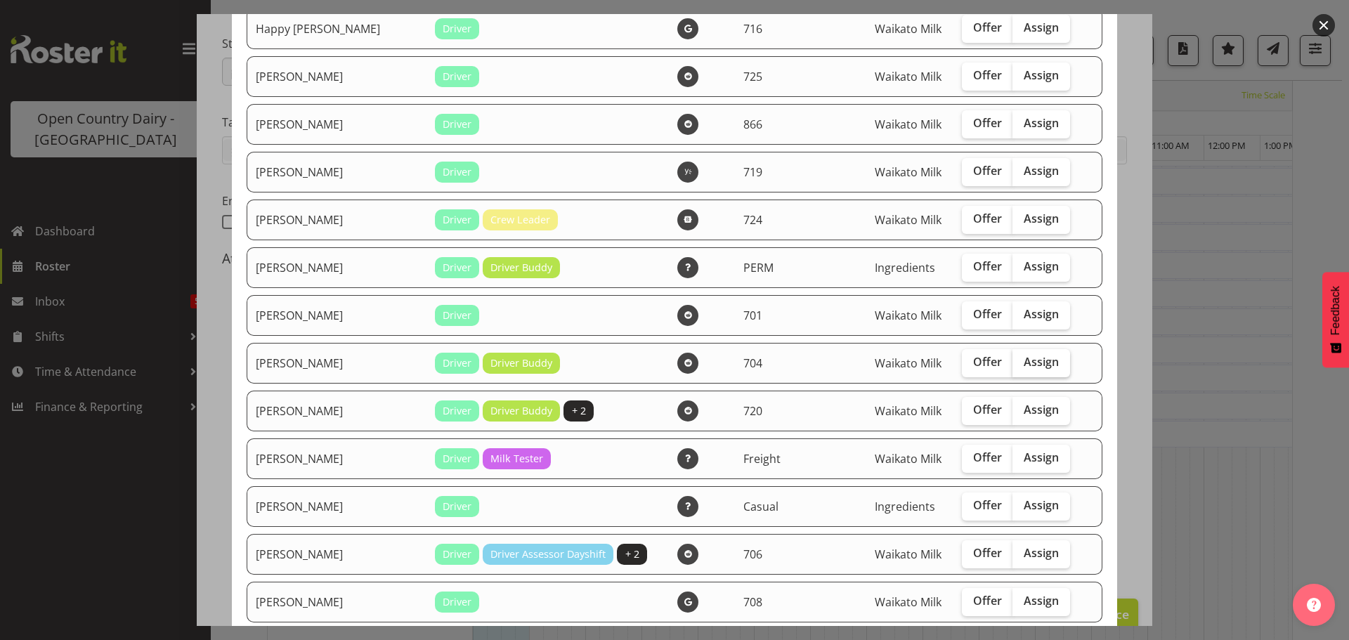
click at [1023, 362] on span "Assign" at bounding box center [1040, 362] width 35 height 14
click at [1018, 362] on input "Assign" at bounding box center [1016, 361] width 9 height 9
checkbox input "true"
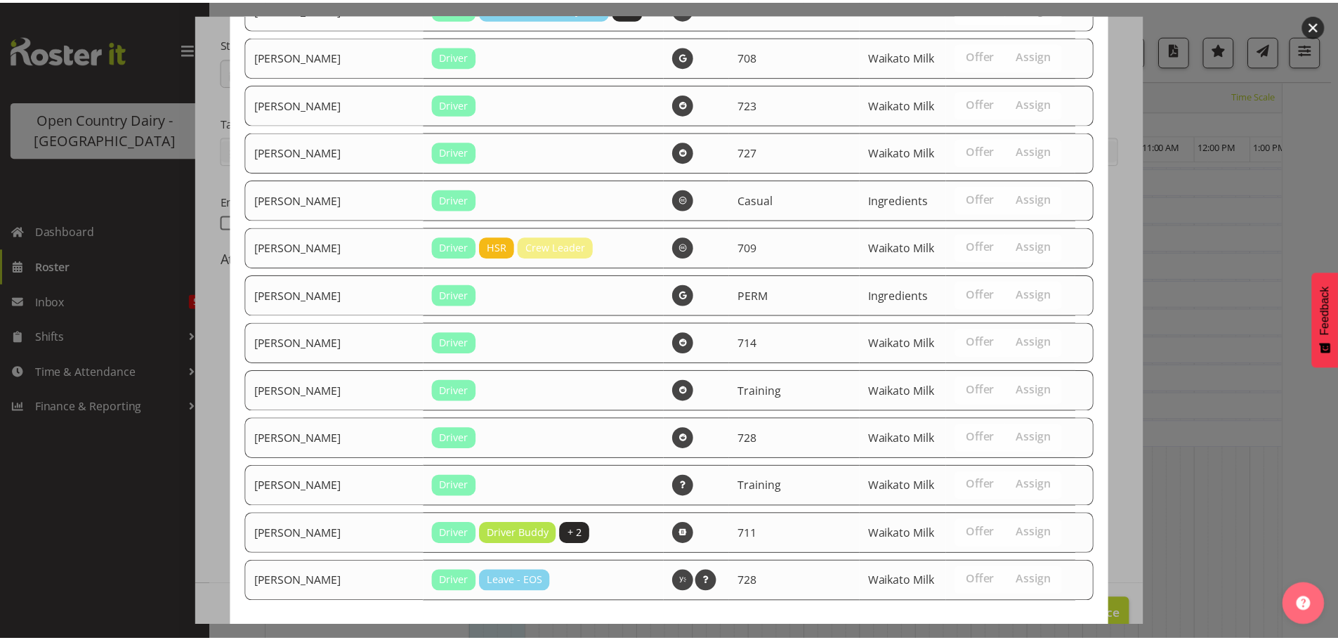
scroll to position [1523, 0]
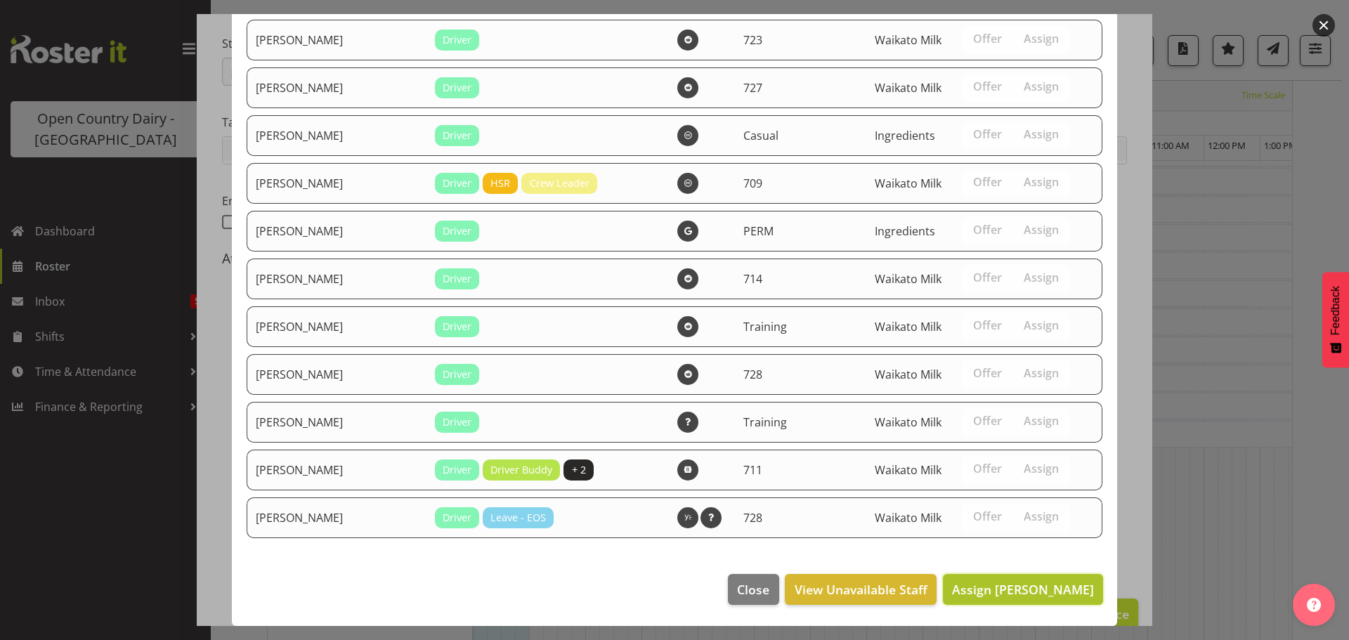
click at [1019, 585] on span "Assign [PERSON_NAME]" at bounding box center [1023, 589] width 142 height 17
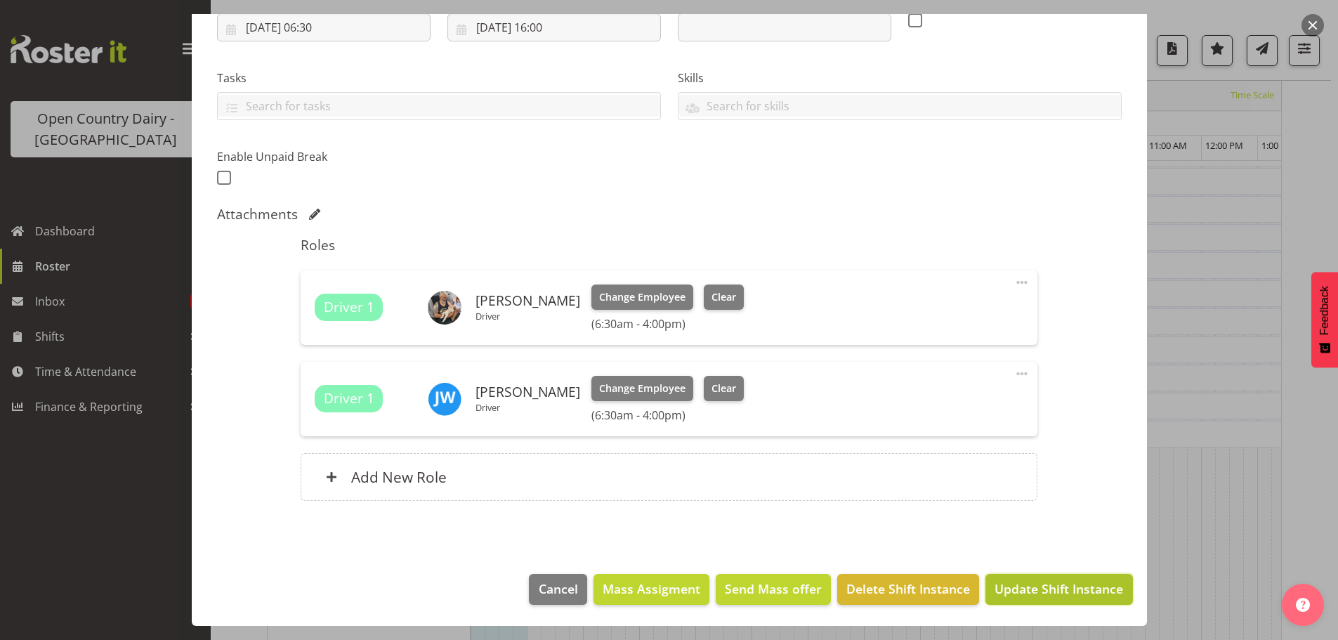
click at [1014, 589] on span "Update Shift Instance" at bounding box center [1059, 588] width 129 height 18
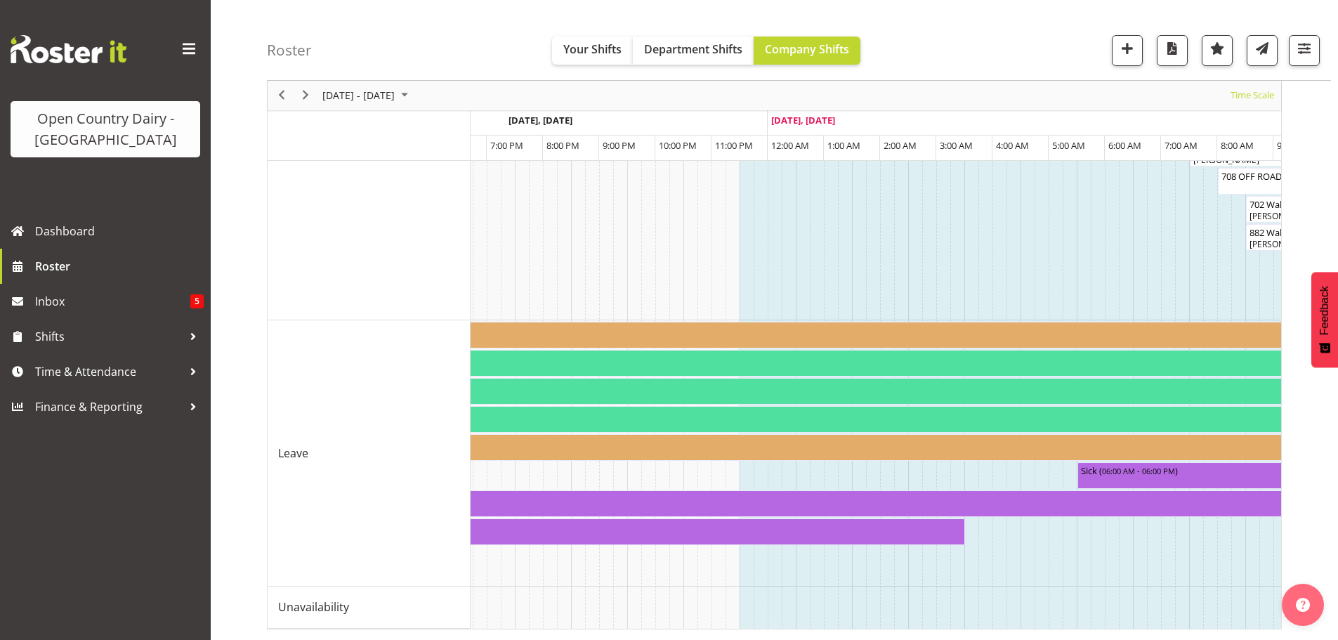
scroll to position [0, 5143]
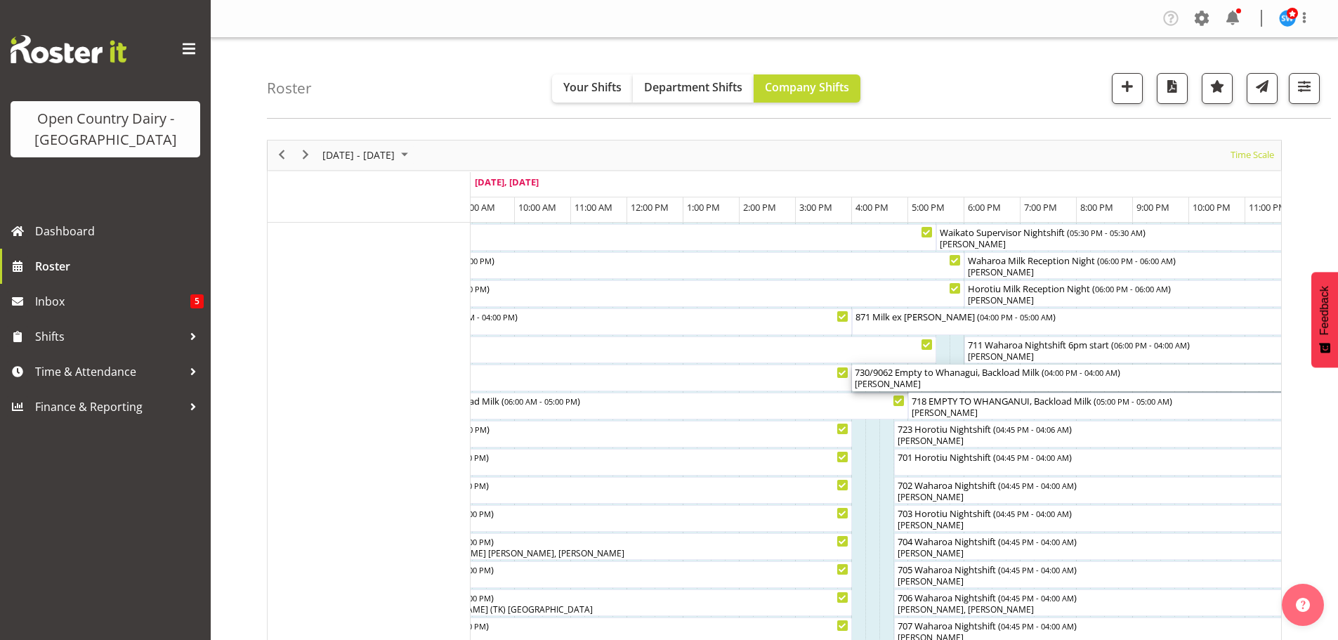
click at [1031, 377] on div "730/9062 Empty to Whanagui, Backload Milk ( 04:00 PM - 04:00 AM )" at bounding box center [1189, 372] width 669 height 14
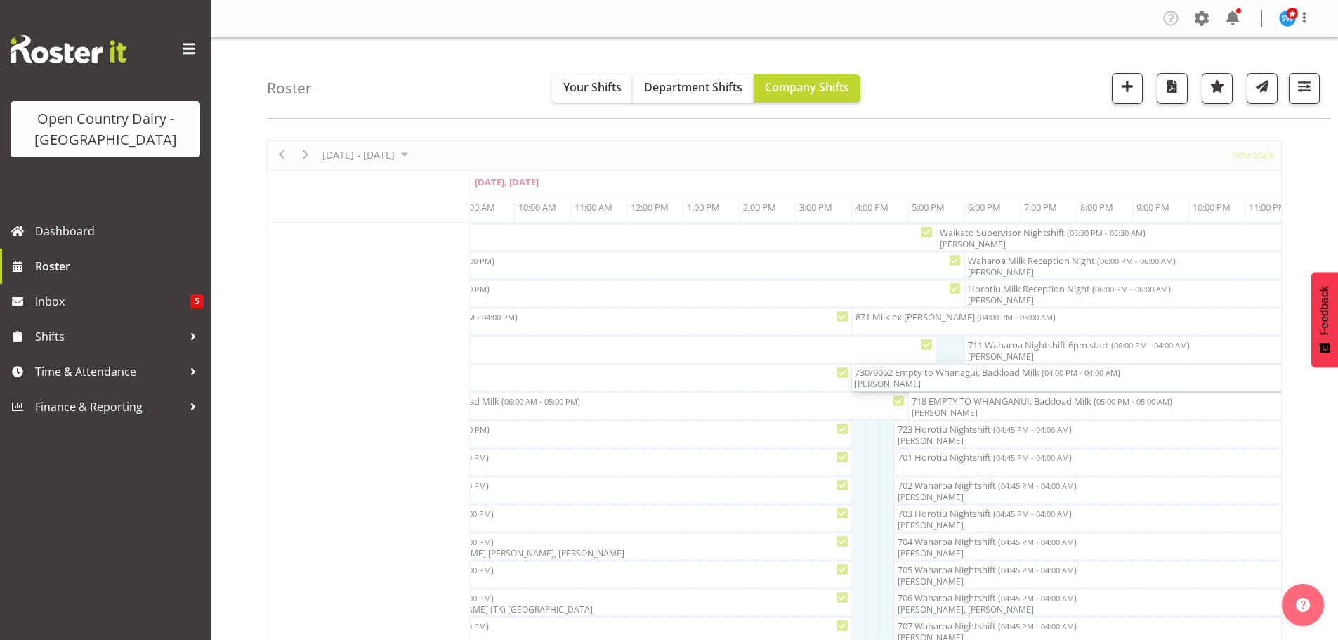
select select "7"
select select "2025"
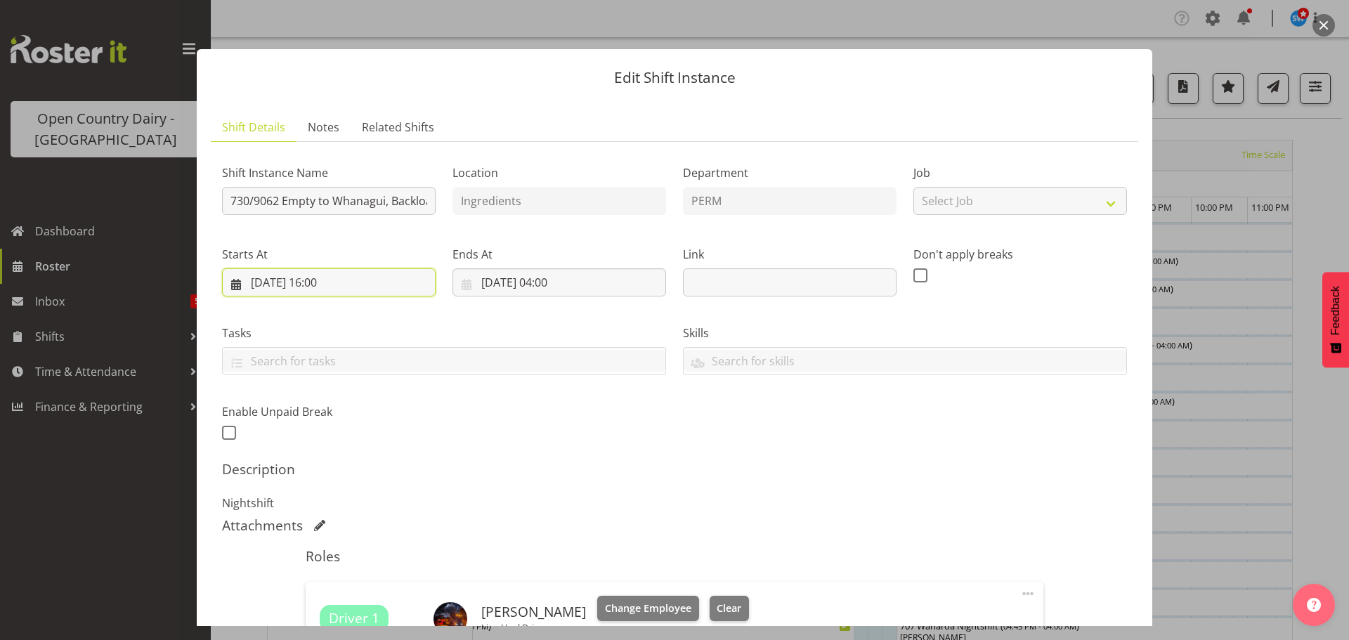
click at [346, 282] on input "[DATE] 16:00" at bounding box center [329, 282] width 214 height 28
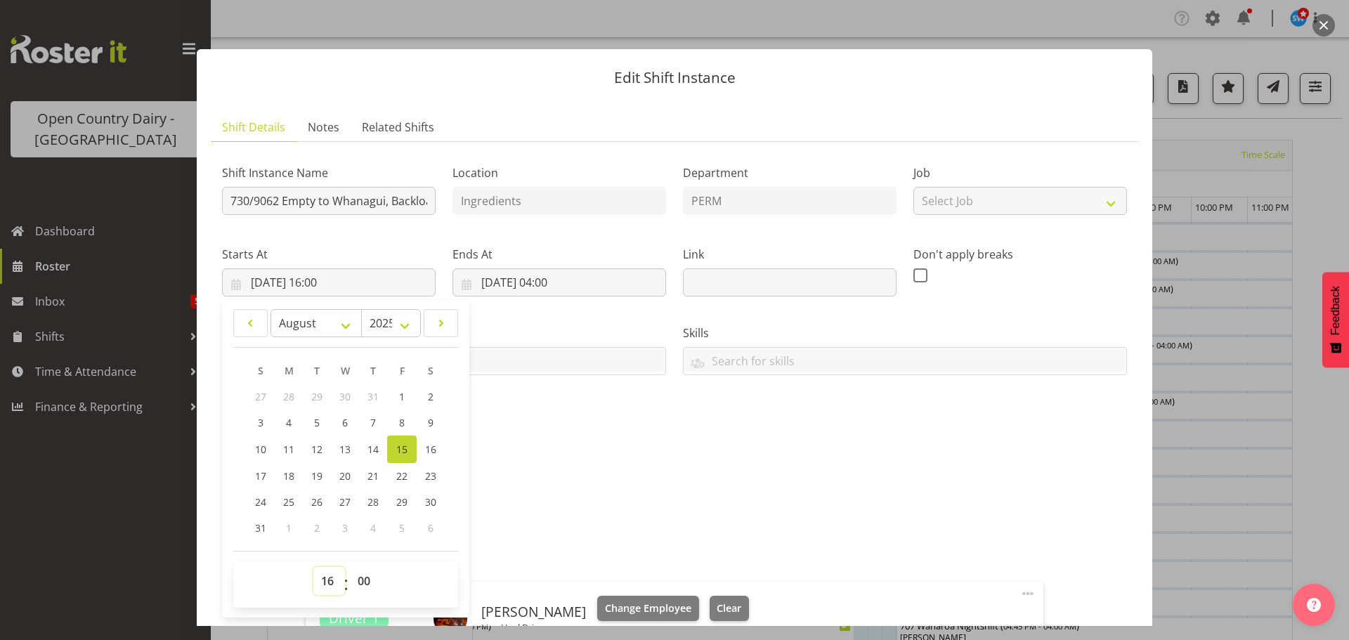
click at [325, 579] on select "00 01 02 03 04 05 06 07 08 09 10 11 12 13 14 15 16 17 18 19 20 21 22 23" at bounding box center [329, 581] width 32 height 28
select select "17"
click at [313, 567] on select "00 01 02 03 04 05 06 07 08 09 10 11 12 13 14 15 16 17 18 19 20 21 22 23" at bounding box center [329, 581] width 32 height 28
type input "[DATE] 17:00"
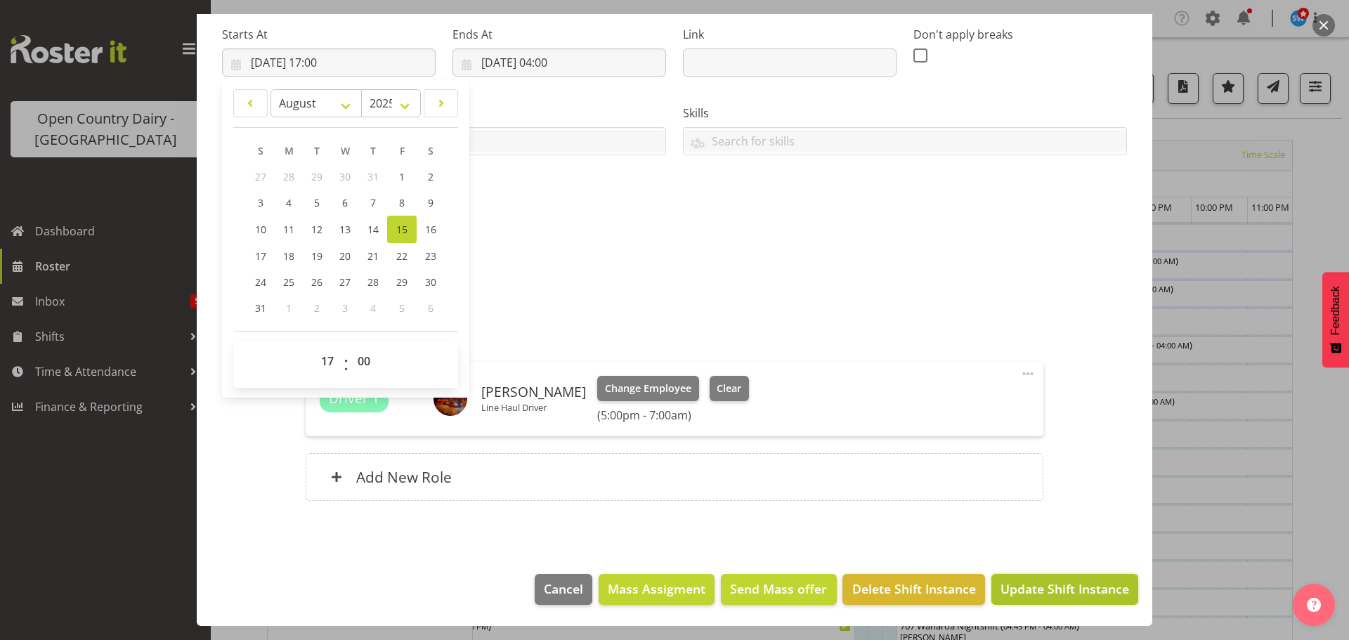
click at [1058, 590] on span "Update Shift Instance" at bounding box center [1064, 588] width 129 height 18
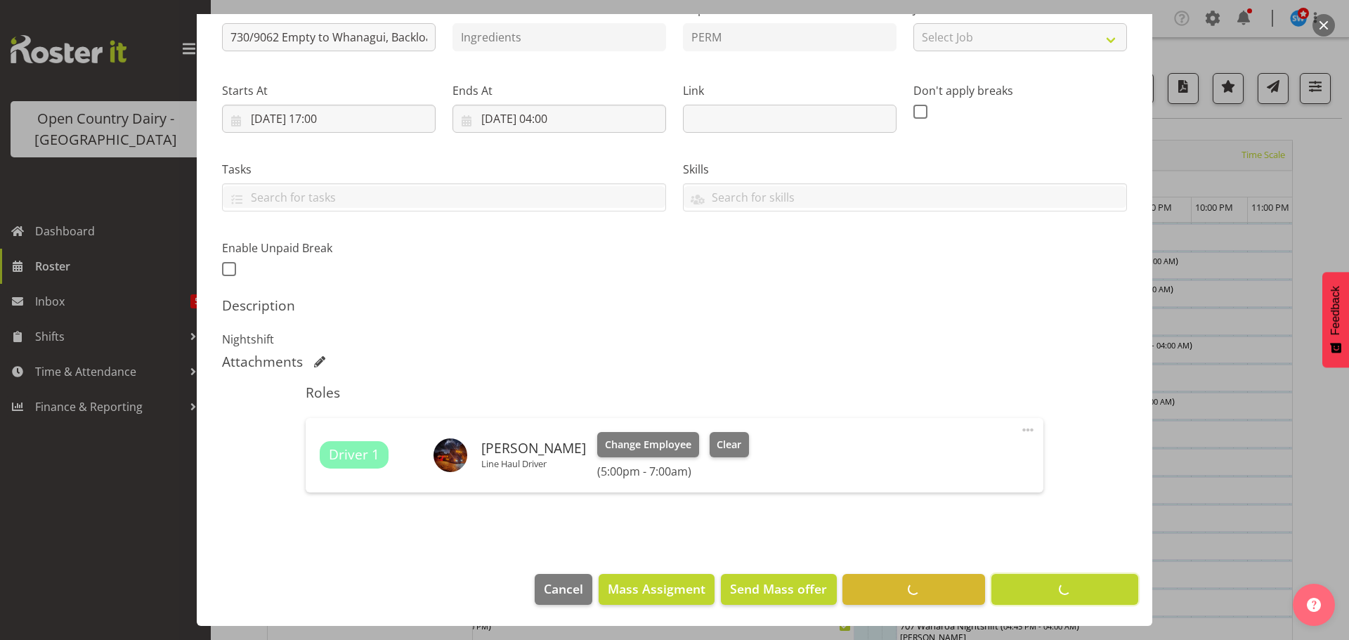
scroll to position [164, 0]
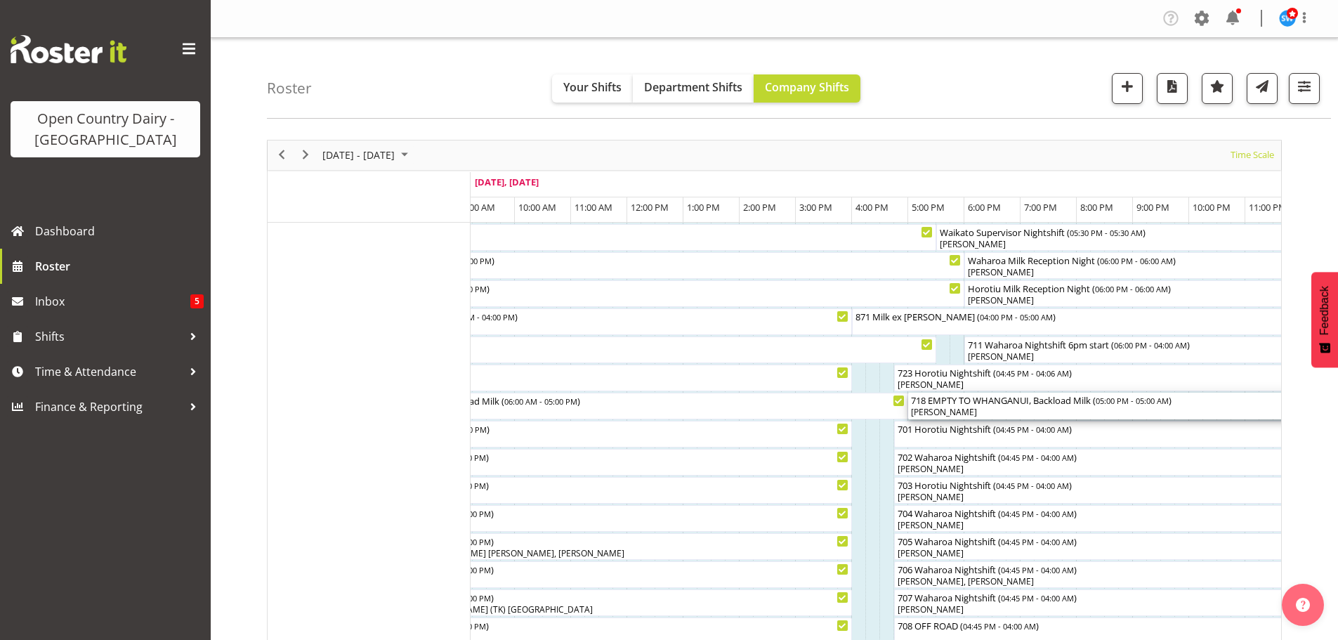
click at [1049, 408] on div "[PERSON_NAME]" at bounding box center [1245, 412] width 669 height 13
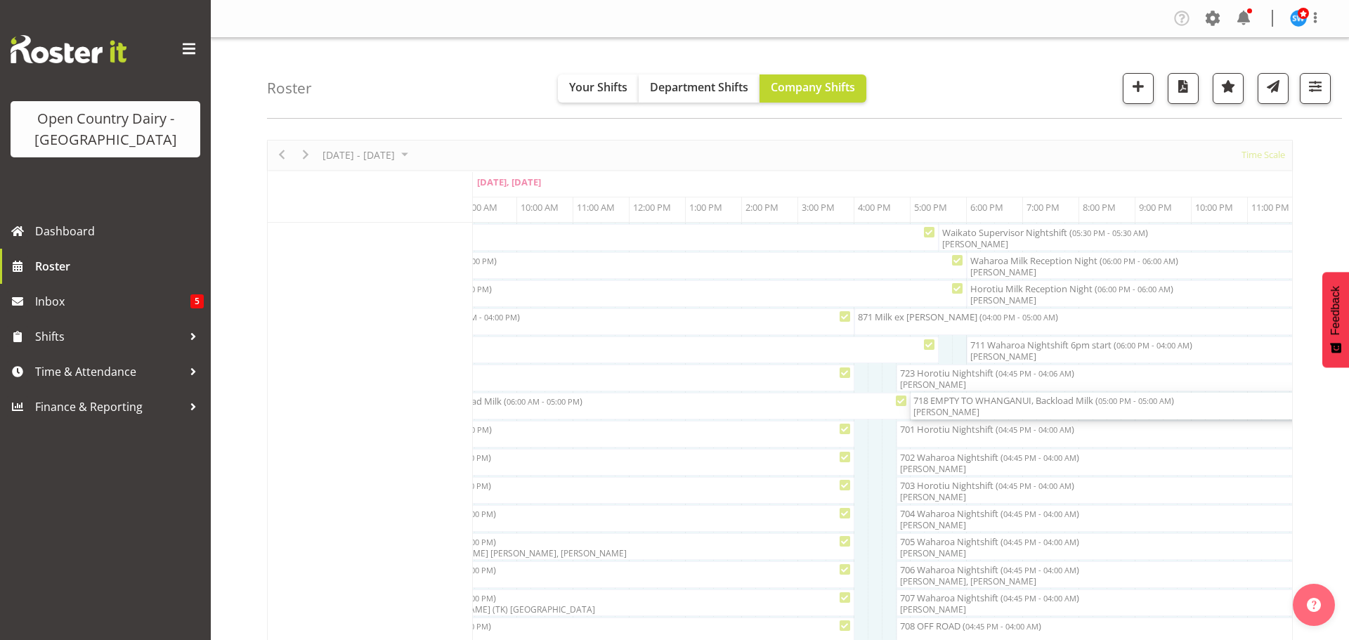
select select "7"
select select "2025"
select select "17"
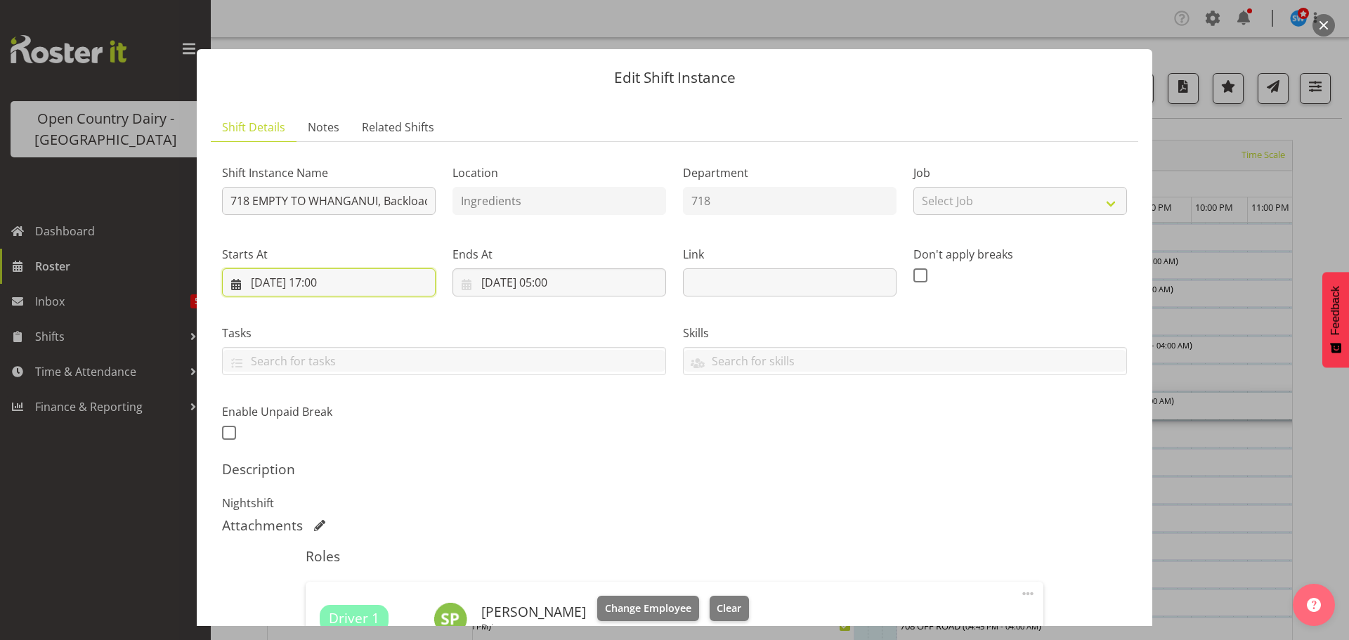
click at [351, 280] on input "[DATE] 17:00" at bounding box center [329, 282] width 214 height 28
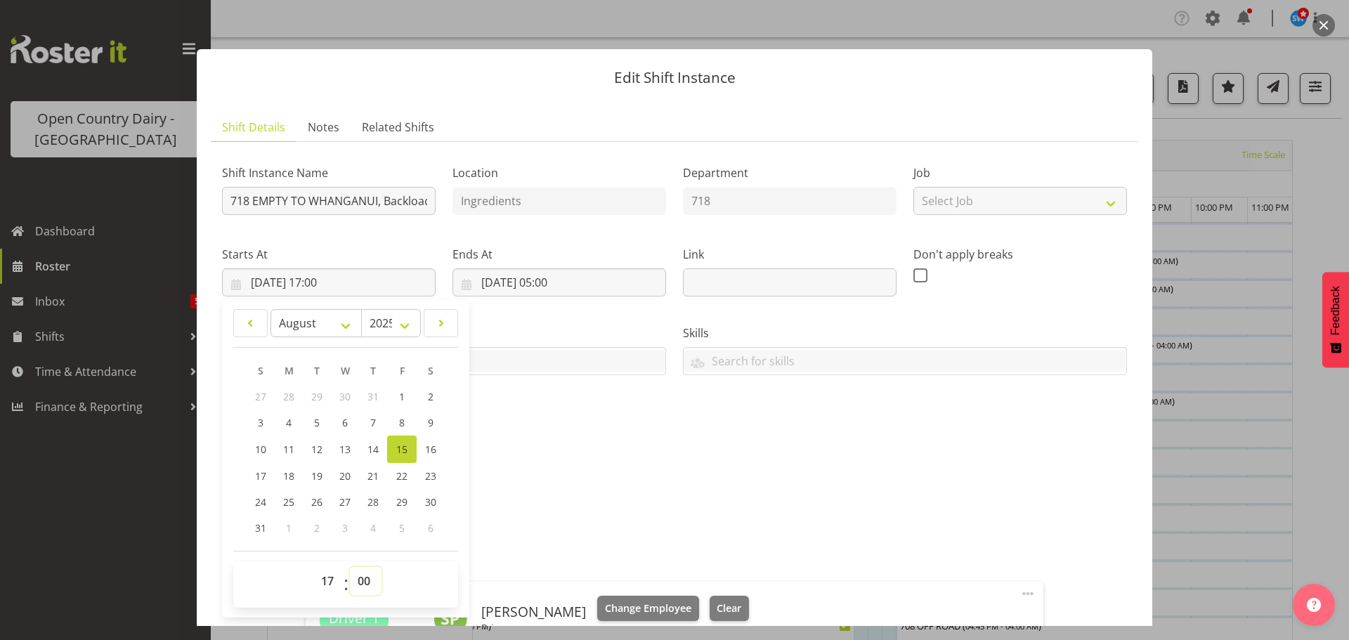
click at [355, 581] on select "00 01 02 03 04 05 06 07 08 09 10 11 12 13 14 15 16 17 18 19 20 21 22 23 24 25 2…" at bounding box center [366, 581] width 32 height 28
select select "30"
click at [350, 567] on select "00 01 02 03 04 05 06 07 08 09 10 11 12 13 14 15 16 17 18 19 20 21 22 23 24 25 2…" at bounding box center [366, 581] width 32 height 28
type input "[DATE] 17:30"
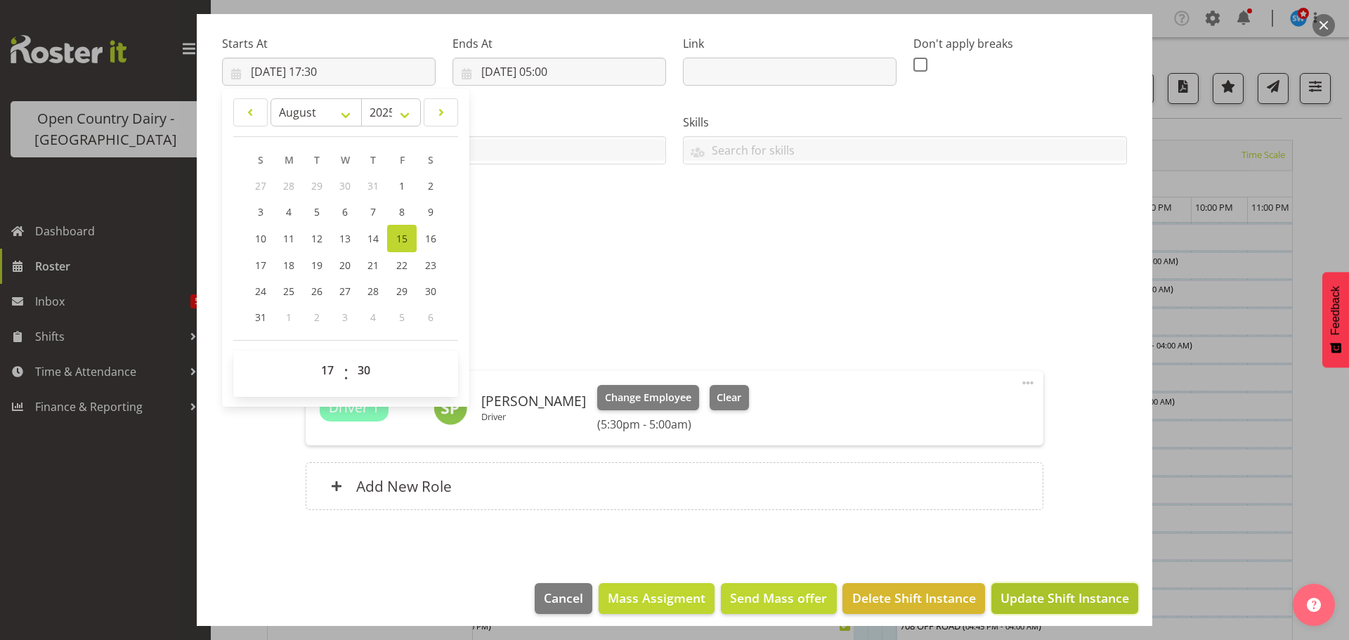
click at [1052, 602] on span "Update Shift Instance" at bounding box center [1064, 598] width 129 height 18
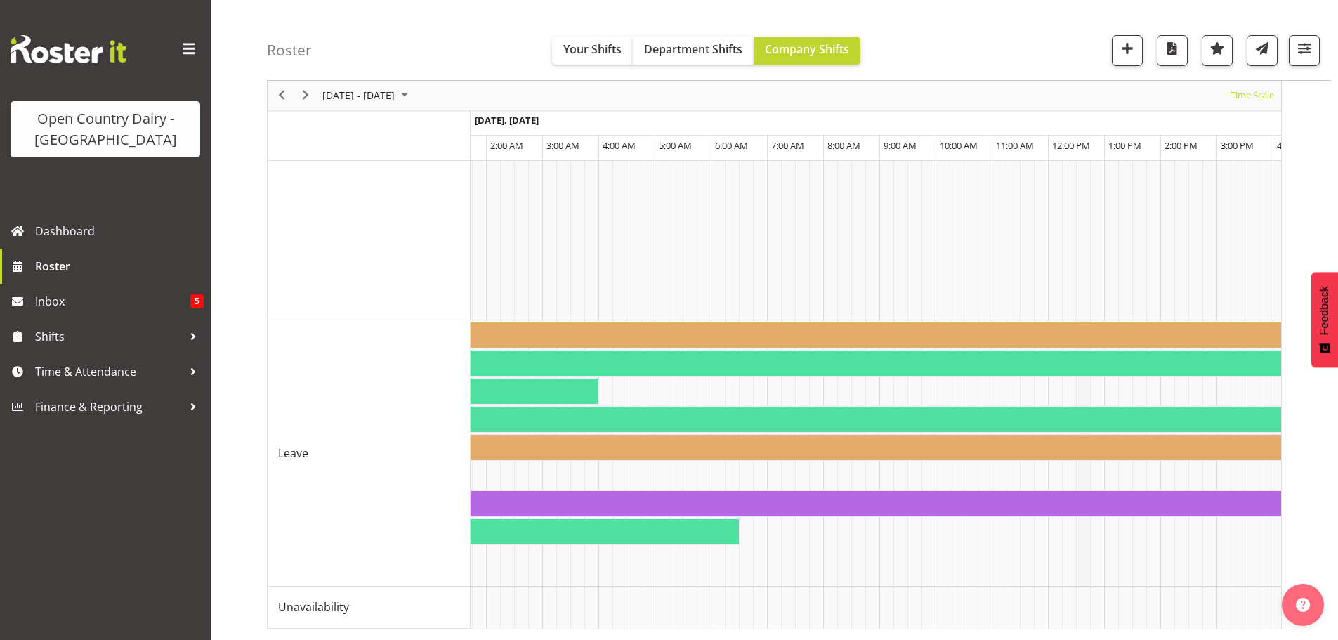
scroll to position [1331, 0]
click at [303, 96] on span "Next" at bounding box center [305, 96] width 17 height 18
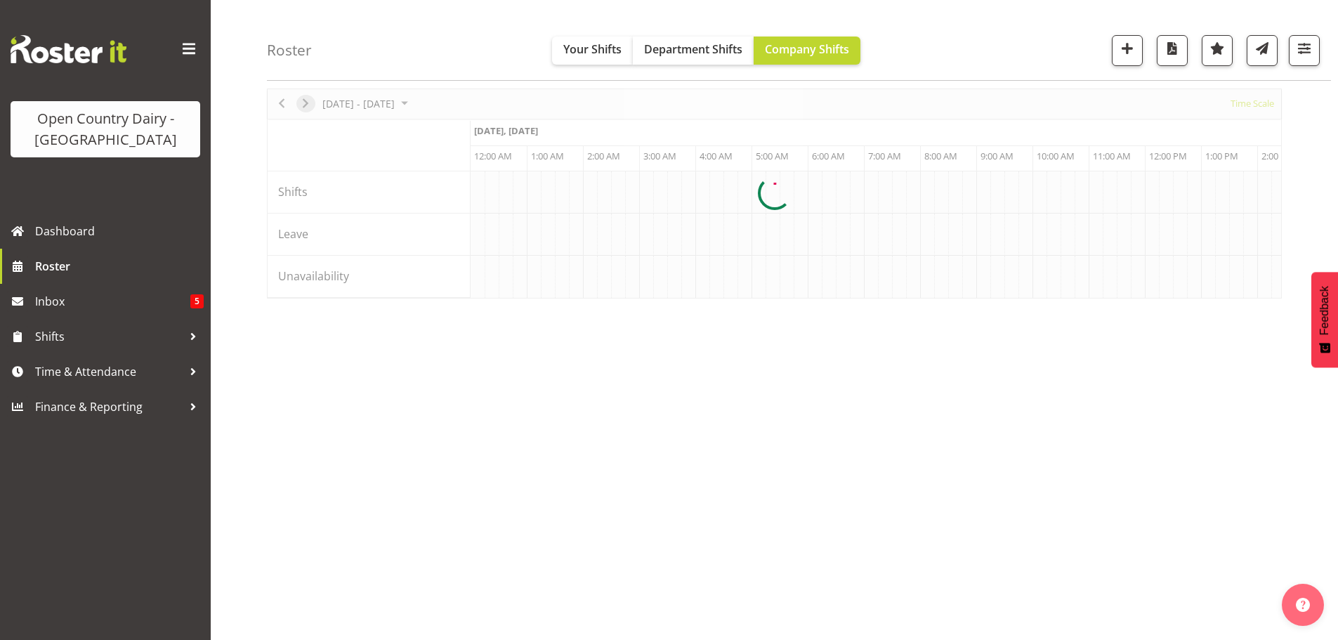
scroll to position [51, 0]
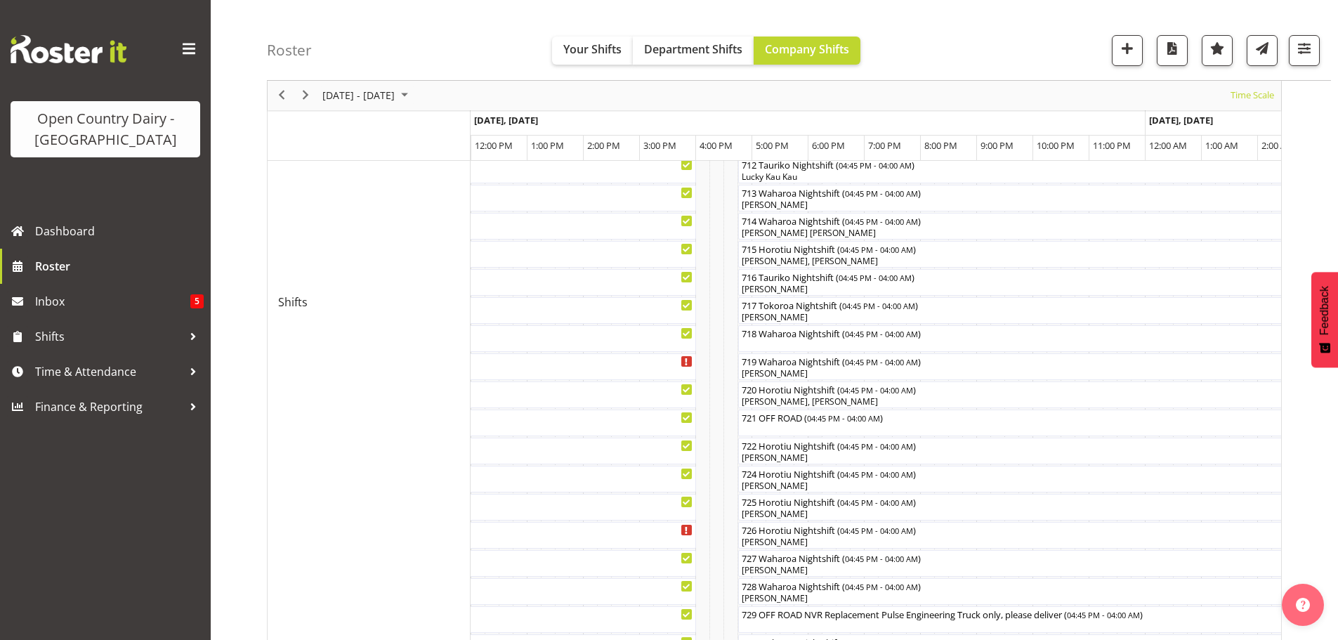
scroll to position [601, 0]
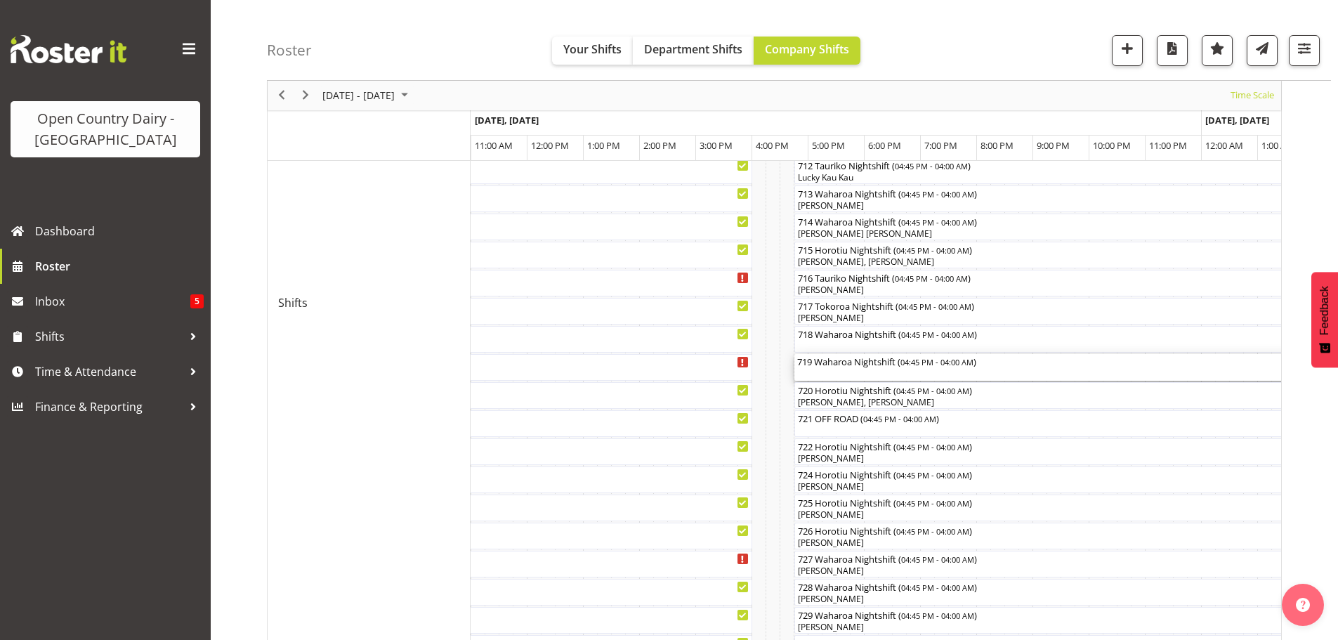
click at [870, 374] on div "719 Waharoa Nightshift ( 04:45 PM - 04:00 AM )" at bounding box center [1110, 367] width 626 height 27
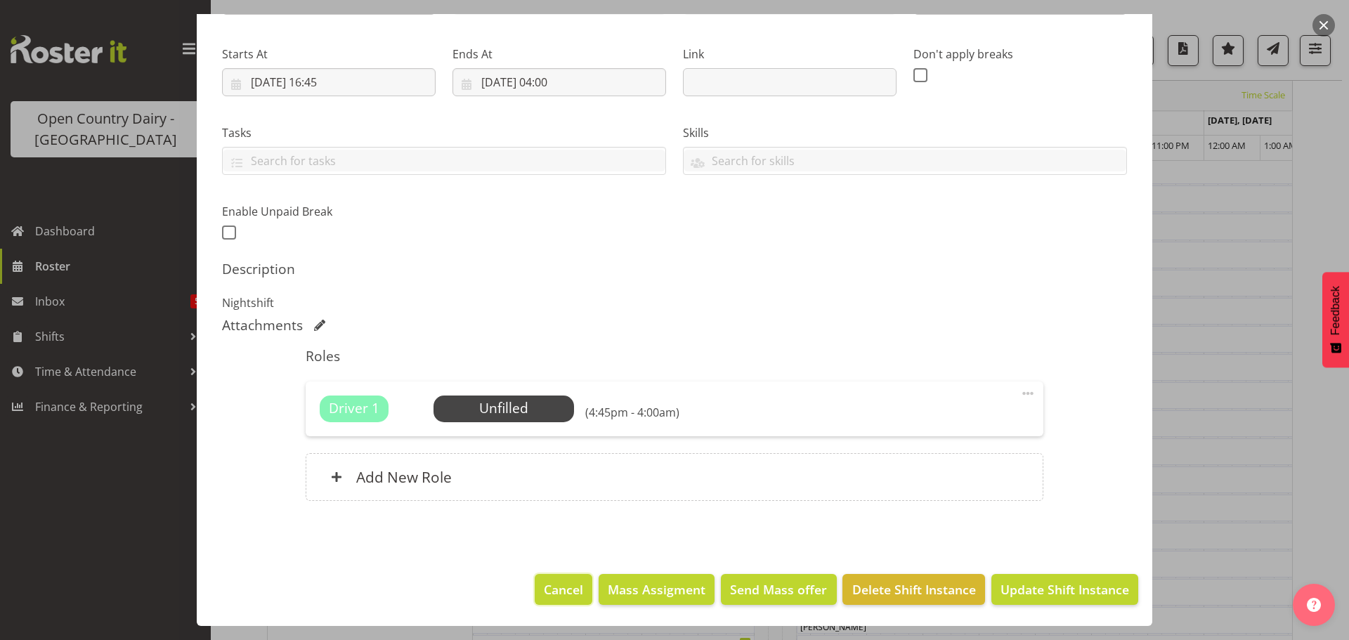
click at [556, 591] on span "Cancel" at bounding box center [563, 589] width 39 height 18
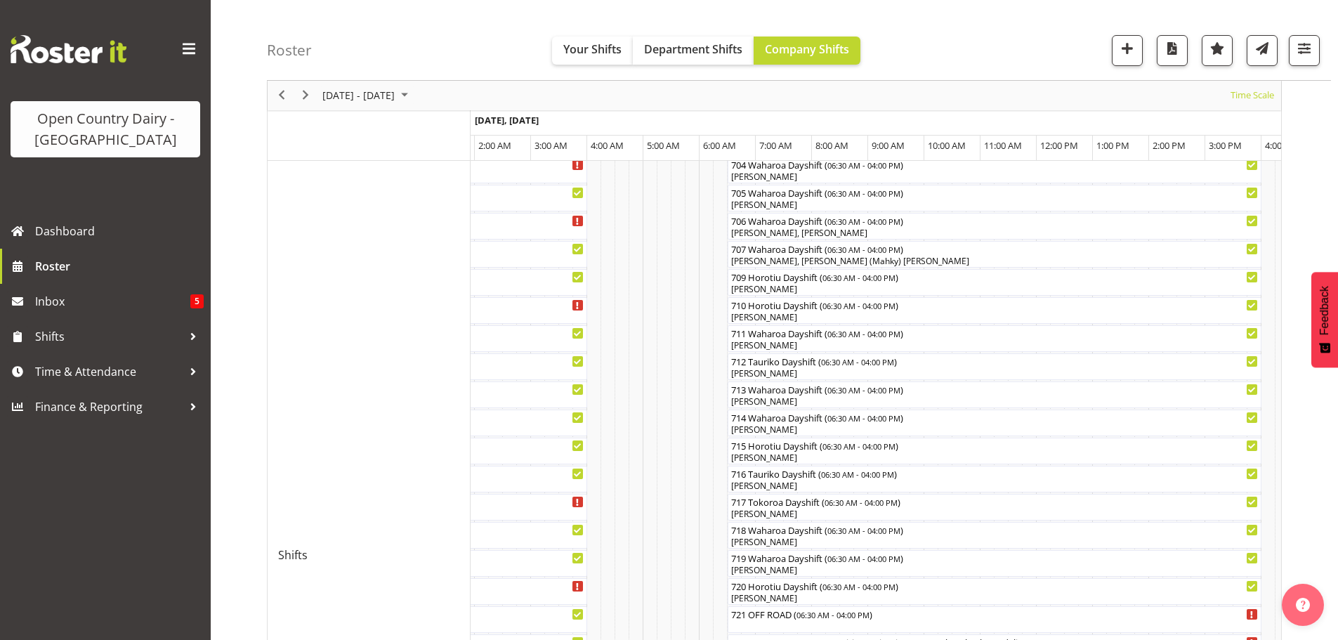
scroll to position [351, 0]
